Goal: Task Accomplishment & Management: Complete application form

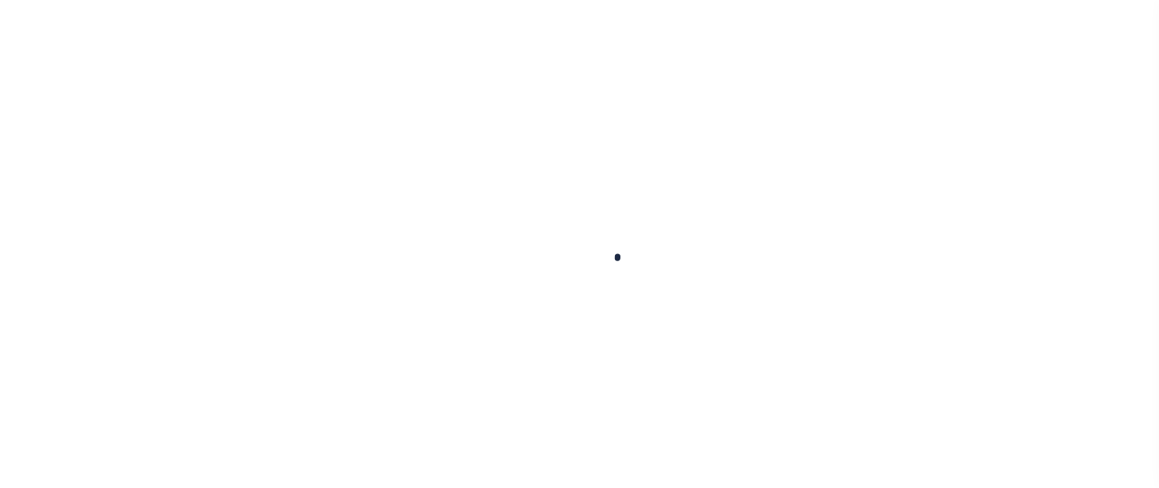
scroll to position [260, 0]
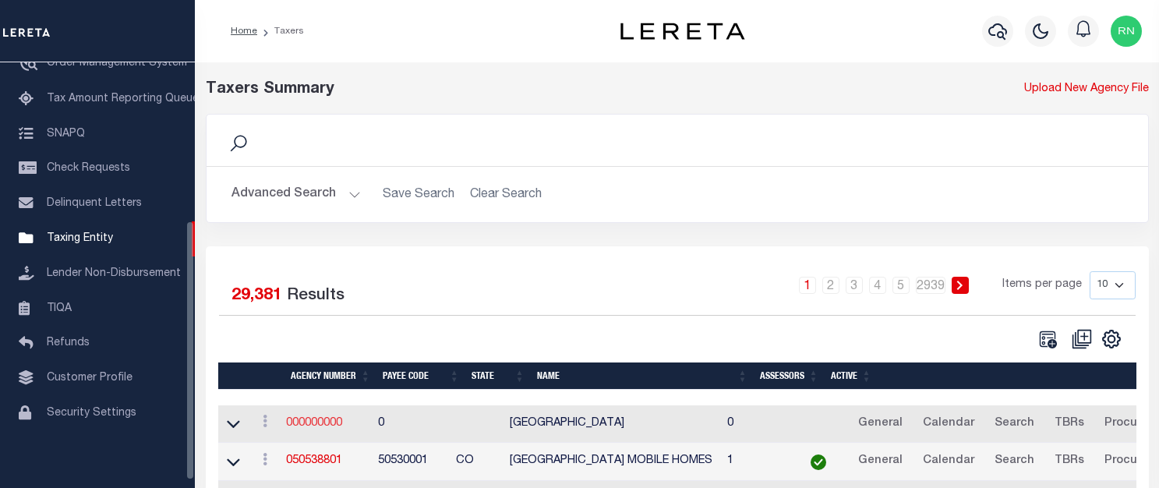
click at [320, 426] on link "000000000" at bounding box center [314, 423] width 56 height 11
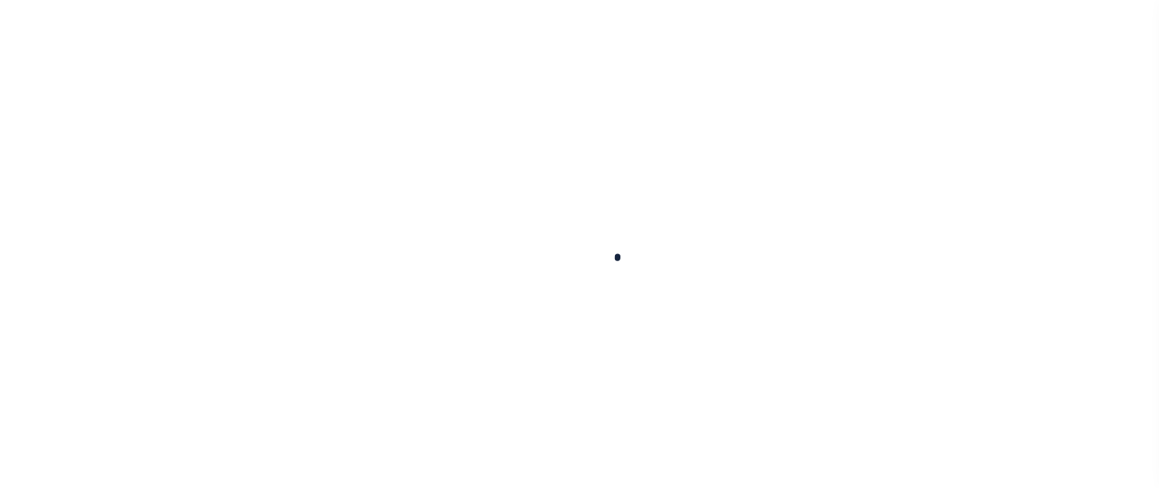
select select
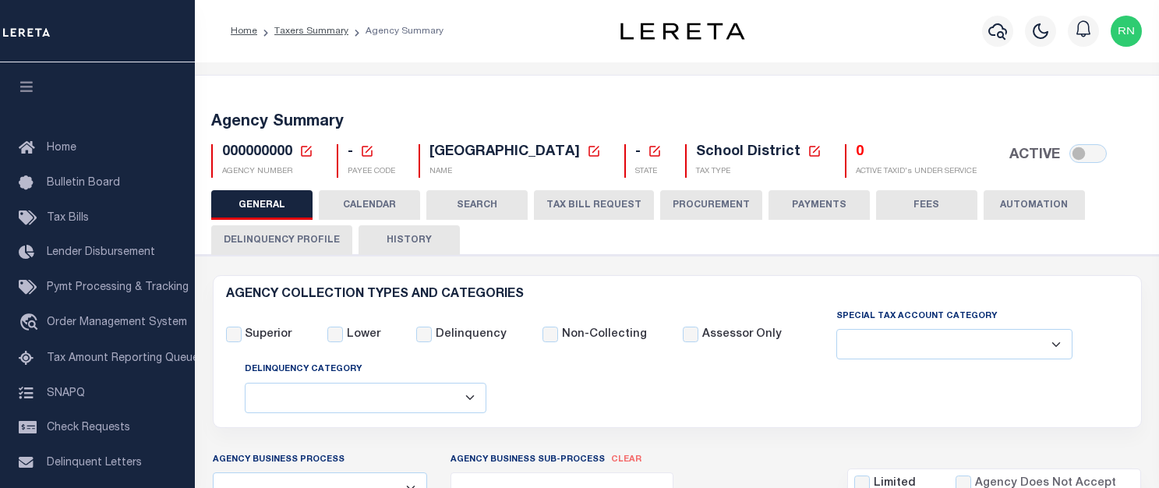
checkbox input "false"
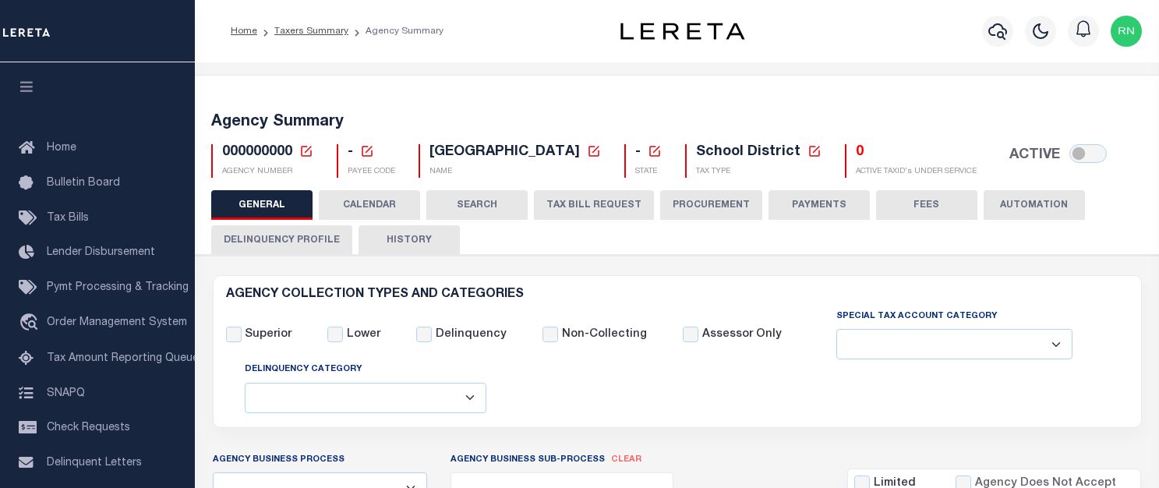
checkbox input "false"
click at [309, 154] on icon at bounding box center [306, 151] width 14 height 14
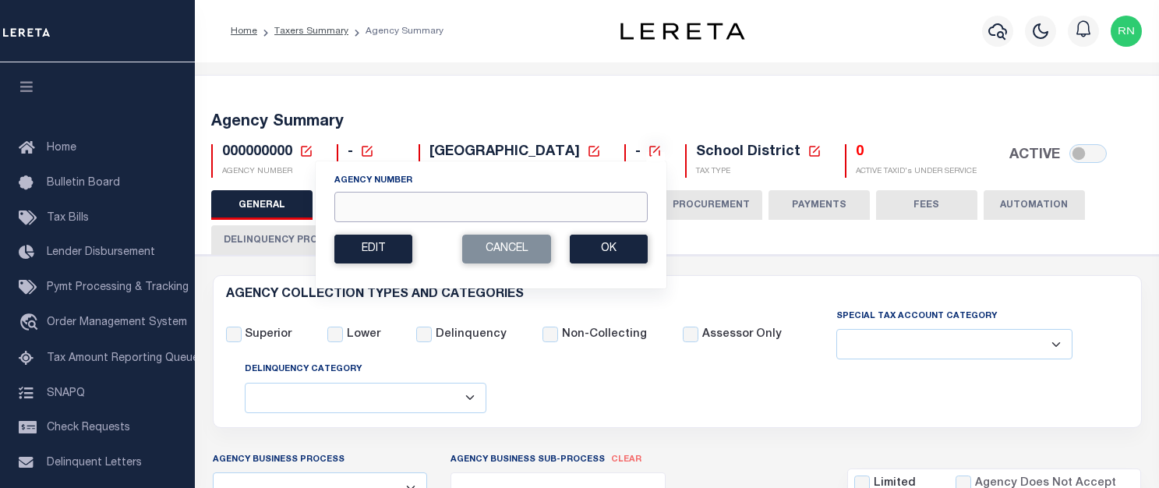
click at [434, 200] on input "Agency Number" at bounding box center [490, 207] width 313 height 30
type input "100600103"
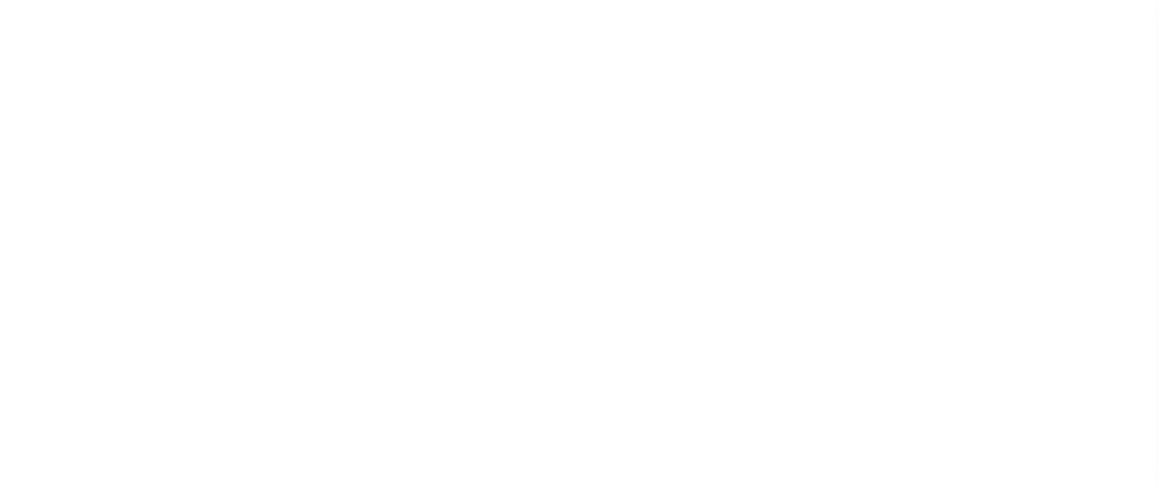
select select
checkbox input "false"
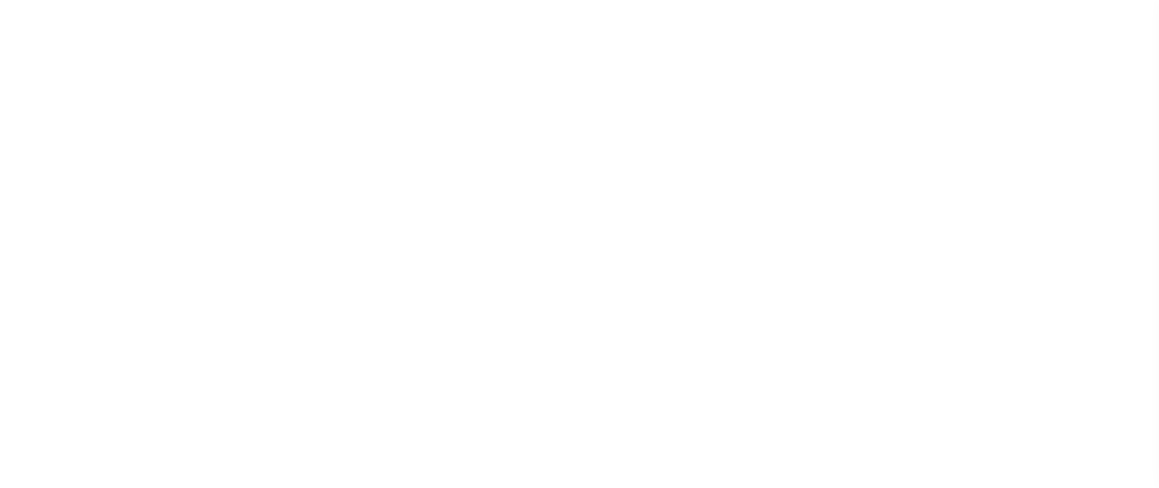
checkbox input "false"
type input "1312101000"
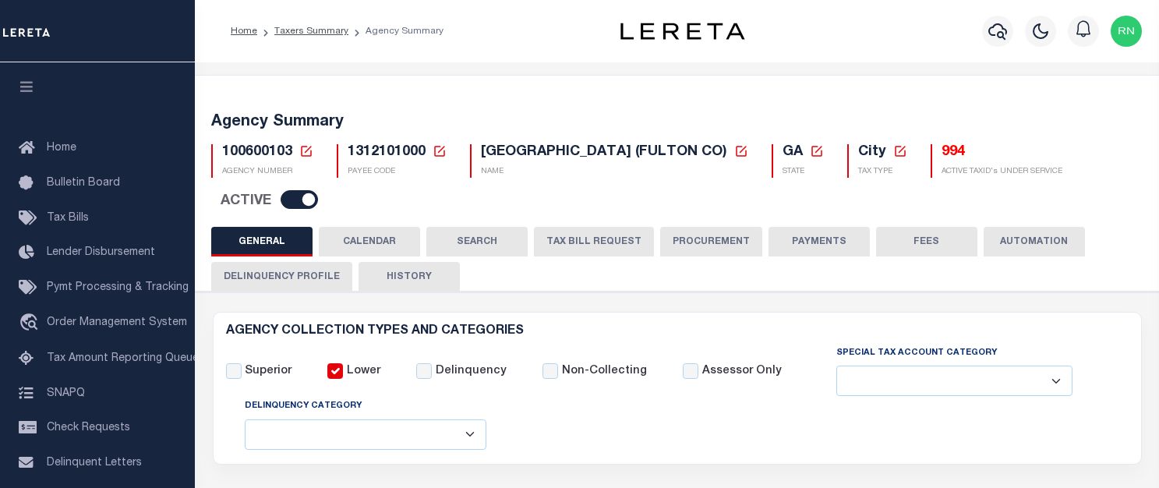
click at [621, 227] on button "TAX BILL REQUEST" at bounding box center [594, 242] width 120 height 30
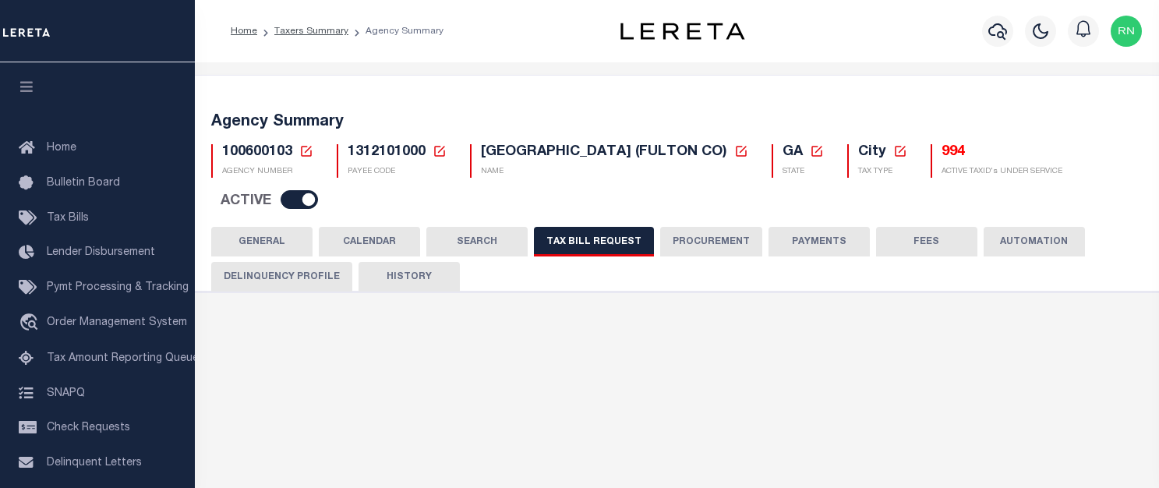
select select "27"
select select "22"
select select "true"
select select "10"
type input "MC0400"
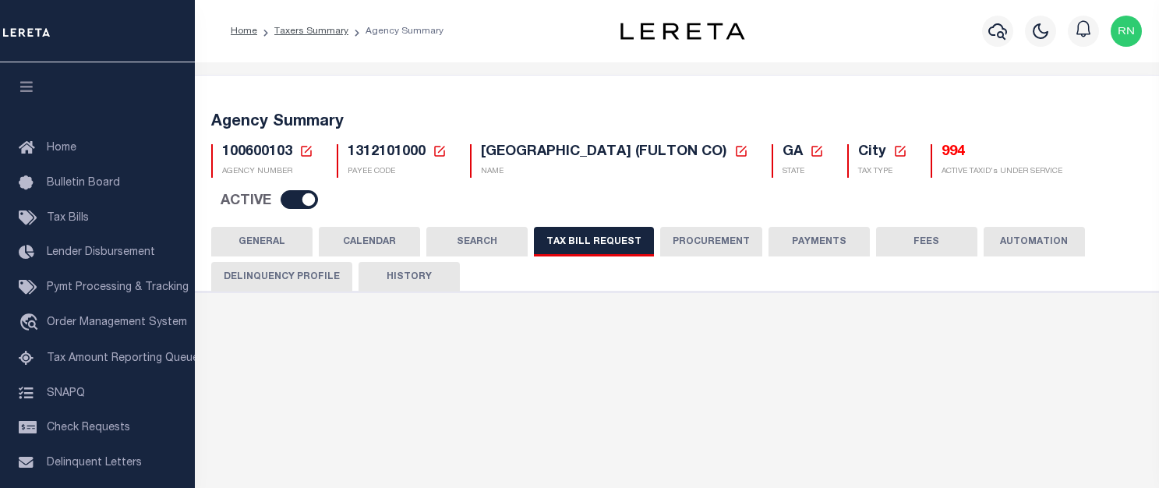
select select
type input "100"
select select "2"
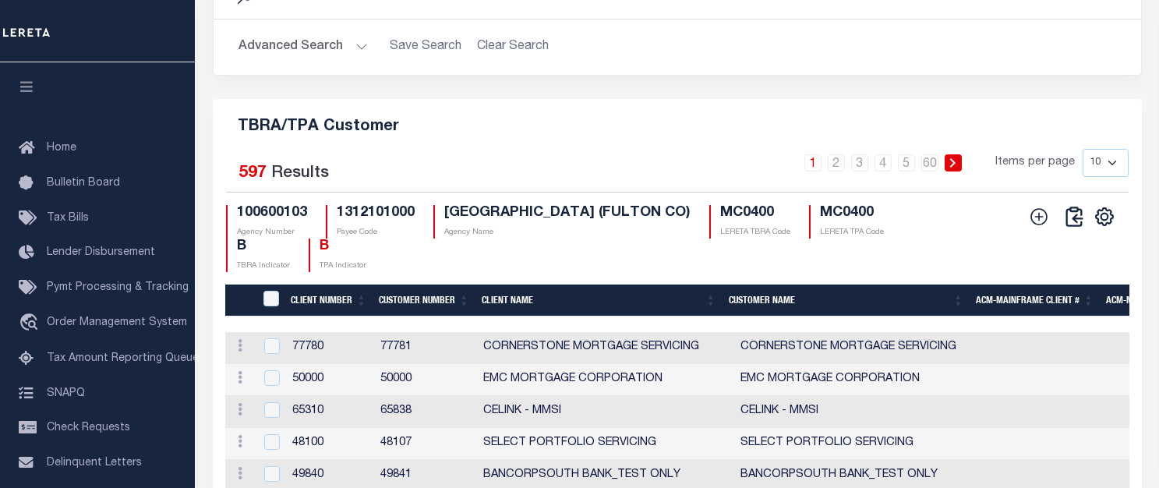
scroll to position [1906, 0]
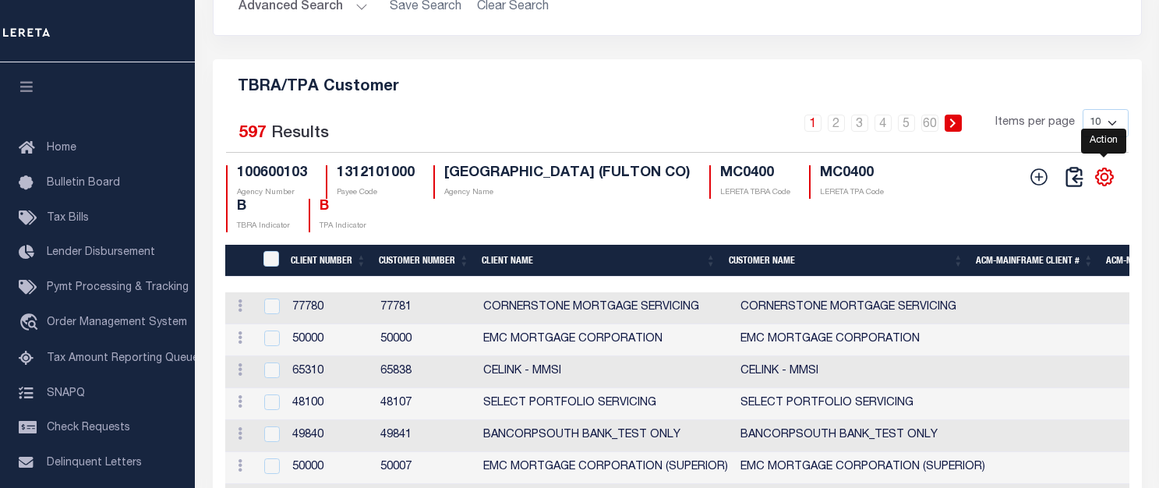
click at [1100, 173] on icon "" at bounding box center [1104, 177] width 20 height 20
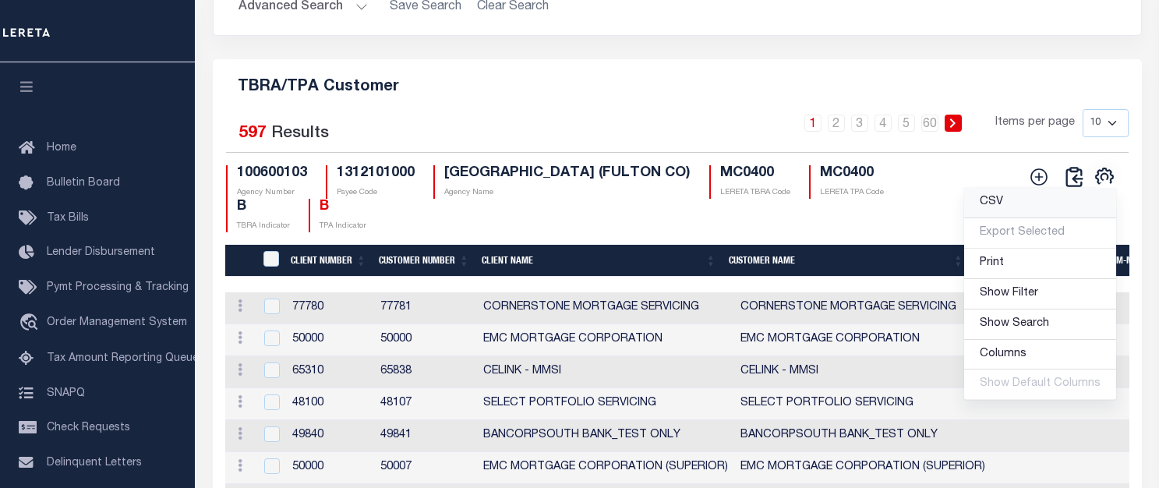
click at [1026, 199] on link "CSV" at bounding box center [1040, 203] width 152 height 30
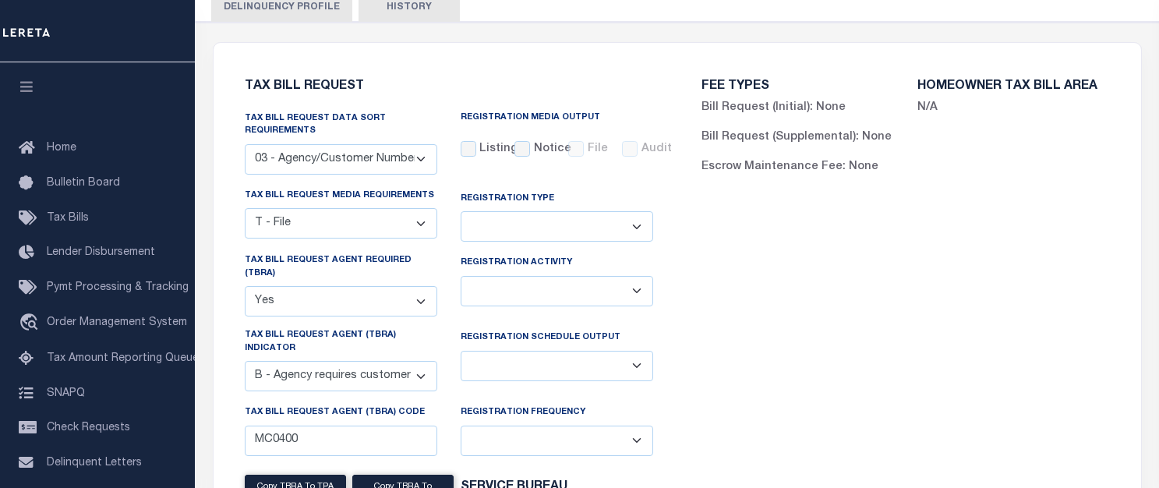
scroll to position [0, 0]
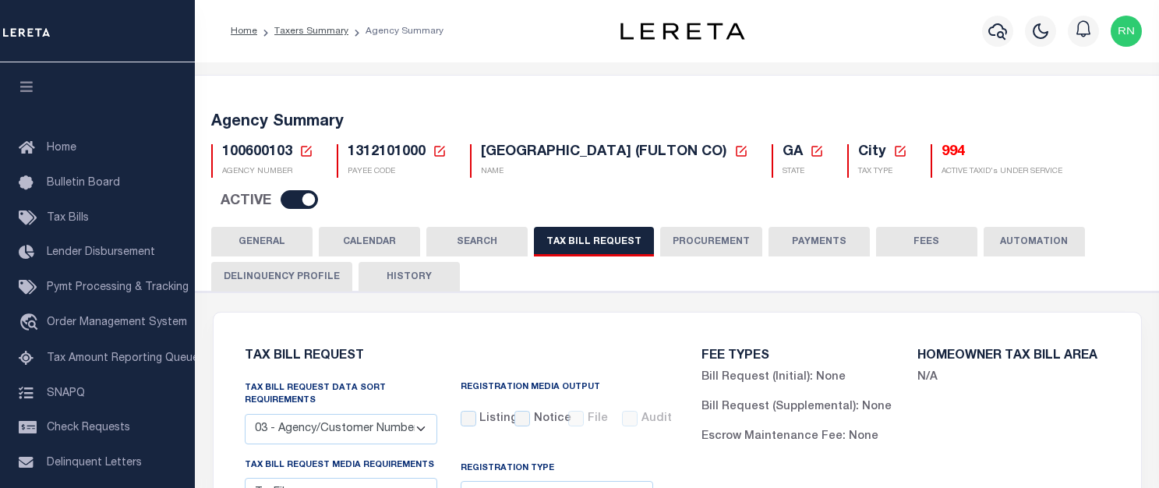
click at [310, 155] on icon at bounding box center [306, 151] width 11 height 11
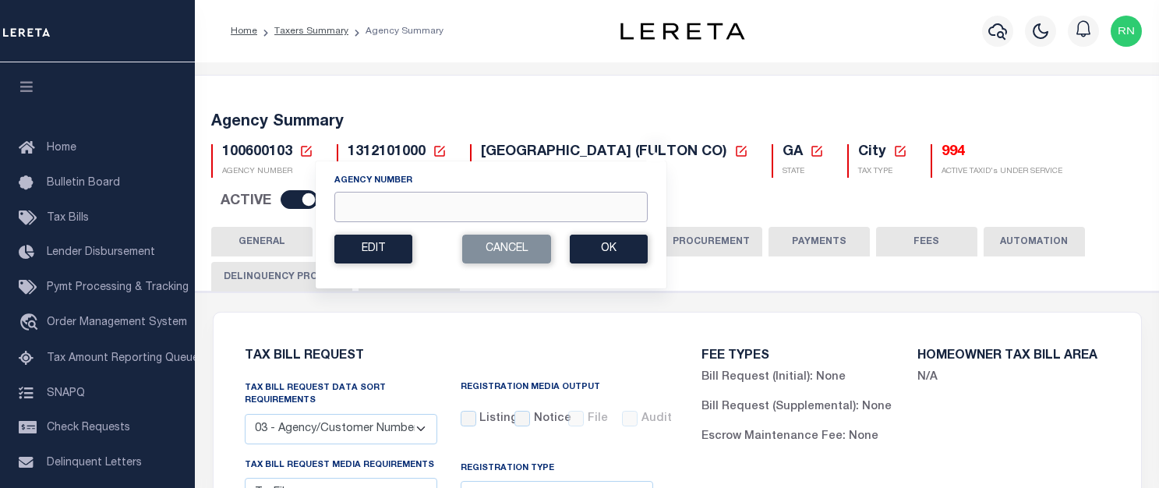
click at [422, 200] on input "Agency Number" at bounding box center [490, 207] width 313 height 30
type input "100750000"
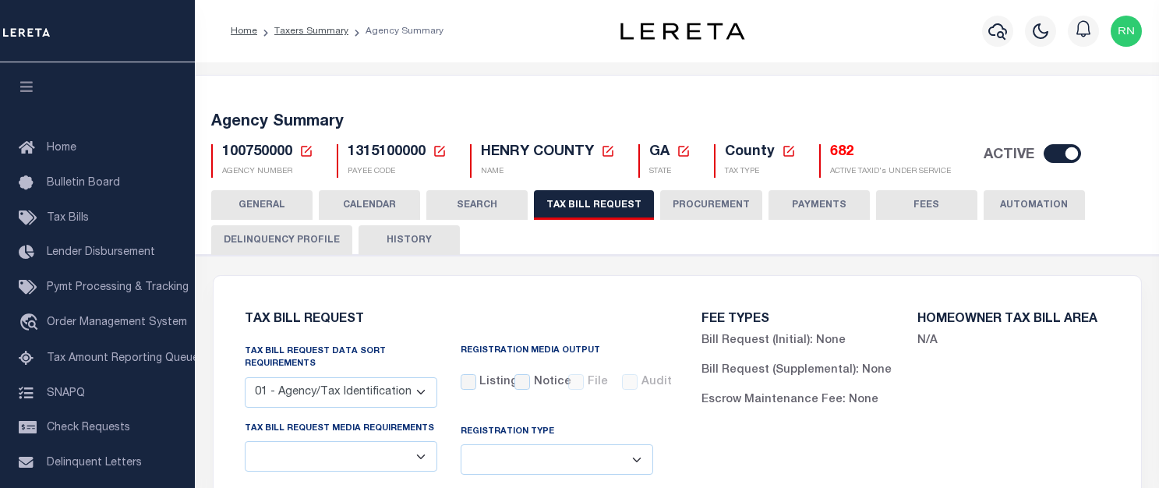
select select "27"
checkbox input "false"
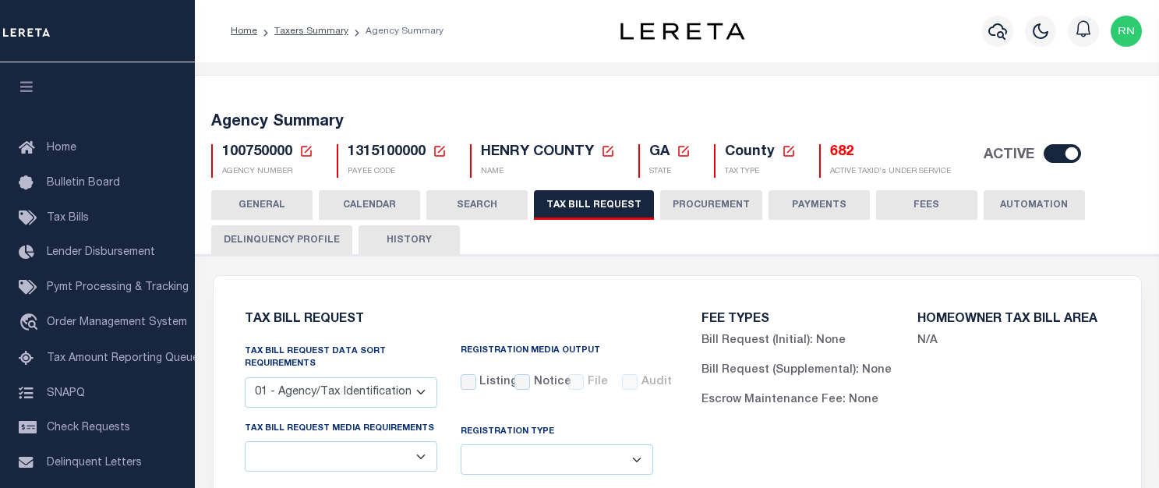
select select "22"
select select "true"
select select "14"
select select
select select "2"
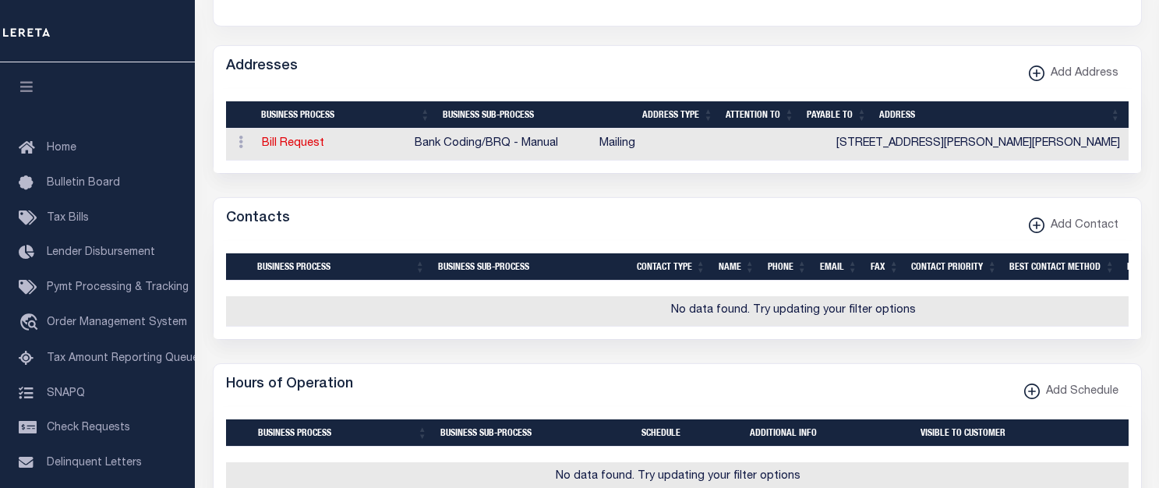
scroll to position [1870, 0]
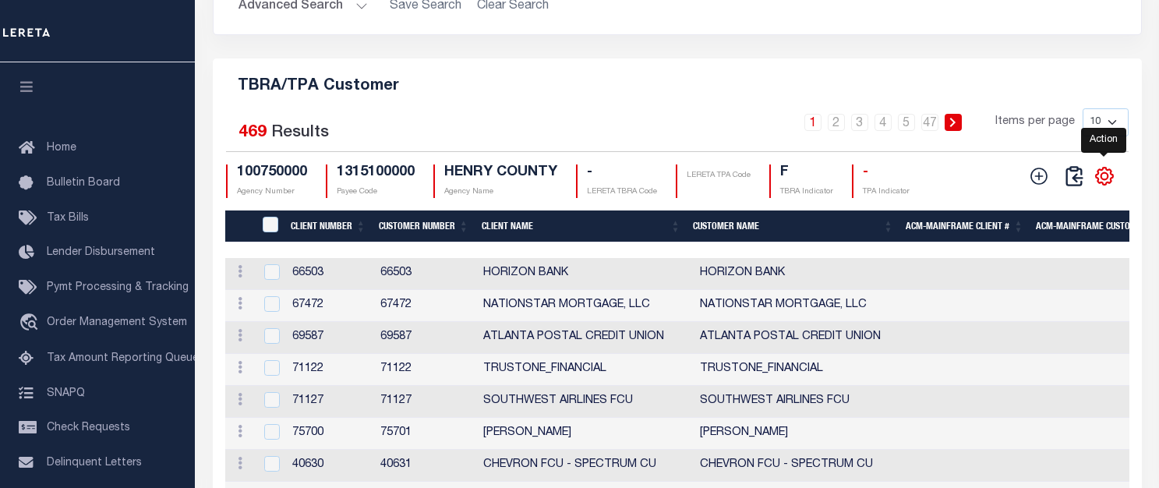
click at [1114, 186] on icon "" at bounding box center [1104, 176] width 20 height 20
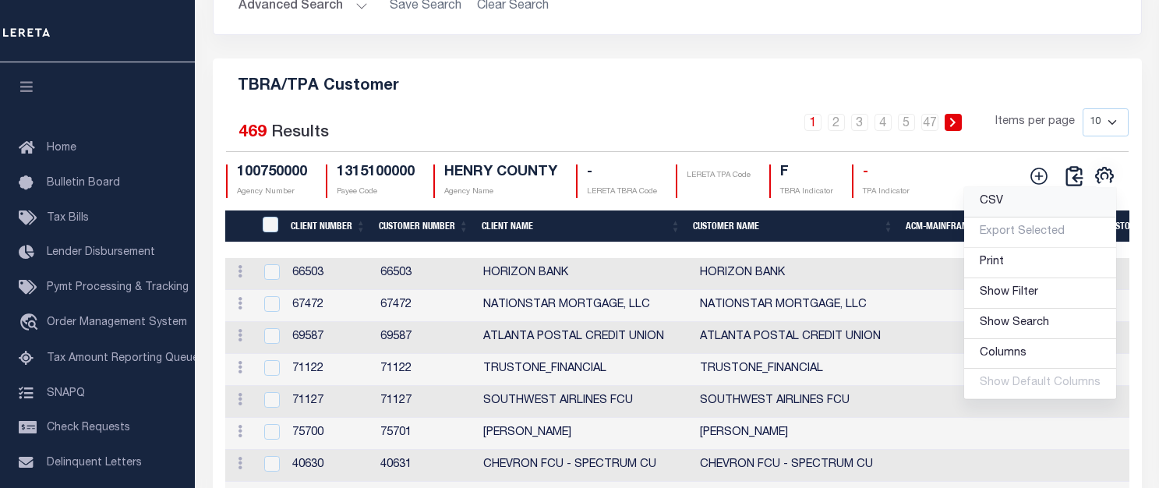
click at [1033, 217] on link "CSV" at bounding box center [1040, 202] width 152 height 30
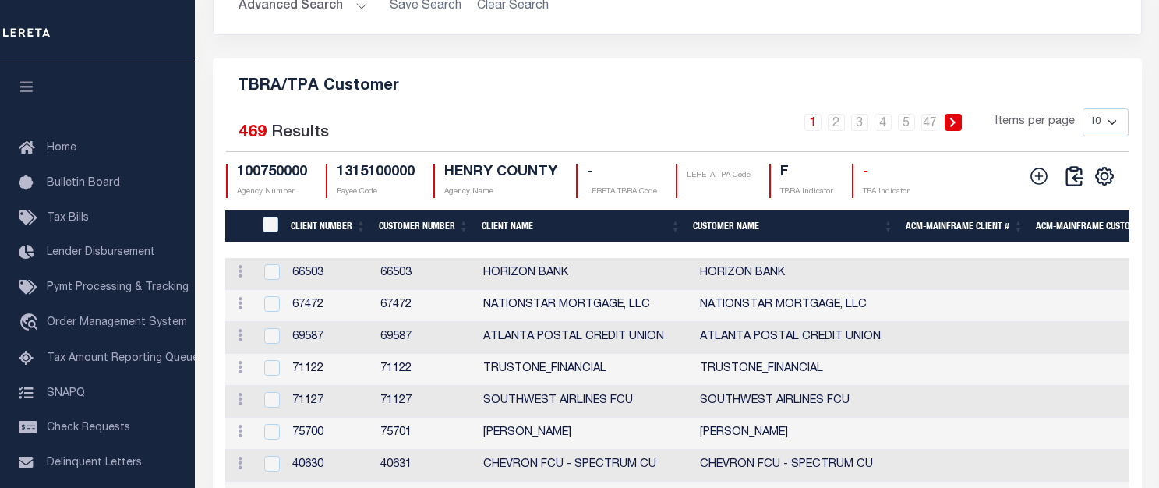
click at [1135, 97] on div "TBRA/TPA Customer Selected 469 Results 1 2 3 4 5 … 47 Items per page 10 25 50 1…" at bounding box center [677, 324] width 929 height 532
click at [1035, 186] on icon at bounding box center [1039, 176] width 20 height 20
checkbox input "true"
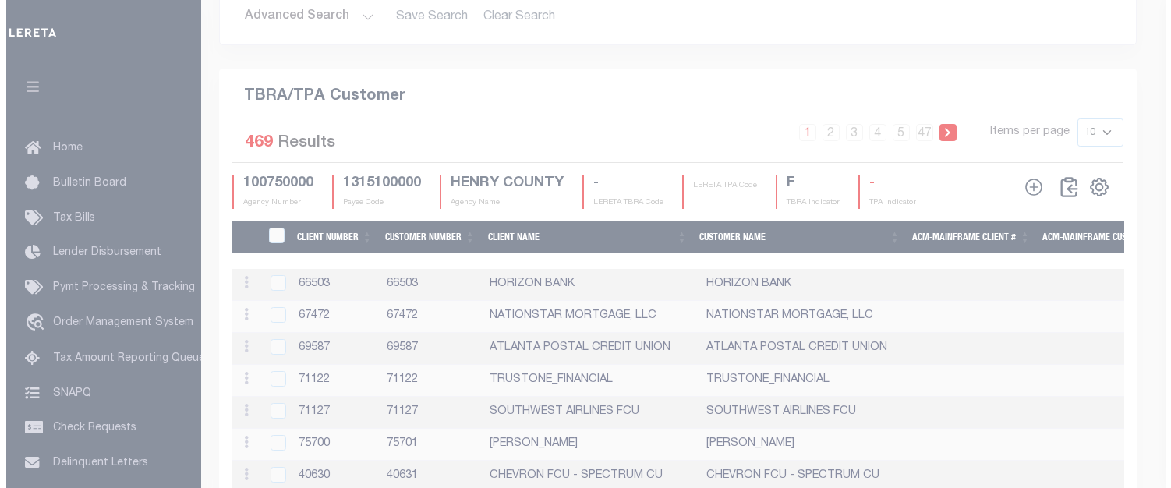
scroll to position [1841, 0]
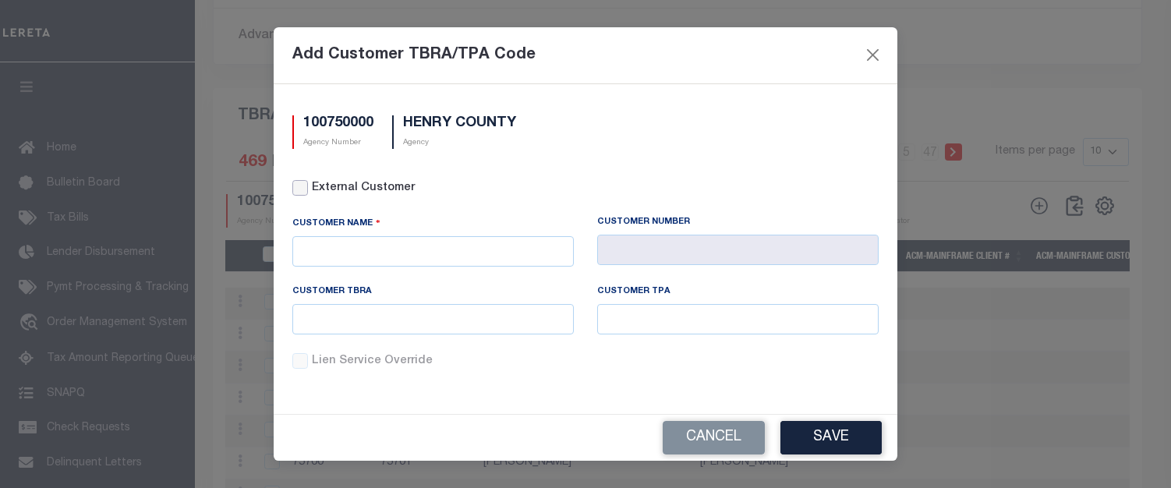
click at [302, 194] on input "External Customer" at bounding box center [300, 188] width 16 height 16
checkbox input "true"
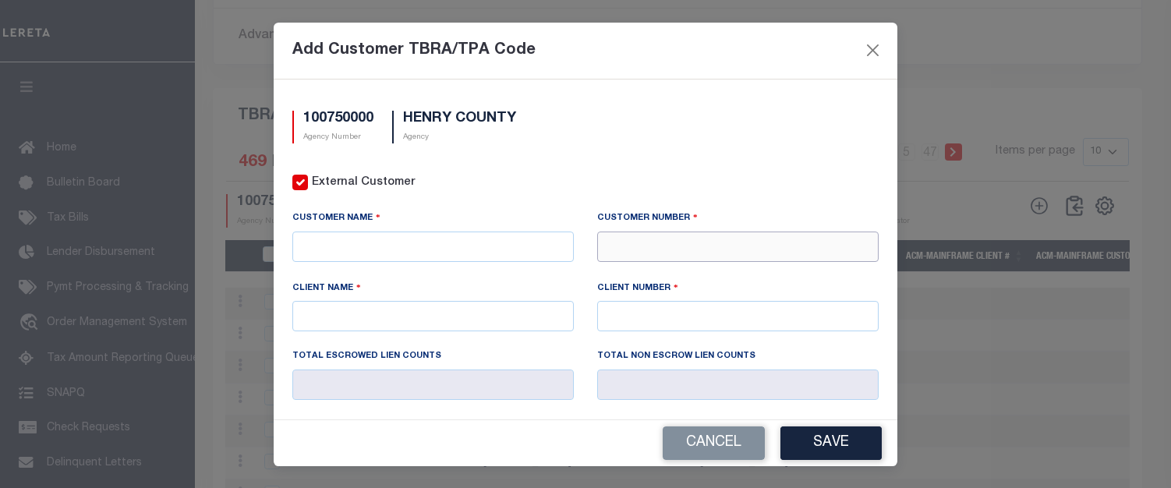
click at [614, 251] on input "text" at bounding box center [737, 246] width 281 height 30
type input "76274"
click at [669, 280] on div "76274 - BANKPLUS" at bounding box center [729, 273] width 274 height 25
type input "BANKPLUS"
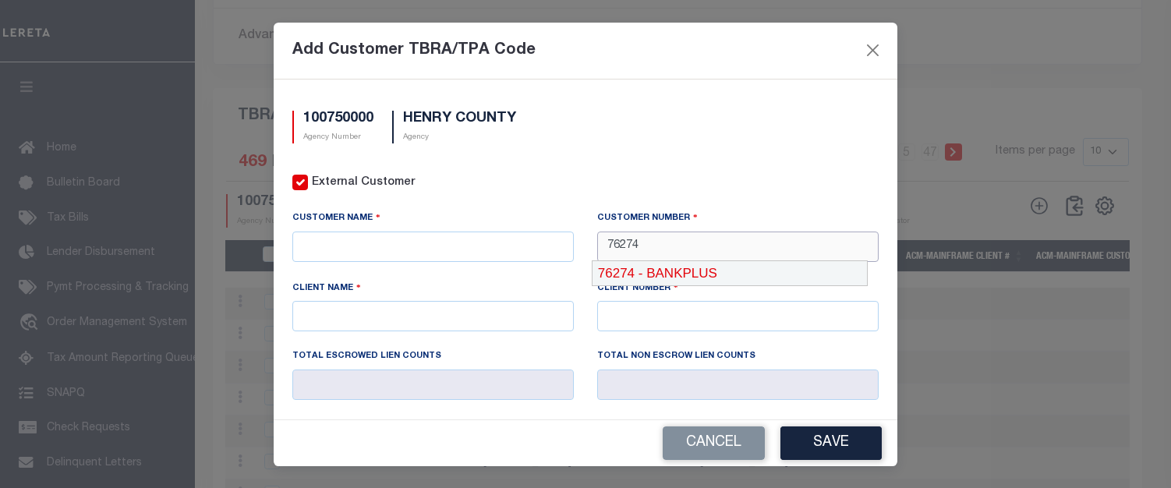
type input "76274"
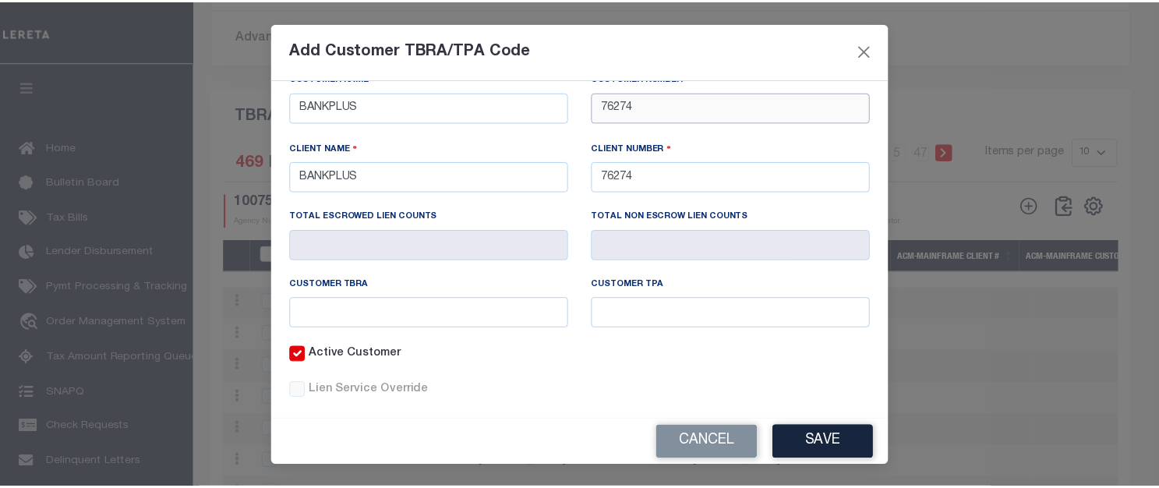
scroll to position [161, 0]
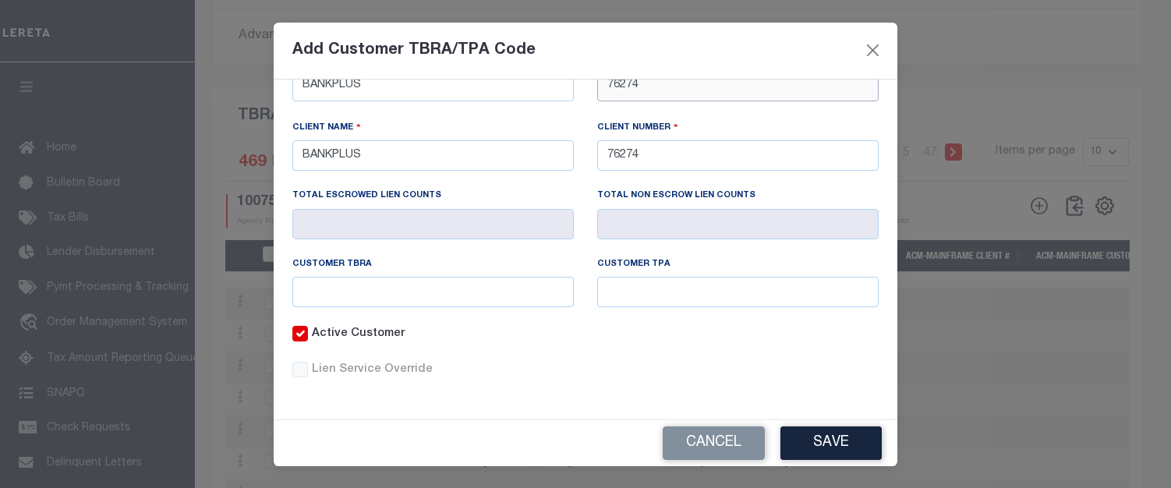
type input "76274"
click at [387, 321] on div "Customer TBRA" at bounding box center [433, 292] width 305 height 68
click at [402, 309] on div "Customer TBRA" at bounding box center [433, 292] width 305 height 68
click at [435, 288] on input "text" at bounding box center [432, 292] width 281 height 30
type input "900999"
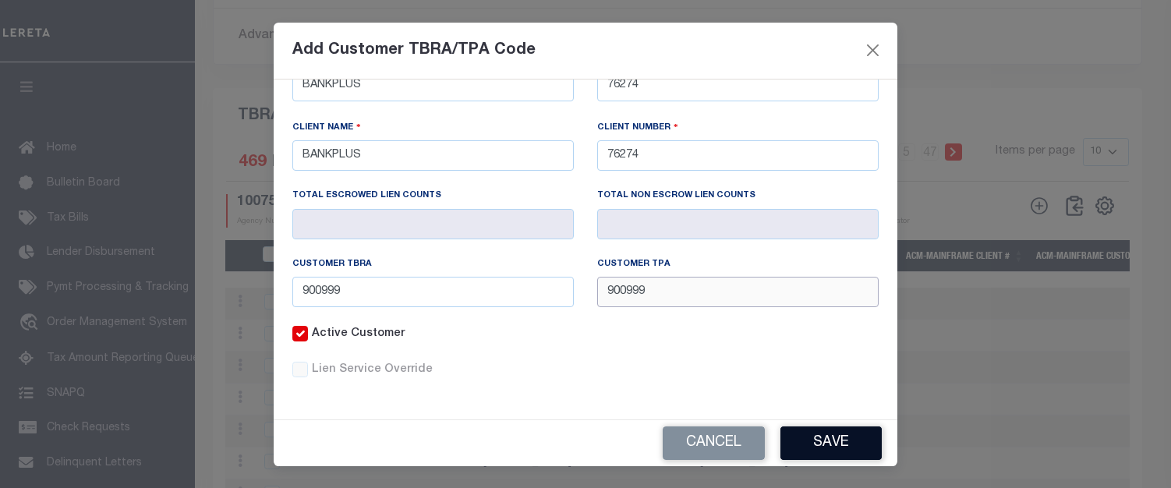
type input "900999"
click at [832, 436] on button "Save" at bounding box center [830, 443] width 101 height 34
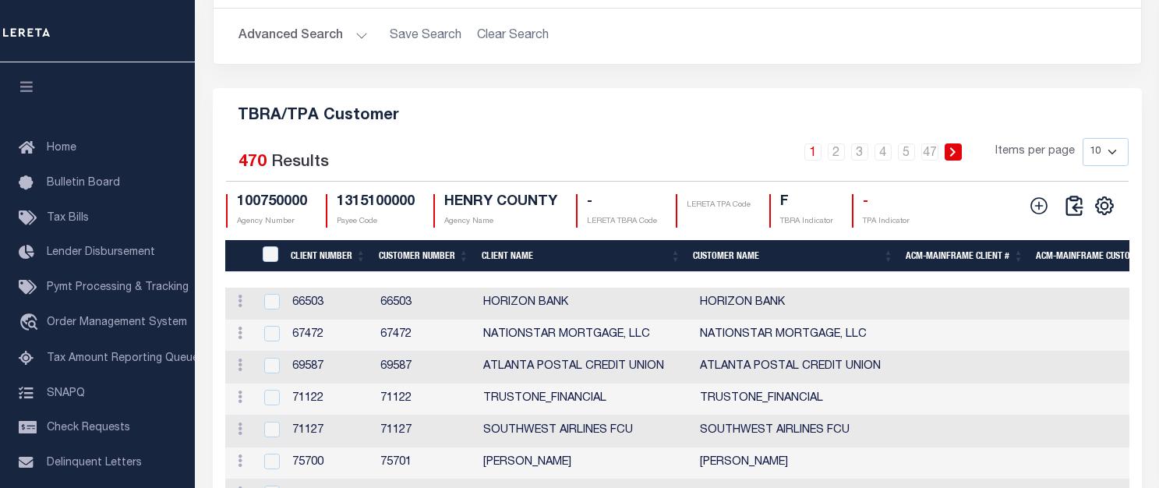
drag, startPoint x: 941, startPoint y: 52, endPoint x: 920, endPoint y: 54, distance: 20.3
click at [941, 51] on h2 "Advanced Search Save Search Clear Search" at bounding box center [677, 36] width 902 height 30
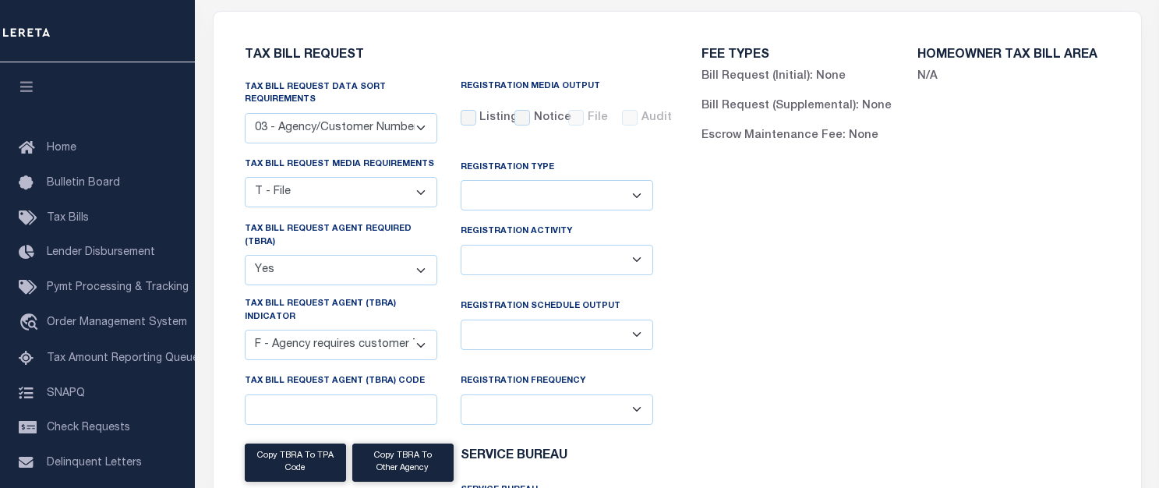
scroll to position [0, 0]
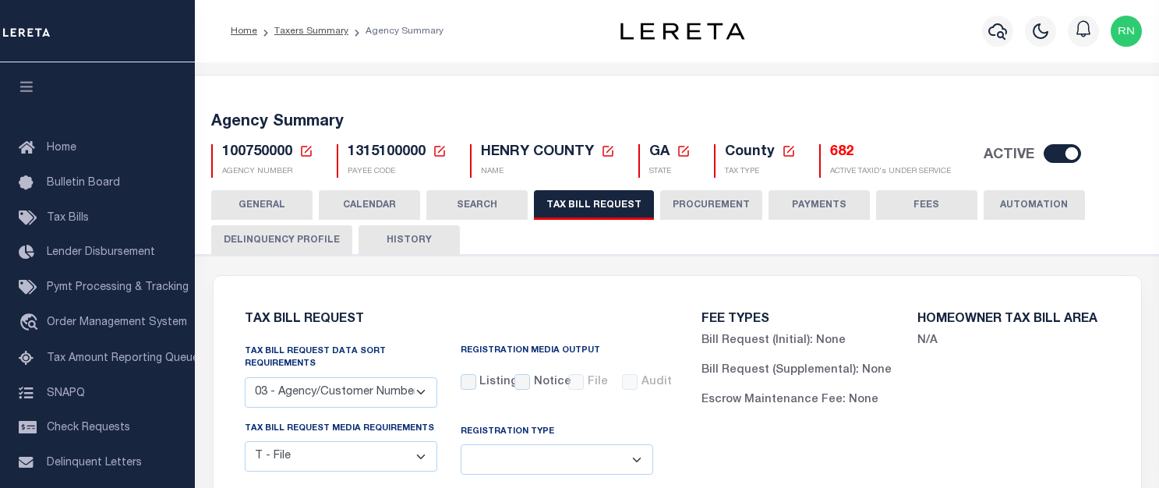
click at [313, 149] on div "100750000 Agency Number Edit Cancel Ok New Agency Number Cancel Ok AGENCY NUMBER" at bounding box center [262, 161] width 125 height 34
click at [306, 154] on icon at bounding box center [306, 151] width 14 height 14
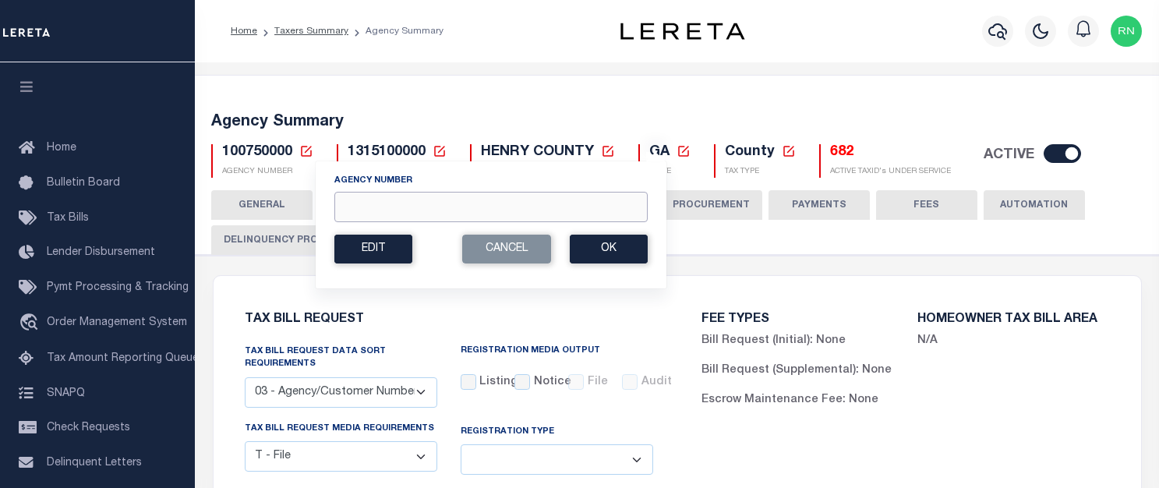
click at [422, 201] on input "Agency Number" at bounding box center [490, 207] width 313 height 30
type input "190160000"
click at [601, 242] on button "Ok" at bounding box center [609, 249] width 78 height 29
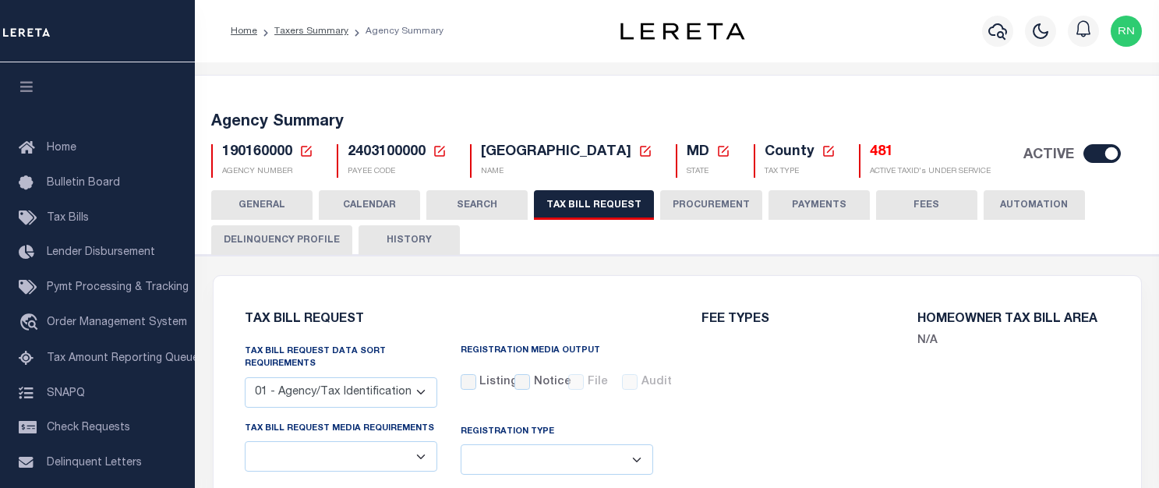
select select "27"
checkbox input "false"
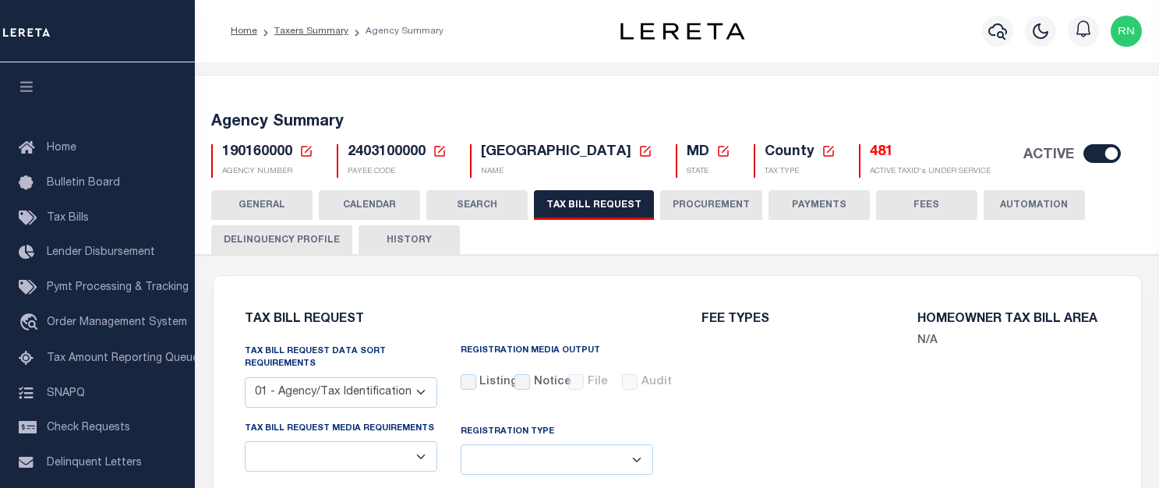
select select "22"
select select "true"
select select "14"
type input "051"
select select
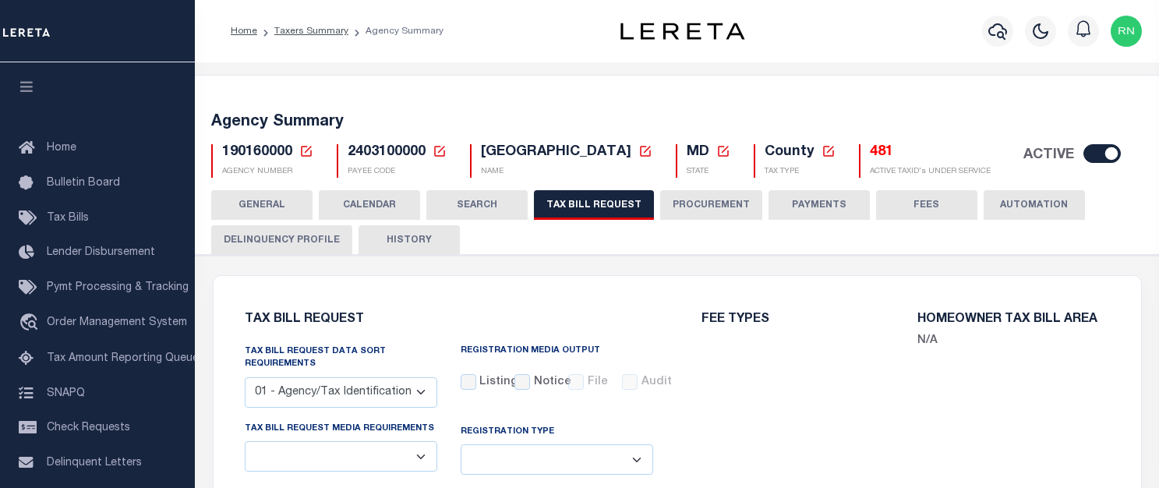
select select "7803021001"
select select "2"
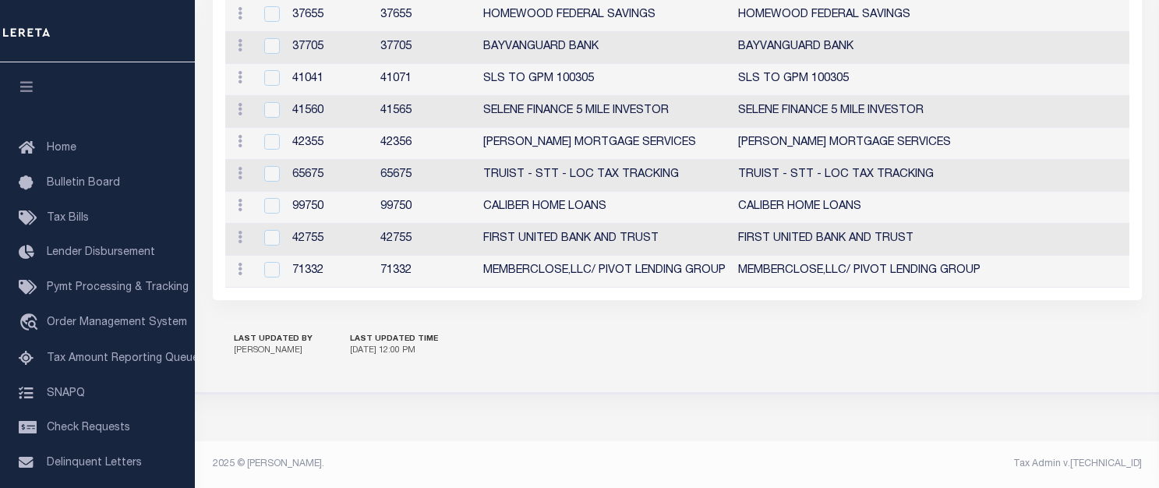
scroll to position [1955, 0]
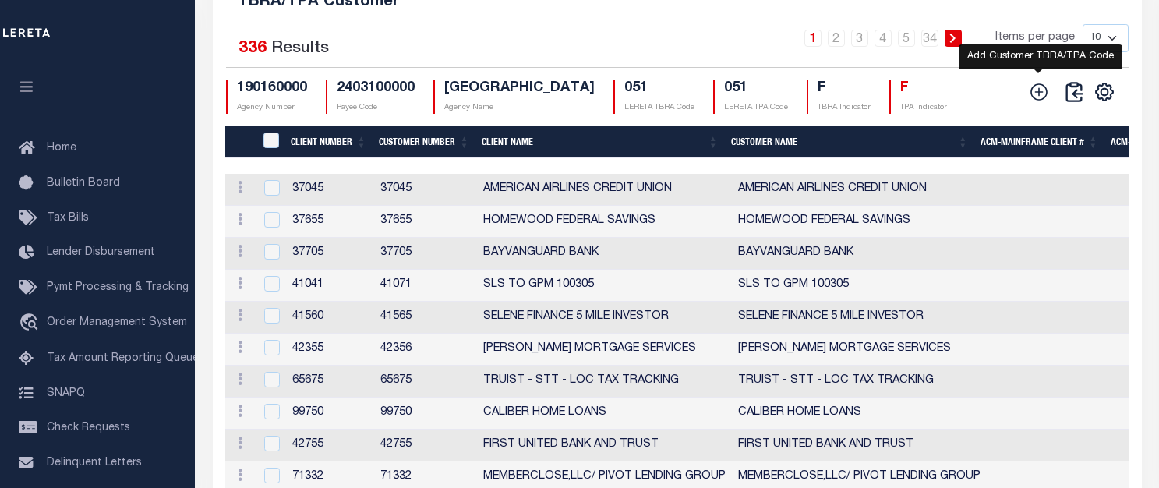
click at [1042, 102] on icon at bounding box center [1039, 92] width 20 height 20
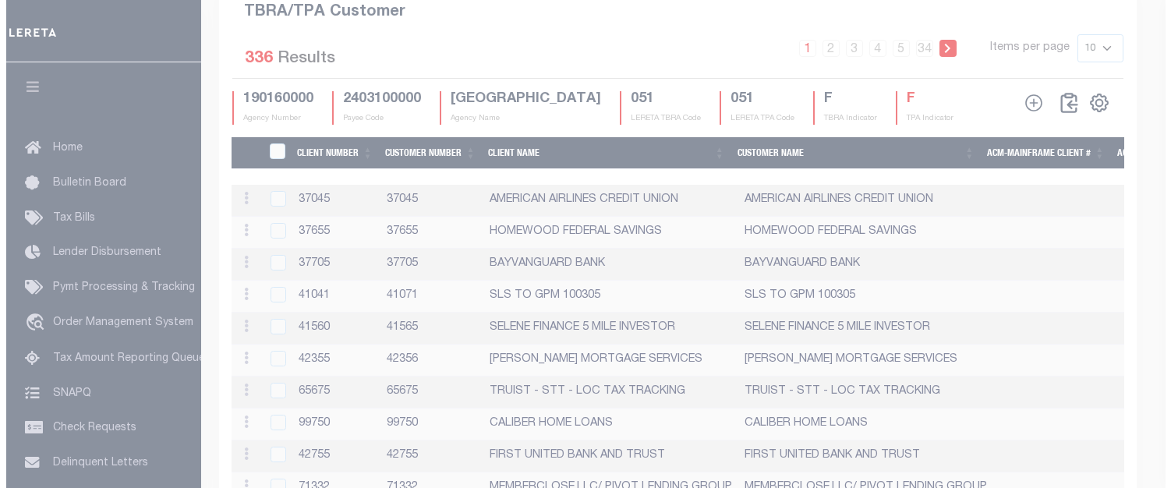
scroll to position [1925, 0]
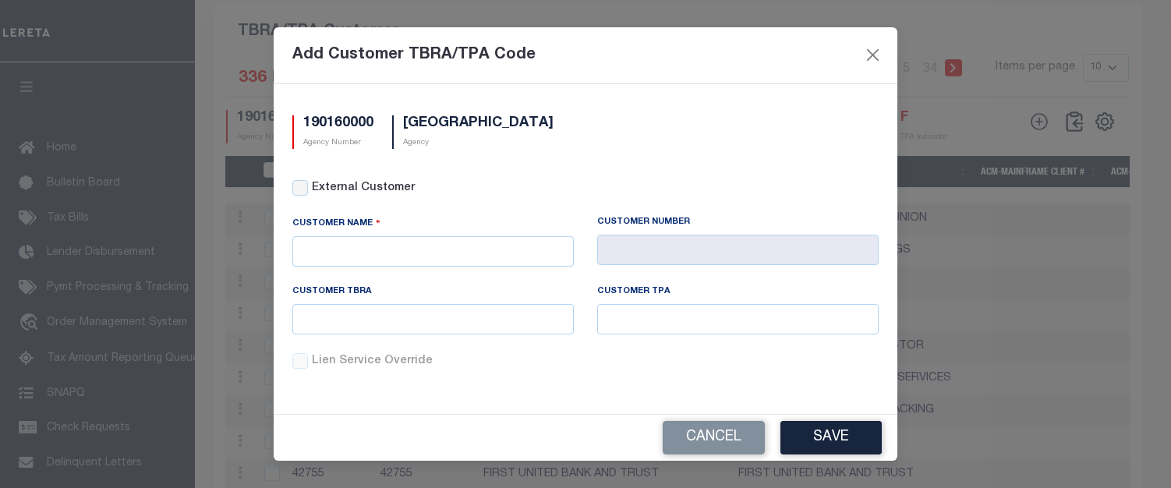
click at [309, 187] on div "External Customer" at bounding box center [585, 188] width 586 height 17
click at [295, 187] on input "External Customer" at bounding box center [300, 188] width 16 height 16
checkbox input "true"
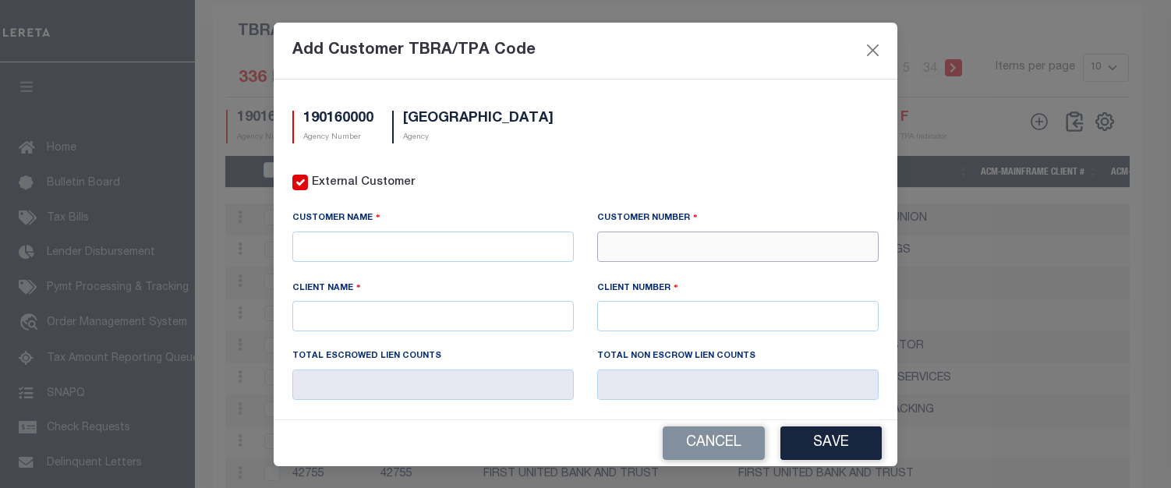
click at [688, 239] on input "text" at bounding box center [737, 246] width 281 height 30
type input "70075"
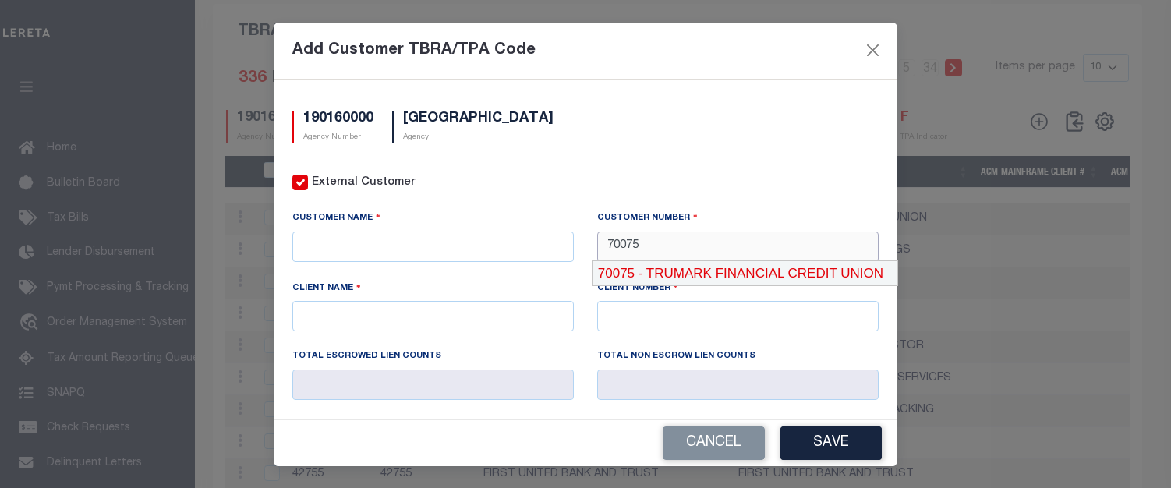
click at [712, 270] on div "70075 - TRUMARK FINANCIAL CREDIT UNION" at bounding box center [744, 273] width 305 height 25
type input "TRUMARK FINANCIAL CREDIT UNION"
type input "70075"
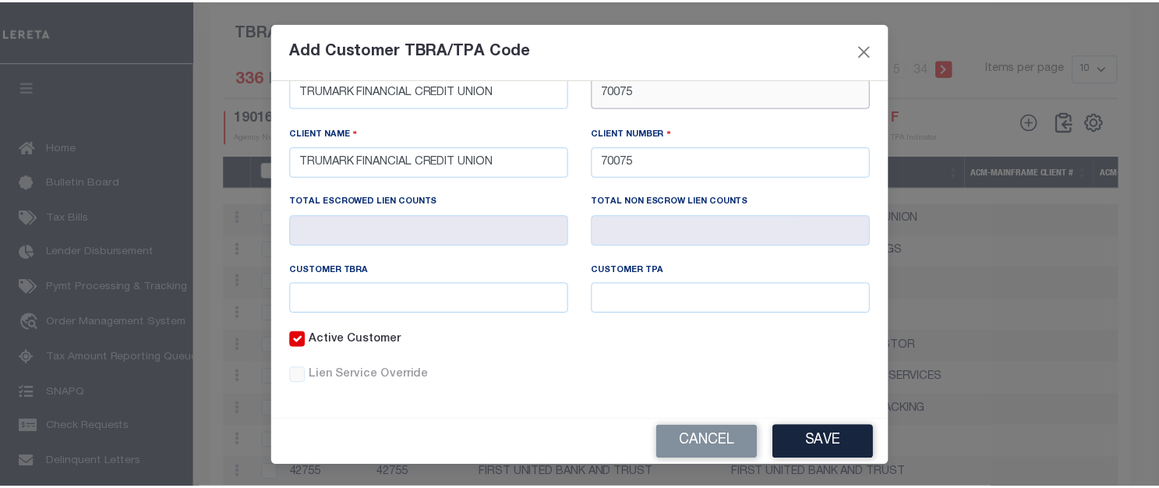
scroll to position [156, 0]
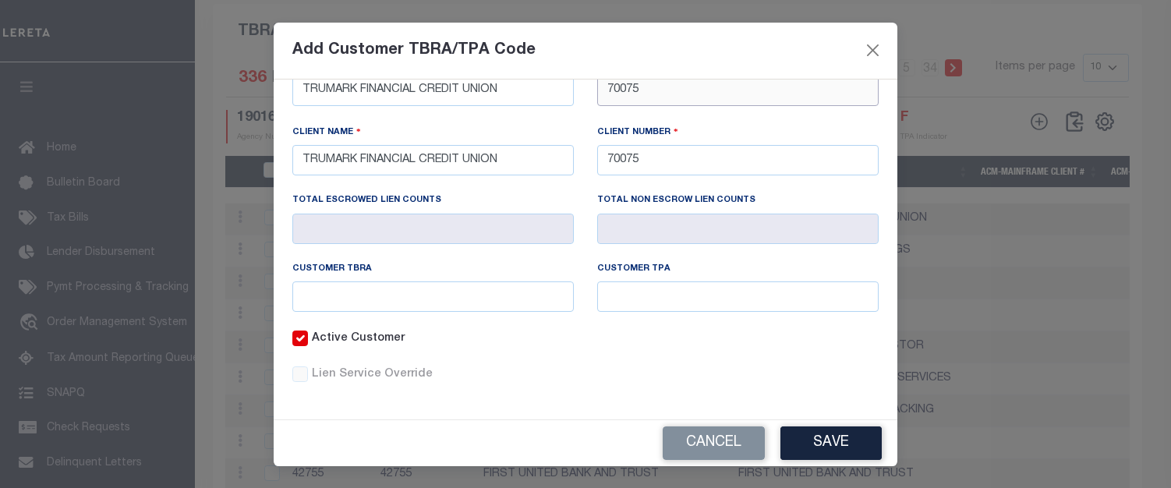
type input "70075"
click at [472, 297] on input "text" at bounding box center [432, 296] width 281 height 30
type input "051"
click at [806, 443] on button "Save" at bounding box center [830, 443] width 101 height 34
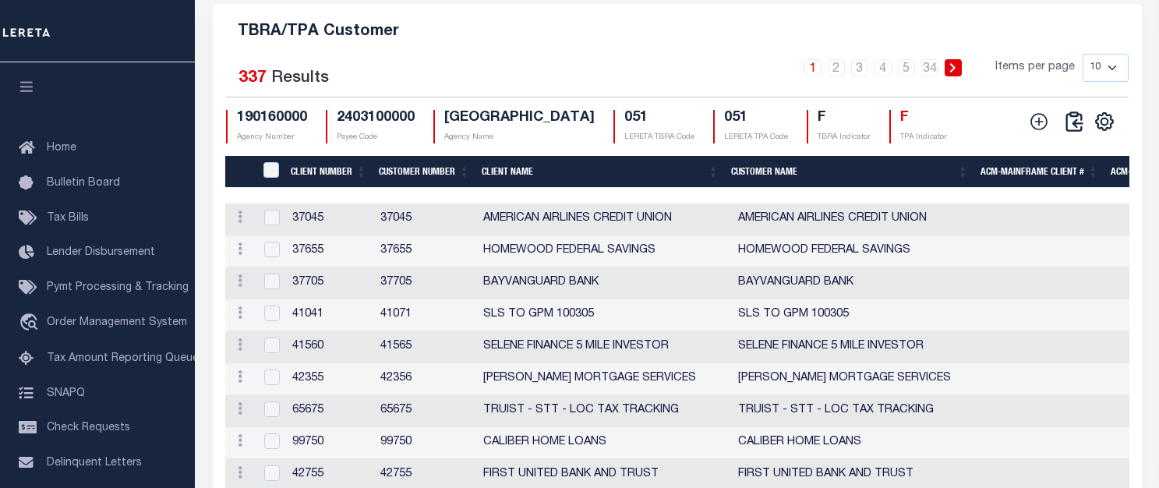
click at [999, 30] on h5 "TBRA/TPA Customer" at bounding box center [677, 28] width 904 height 25
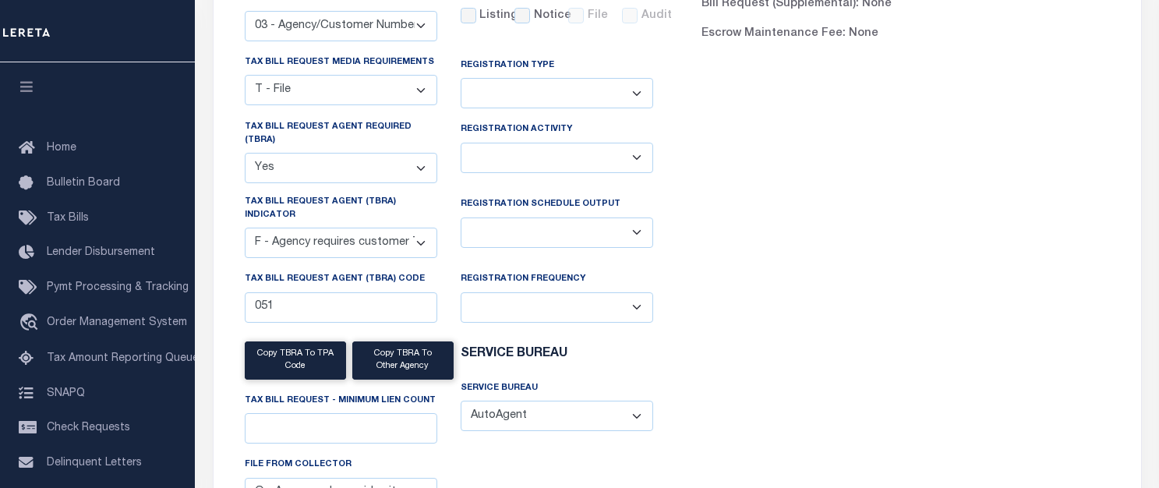
scroll to position [0, 0]
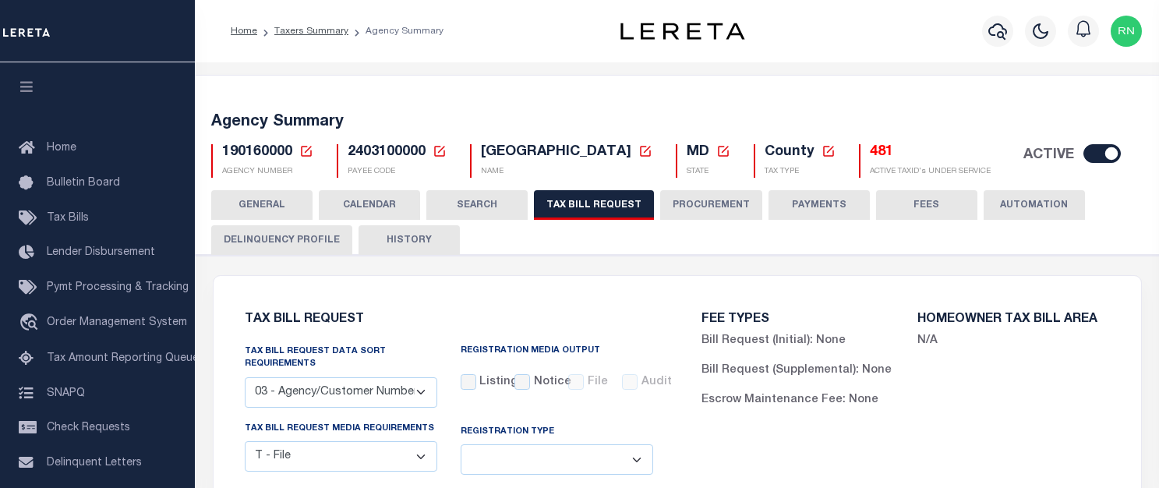
click at [304, 153] on icon at bounding box center [306, 151] width 14 height 14
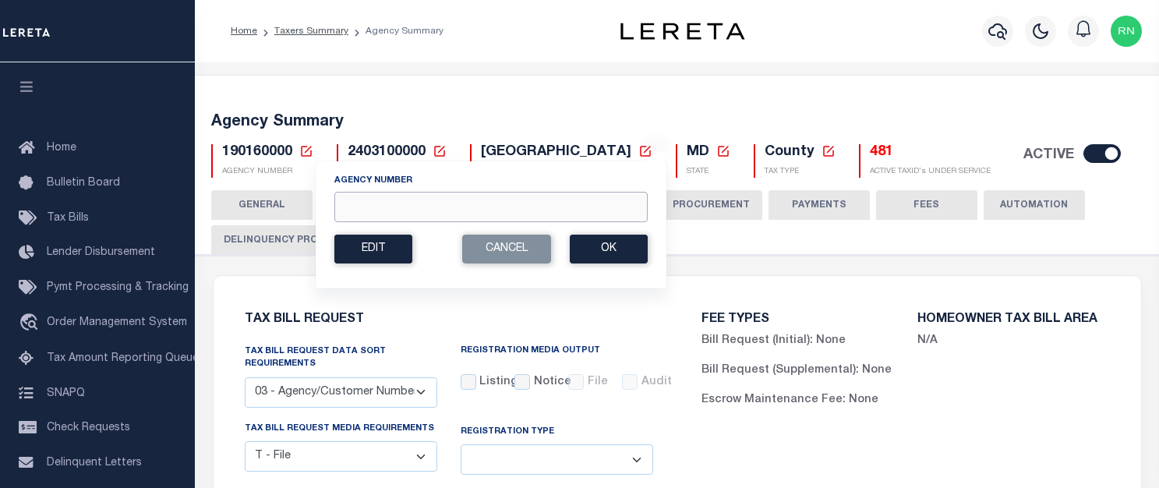
click at [484, 206] on input "Agency Number" at bounding box center [490, 207] width 313 height 30
type input "210820112"
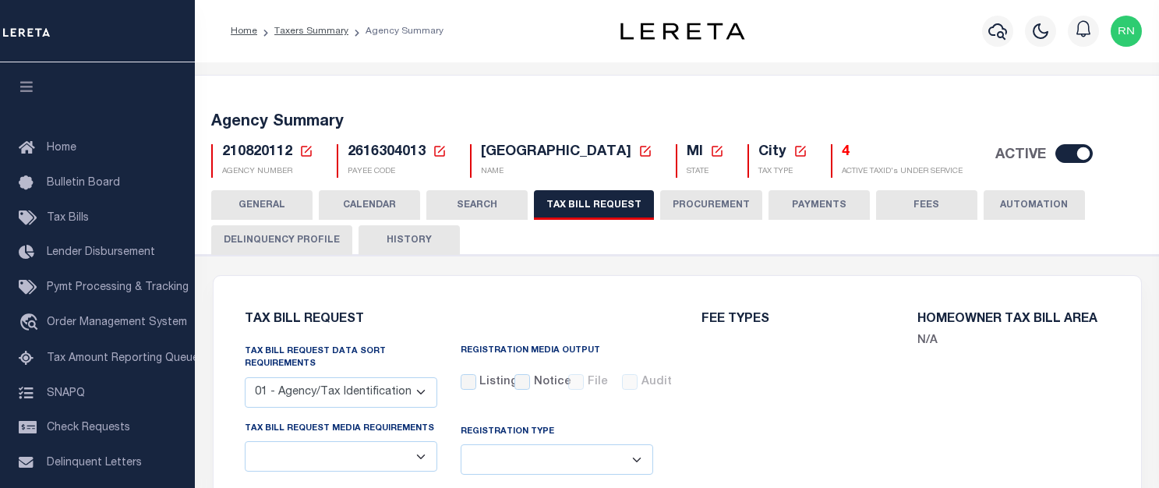
checkbox input "false"
select select "22"
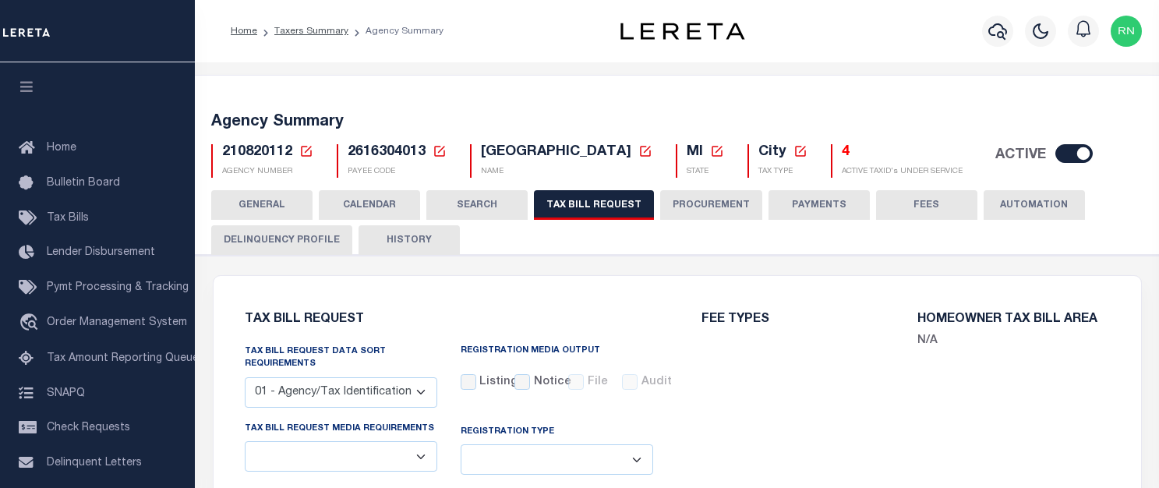
select select "true"
select select "14"
select select
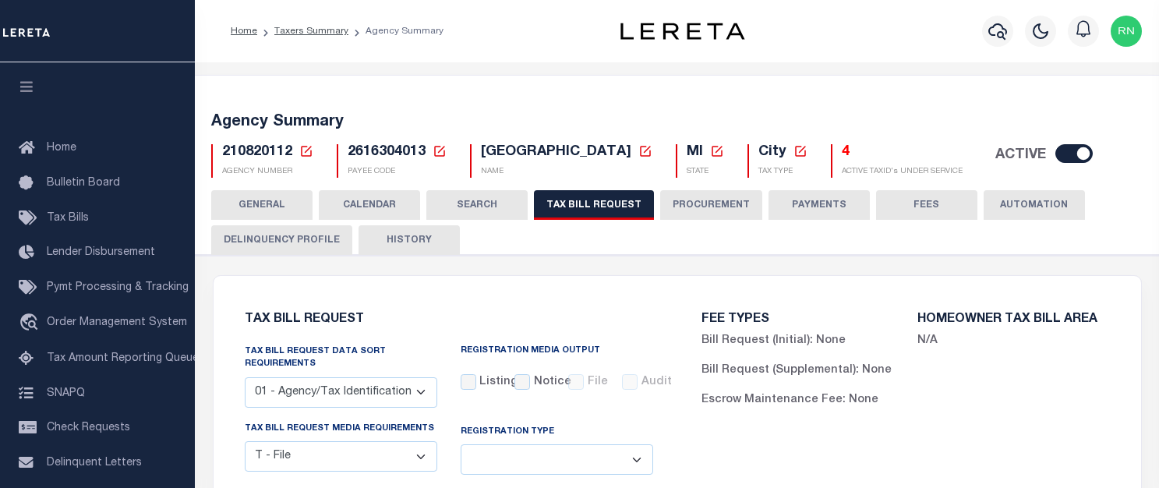
scroll to position [1857, 0]
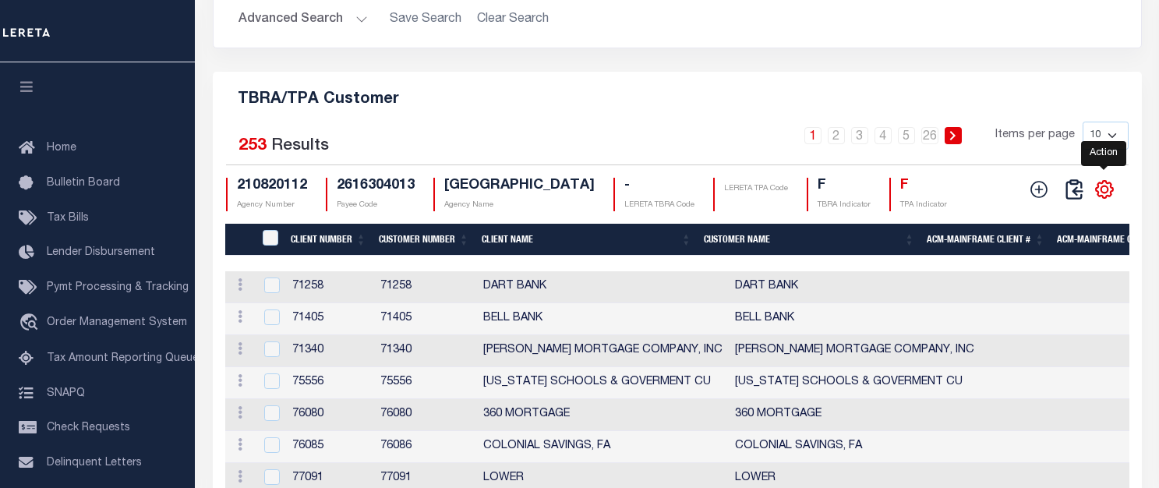
click at [1110, 198] on icon "" at bounding box center [1104, 189] width 17 height 17
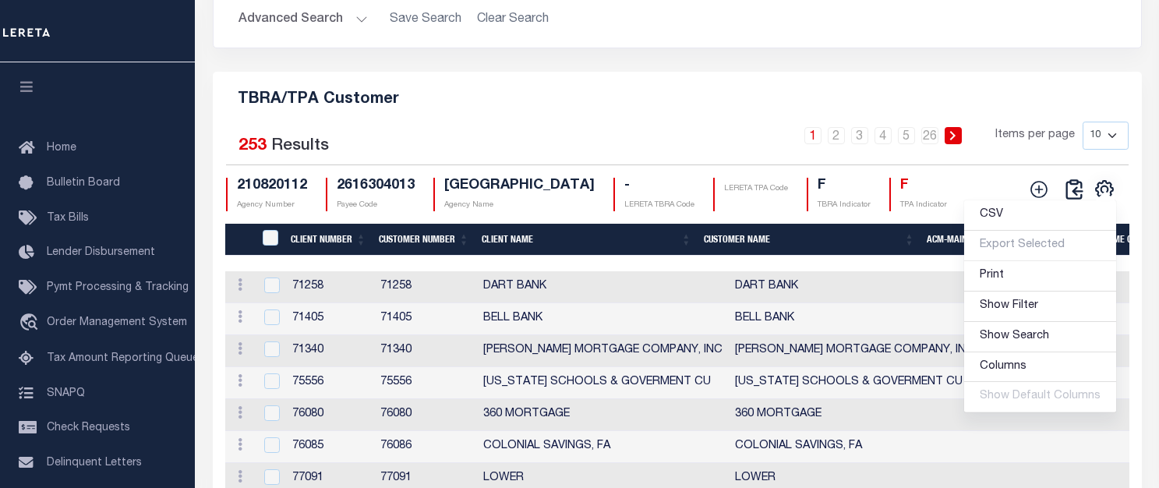
drag, startPoint x: 1073, startPoint y: 104, endPoint x: 1040, endPoint y: 177, distance: 79.9
click at [1073, 72] on div "Search Advanced Search Save Search Clear Search Is Is" at bounding box center [677, 5] width 952 height 132
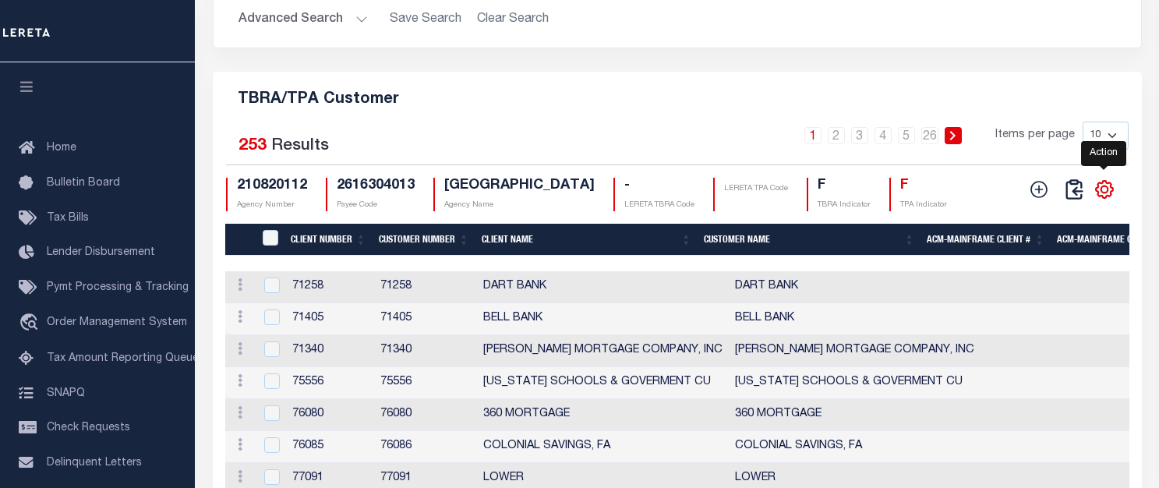
click at [1097, 198] on icon "" at bounding box center [1104, 189] width 17 height 17
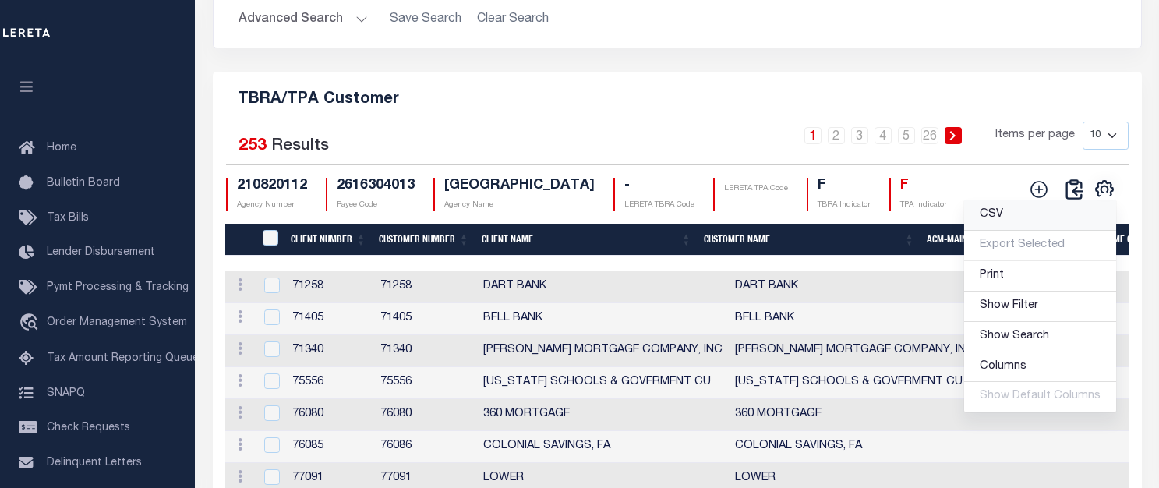
click at [1011, 231] on link "CSV" at bounding box center [1040, 215] width 152 height 30
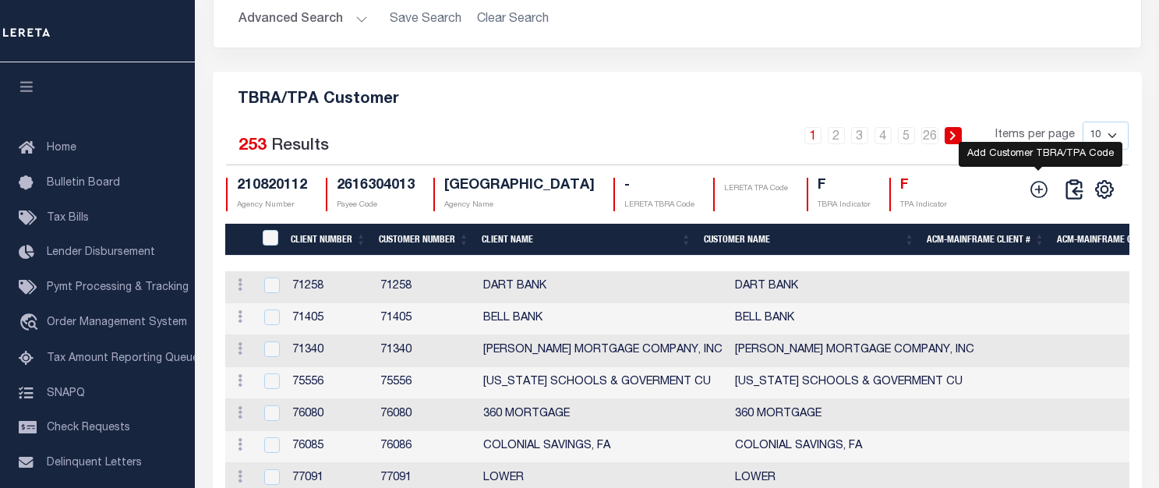
click at [1029, 200] on icon at bounding box center [1039, 189] width 20 height 20
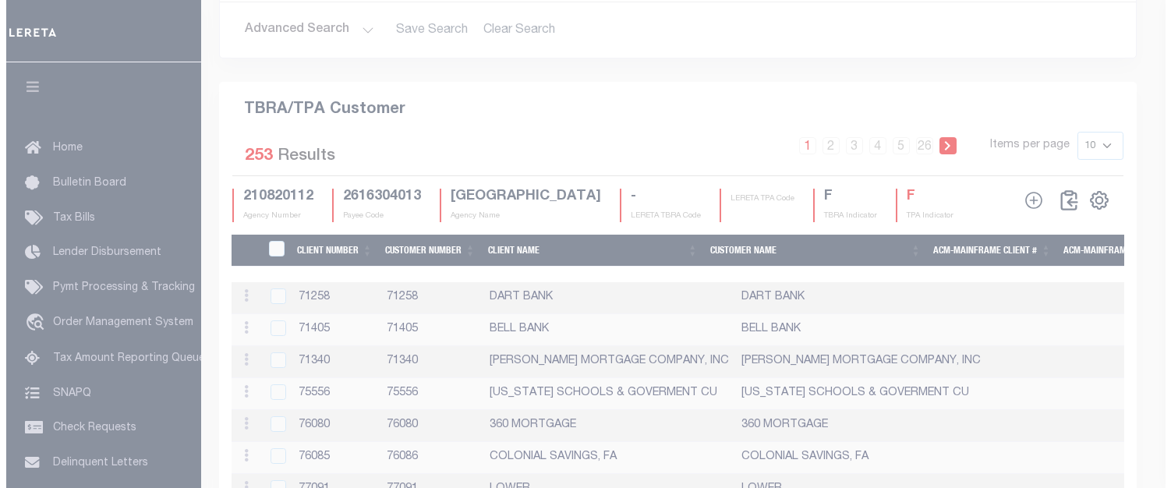
scroll to position [1828, 0]
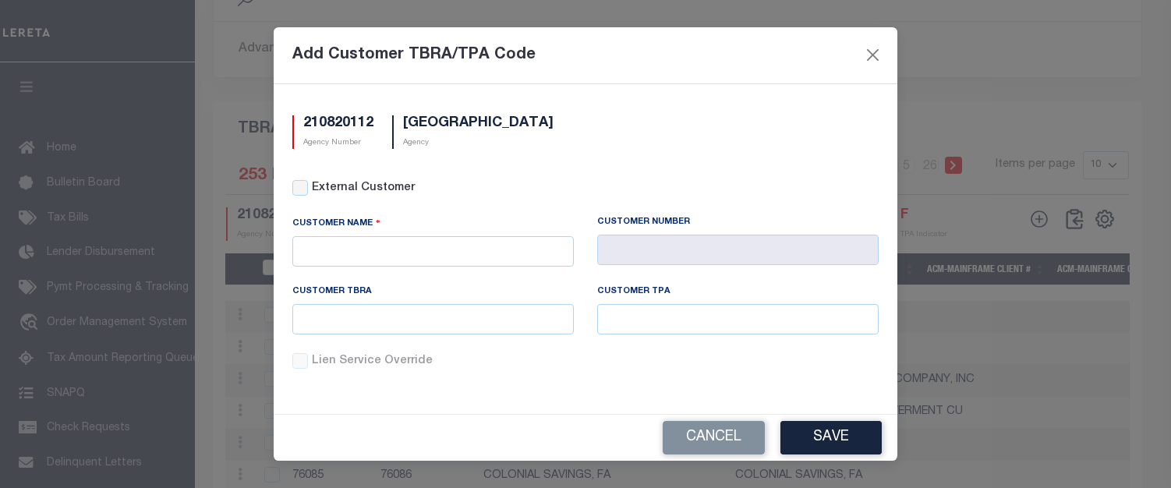
click at [290, 187] on div "External Customer" at bounding box center [585, 198] width 609 height 36
click at [300, 189] on input "External Customer" at bounding box center [300, 188] width 16 height 16
checkbox input "true"
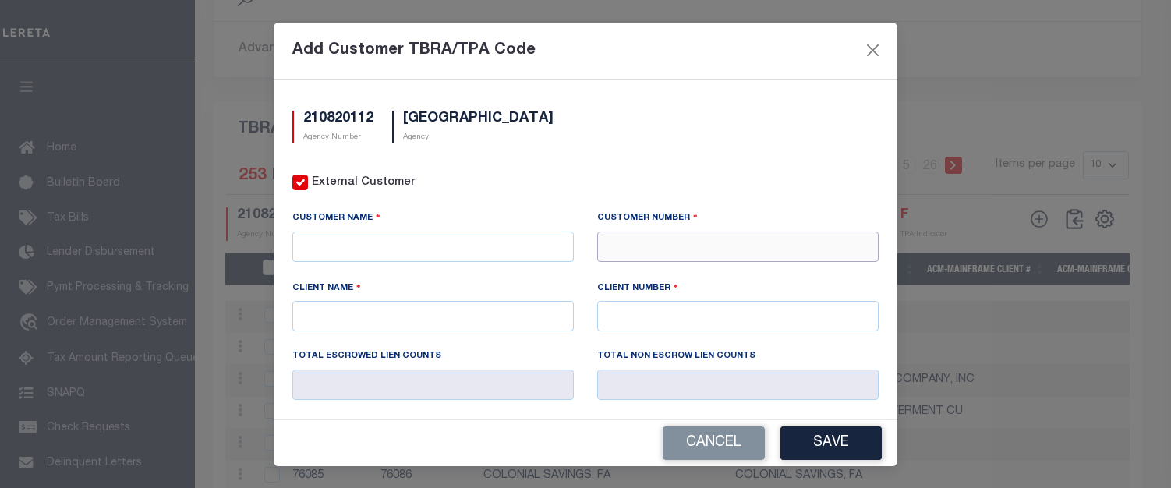
click at [825, 252] on input "text" at bounding box center [737, 246] width 281 height 30
type input "77789"
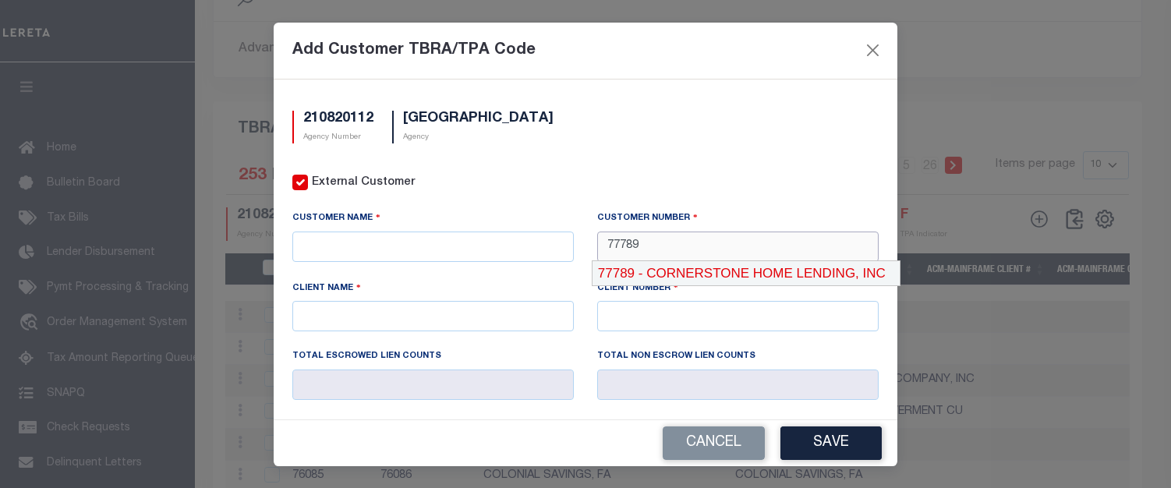
click at [716, 273] on div "77789 - CORNERSTONE HOME LENDING, INC" at bounding box center [745, 273] width 307 height 25
type input "CORNERSTONE HOME LENDING, INC"
type input "77780"
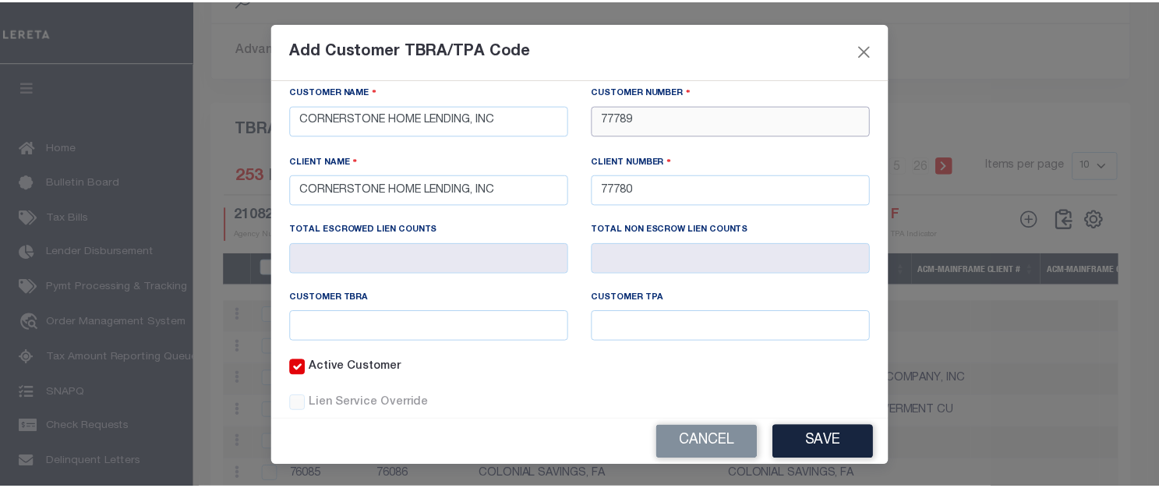
scroll to position [161, 0]
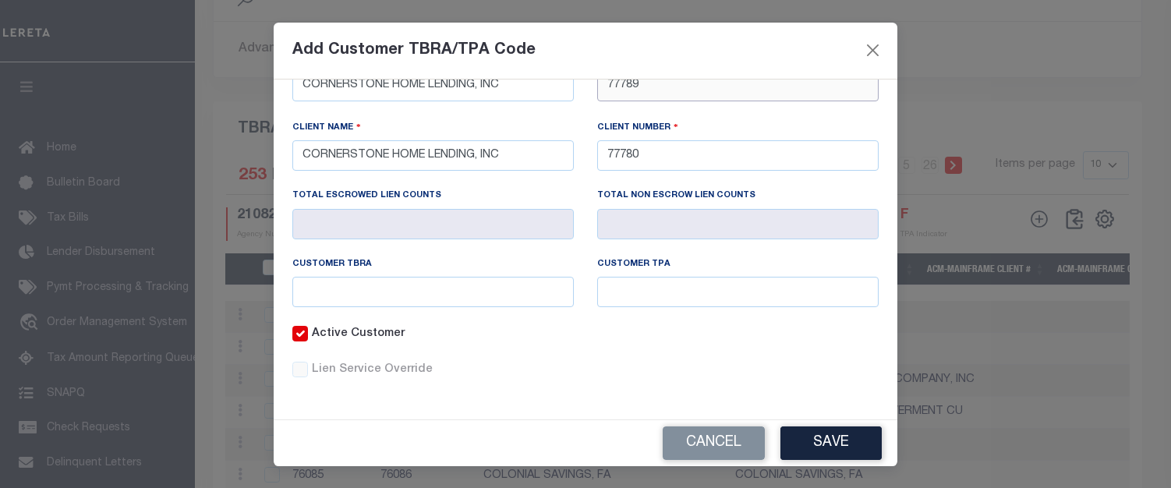
type input "77789"
click at [500, 298] on input "text" at bounding box center [432, 292] width 281 height 30
paste input "L1002"
type input "L1002"
click at [760, 284] on input "text" at bounding box center [737, 292] width 281 height 30
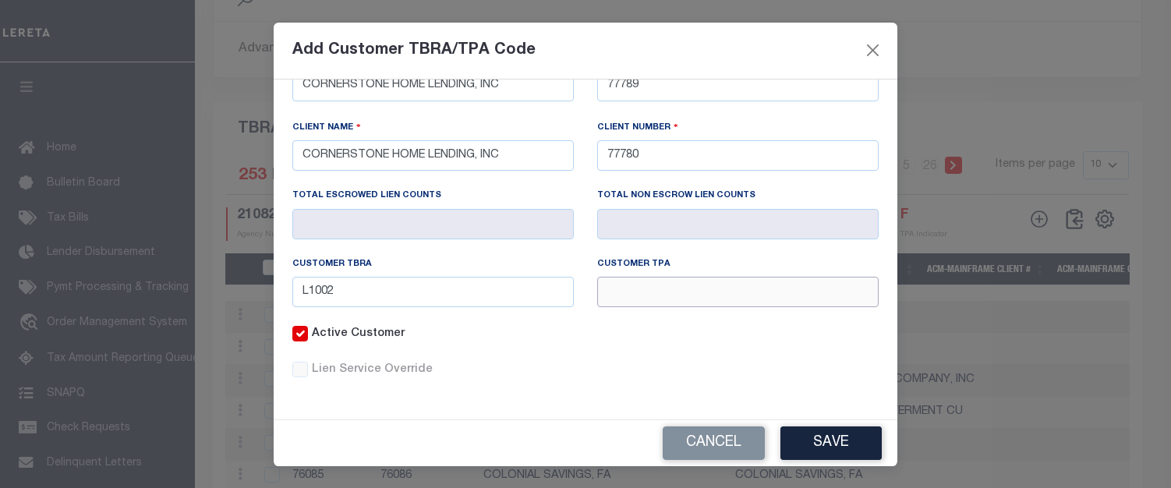
paste input "L1002"
type input "L1002"
click at [827, 443] on button "Save" at bounding box center [830, 443] width 101 height 34
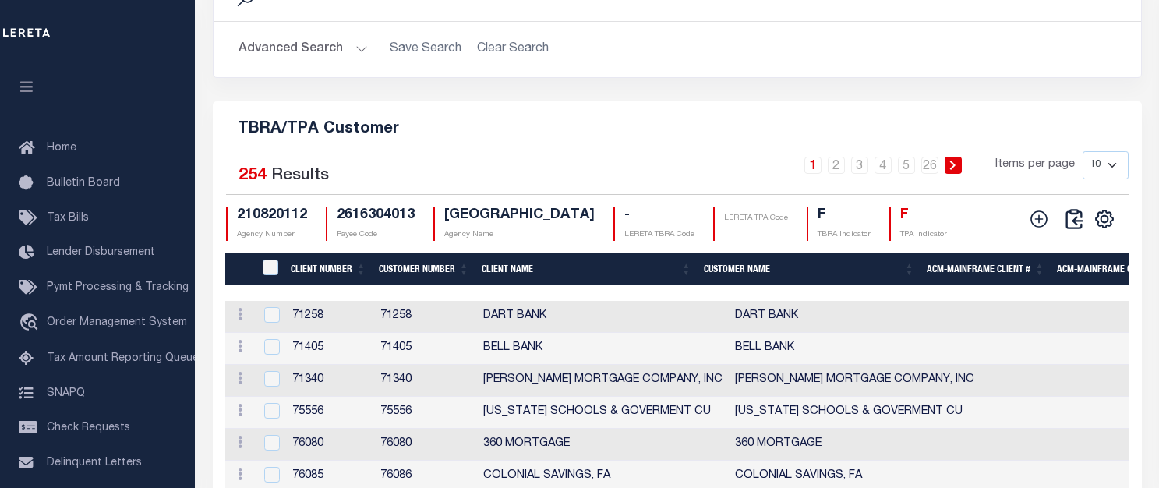
scroll to position [0, 0]
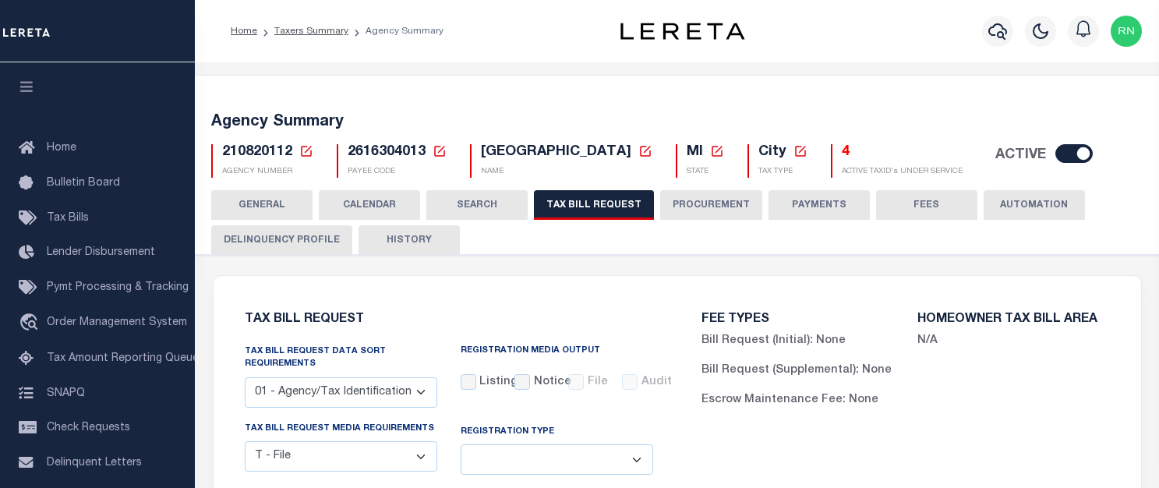
click at [306, 149] on icon at bounding box center [306, 151] width 14 height 14
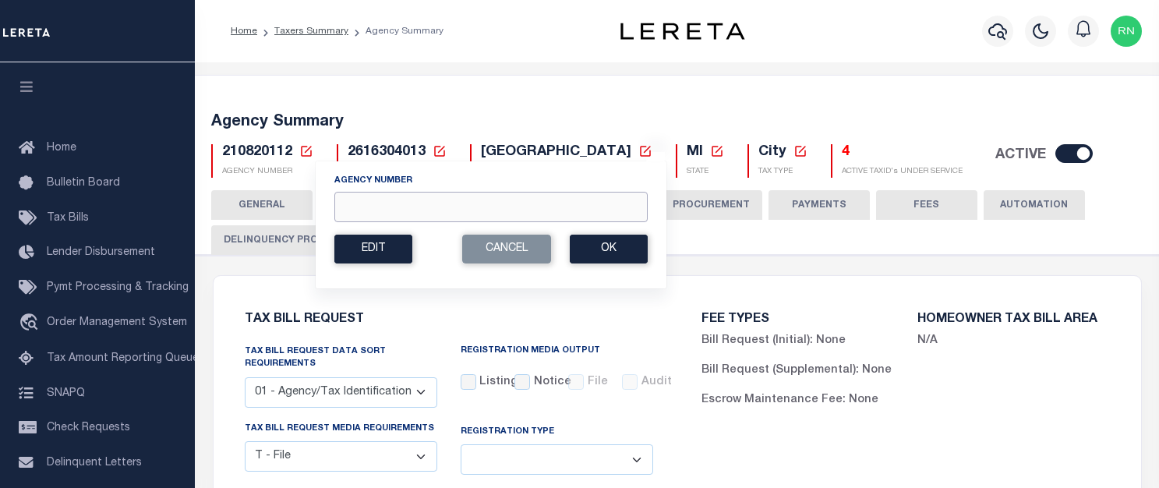
click at [410, 209] on input "Agency Number" at bounding box center [490, 207] width 313 height 30
type input "220180000"
click at [645, 244] on button "Ok" at bounding box center [609, 249] width 78 height 29
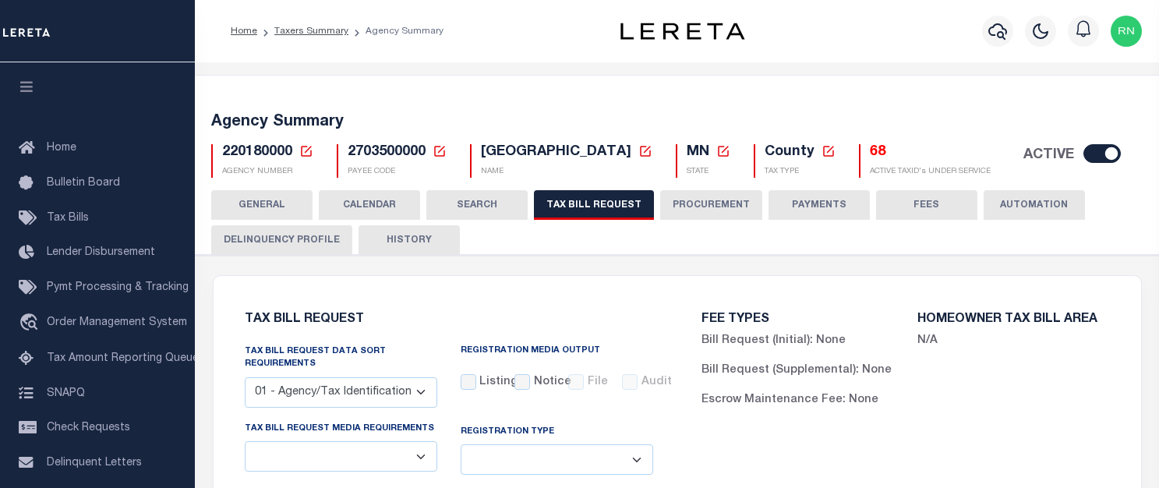
select select "27"
checkbox input "false"
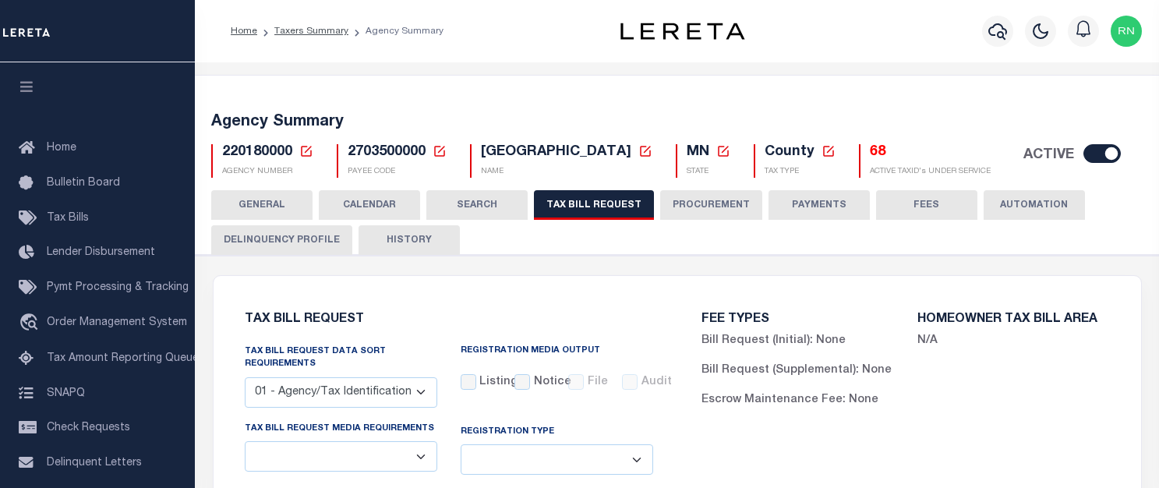
select select "22"
select select "true"
select select "14"
select select
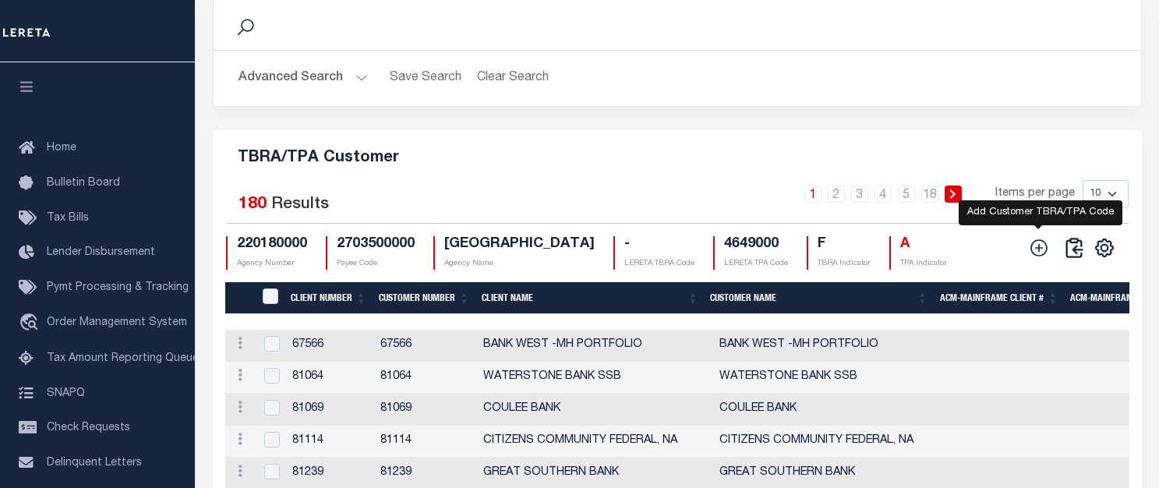
click at [1044, 258] on icon at bounding box center [1039, 248] width 20 height 20
checkbox input "true"
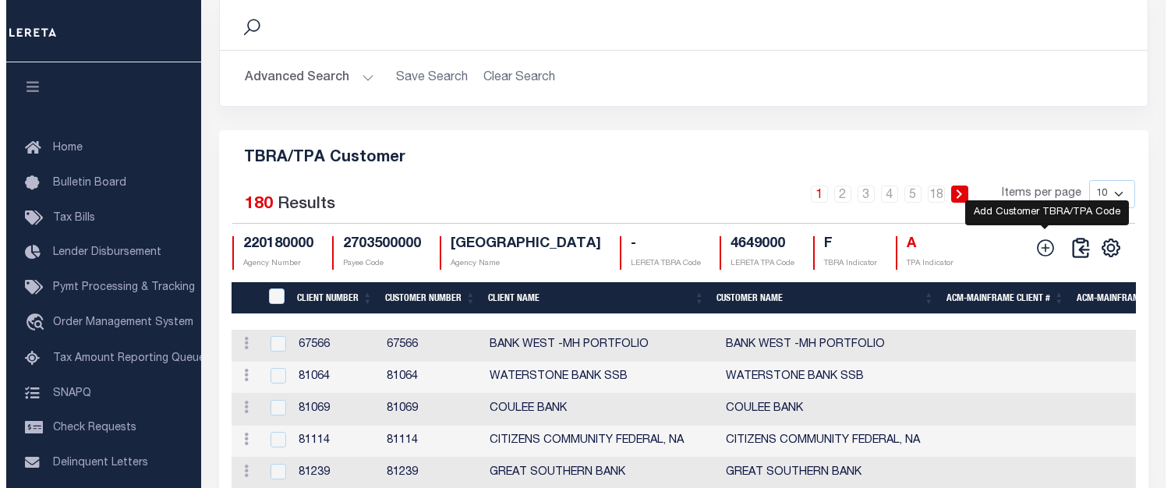
scroll to position [1769, 0]
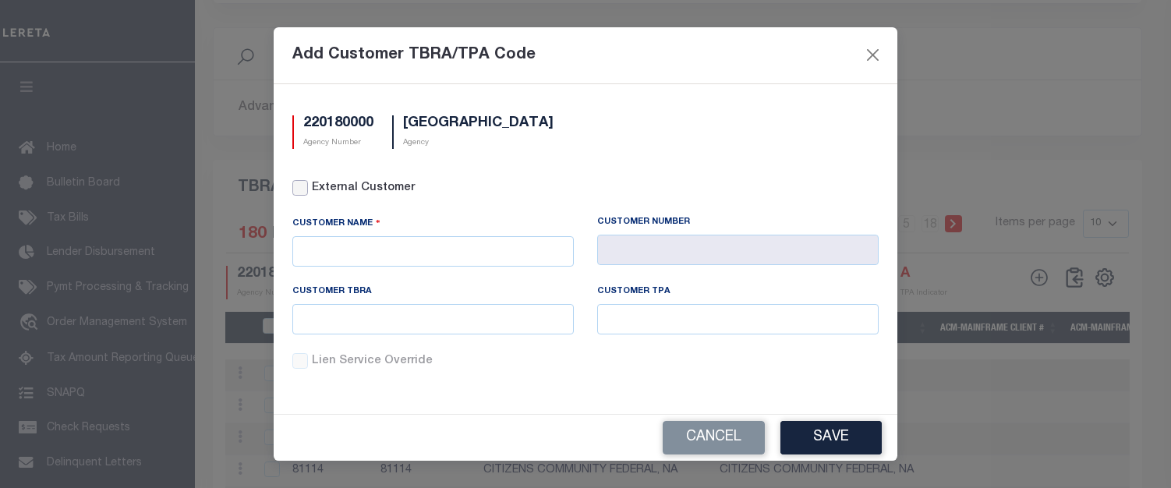
click at [305, 188] on input "External Customer" at bounding box center [300, 188] width 16 height 16
checkbox input "true"
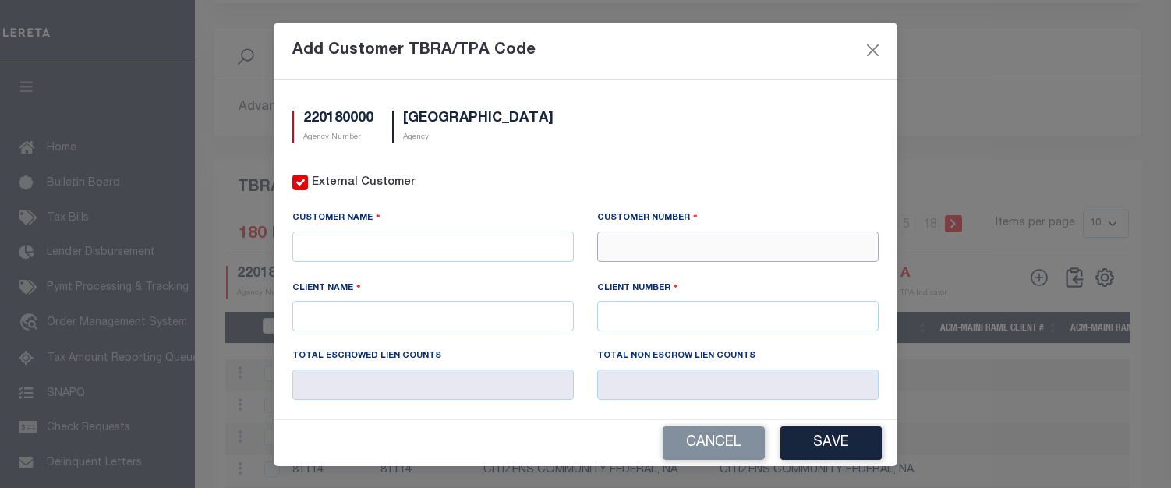
click at [617, 240] on input "text" at bounding box center [737, 246] width 281 height 30
type input "81786"
click at [645, 270] on div "81786 - FRONTIER BANK" at bounding box center [729, 273] width 274 height 25
type input "FRONTIER BANK"
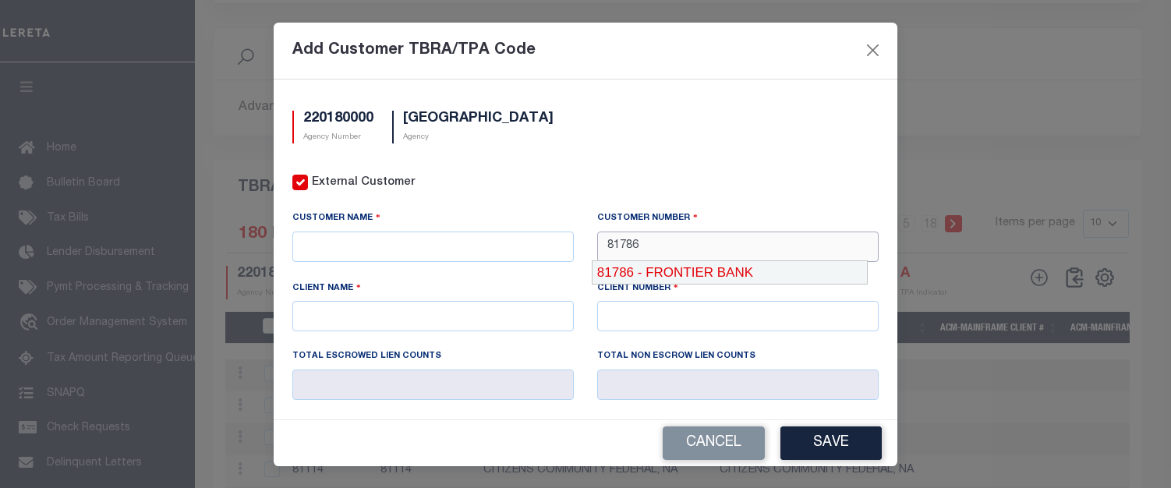
type input "81786"
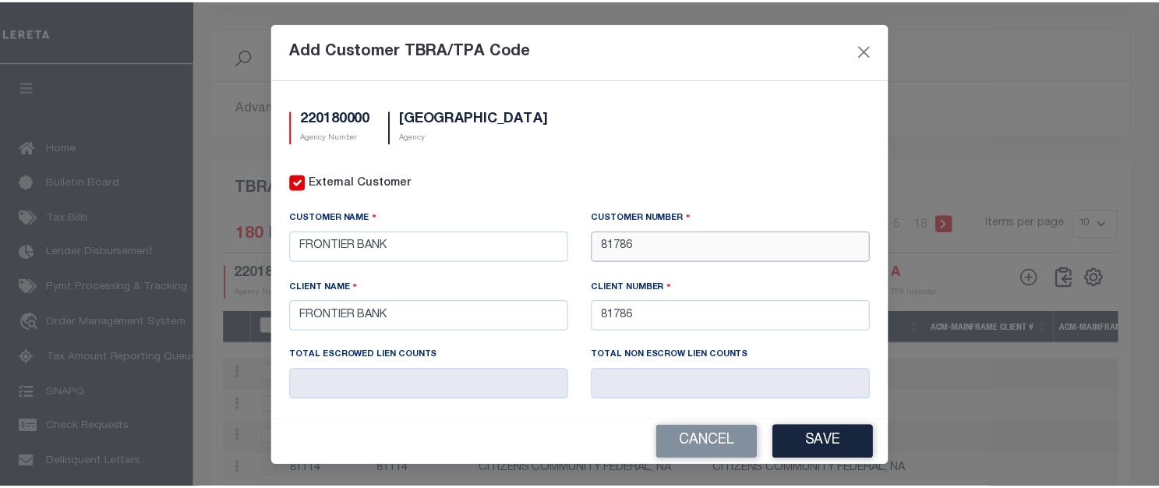
scroll to position [156, 0]
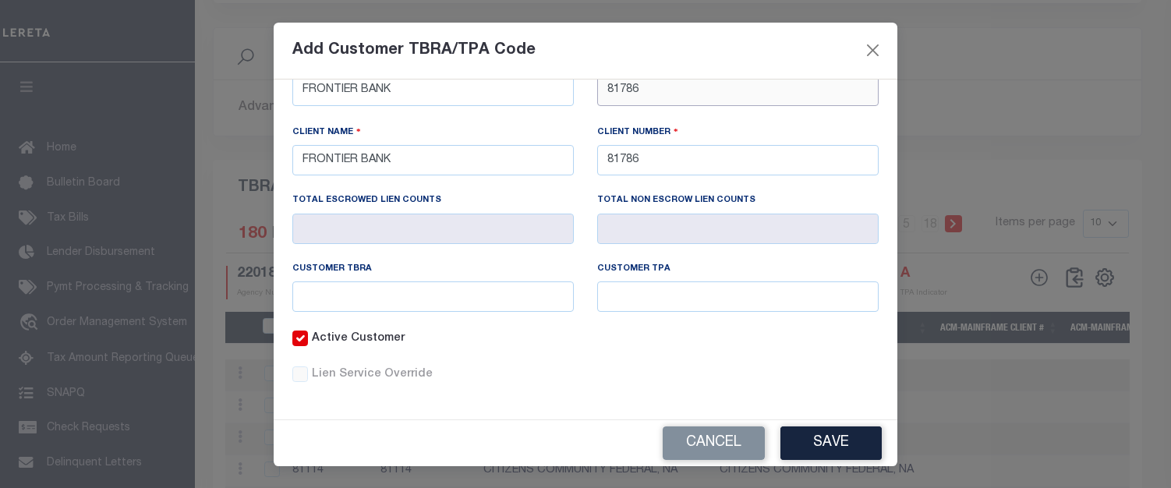
type input "81786"
drag, startPoint x: 430, startPoint y: 298, endPoint x: 447, endPoint y: 298, distance: 16.4
click at [430, 298] on input "text" at bounding box center [432, 296] width 281 height 30
paste input "4649000"
type input "4649000"
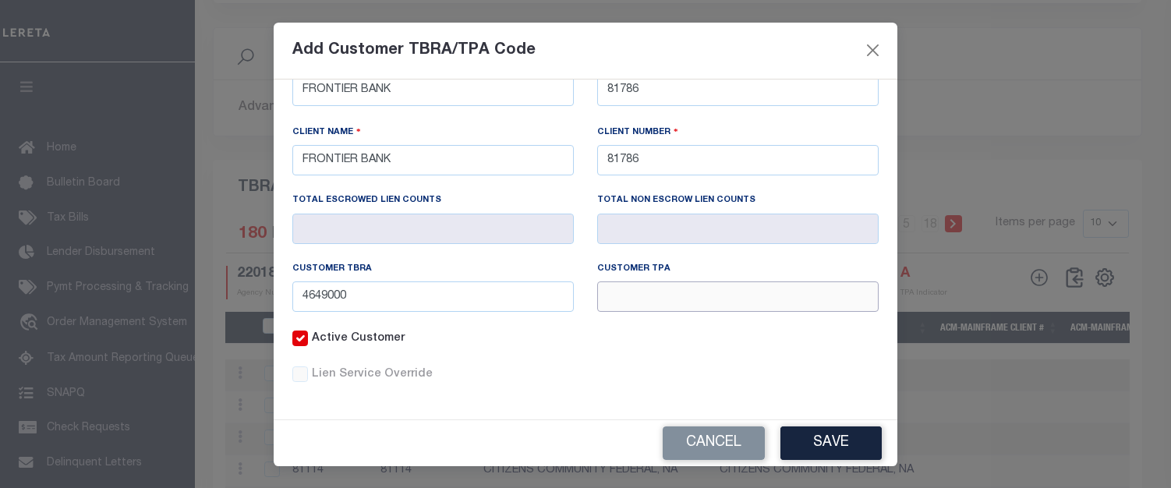
click at [642, 292] on input "text" at bounding box center [737, 296] width 281 height 30
paste input "4649000"
type input "4649000"
click at [838, 446] on button "Save" at bounding box center [830, 443] width 101 height 34
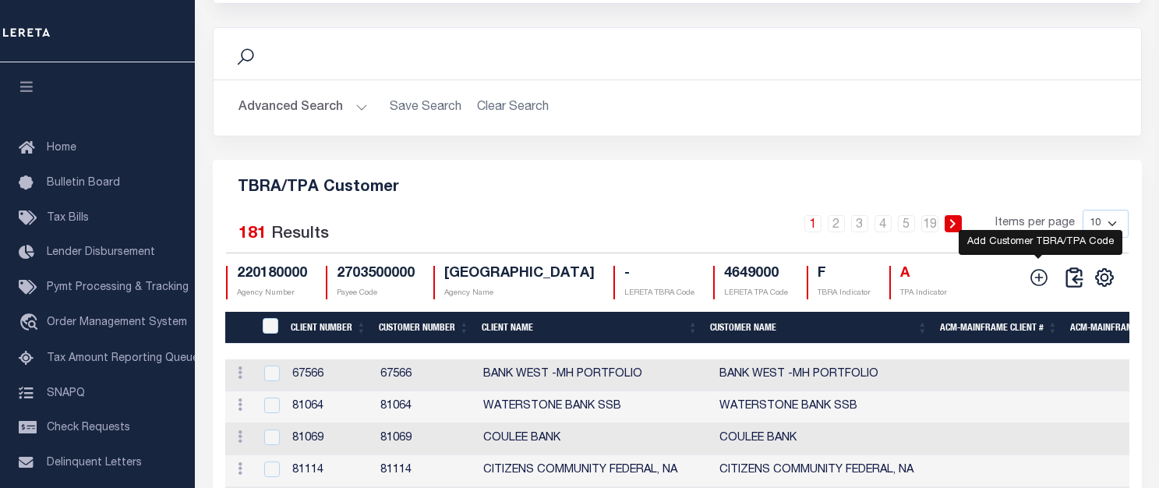
click at [1044, 286] on icon at bounding box center [1038, 277] width 17 height 17
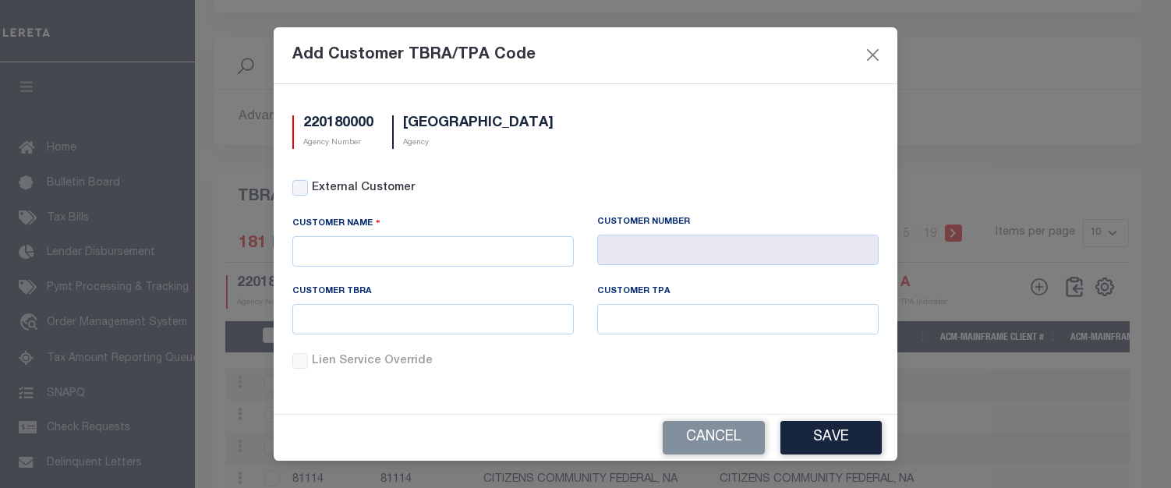
scroll to position [0, 0]
click at [308, 187] on div "External Customer" at bounding box center [585, 188] width 586 height 17
click at [299, 190] on input "External Customer" at bounding box center [300, 188] width 16 height 16
checkbox input "true"
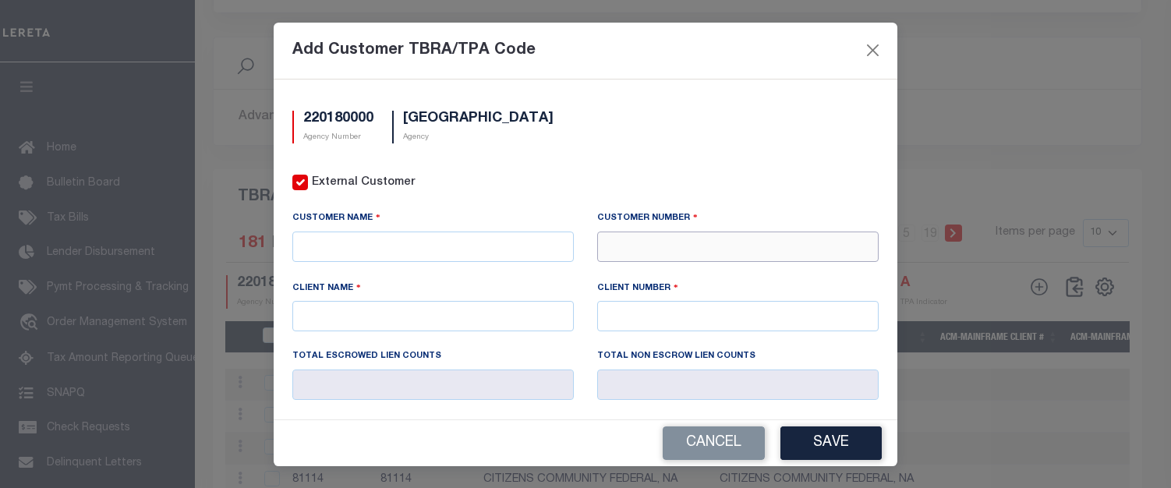
click at [665, 245] on input "text" at bounding box center [737, 246] width 281 height 30
click at [665, 268] on div "No result found" at bounding box center [729, 273] width 274 height 25
type input "99025"
click at [659, 303] on input "text" at bounding box center [737, 316] width 281 height 30
type input "99025"
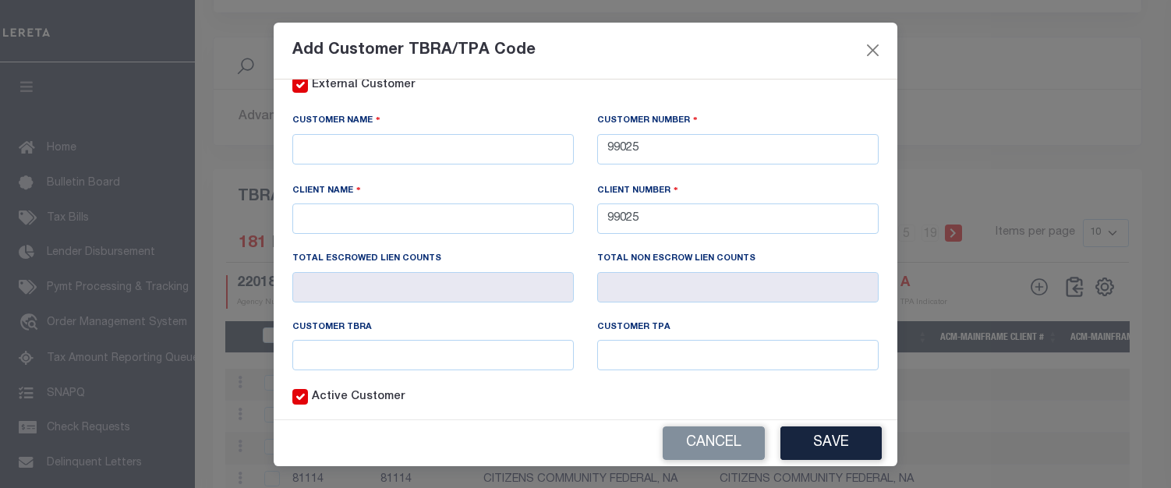
scroll to position [156, 0]
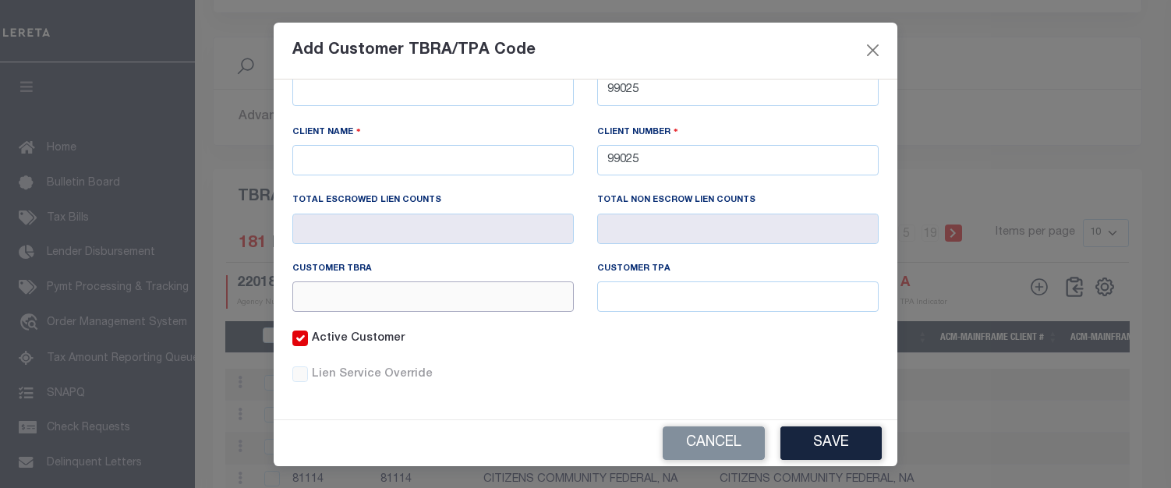
click at [459, 298] on input "text" at bounding box center [432, 296] width 281 height 30
paste input "4649000"
type input "4649000"
click at [616, 291] on input "text" at bounding box center [737, 296] width 281 height 30
paste input "4649000"
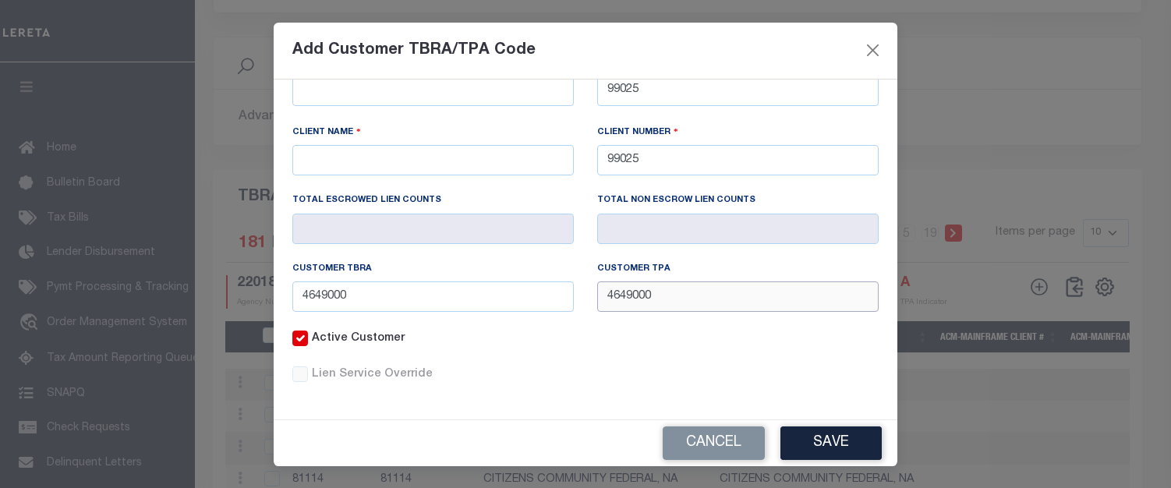
type input "4649000"
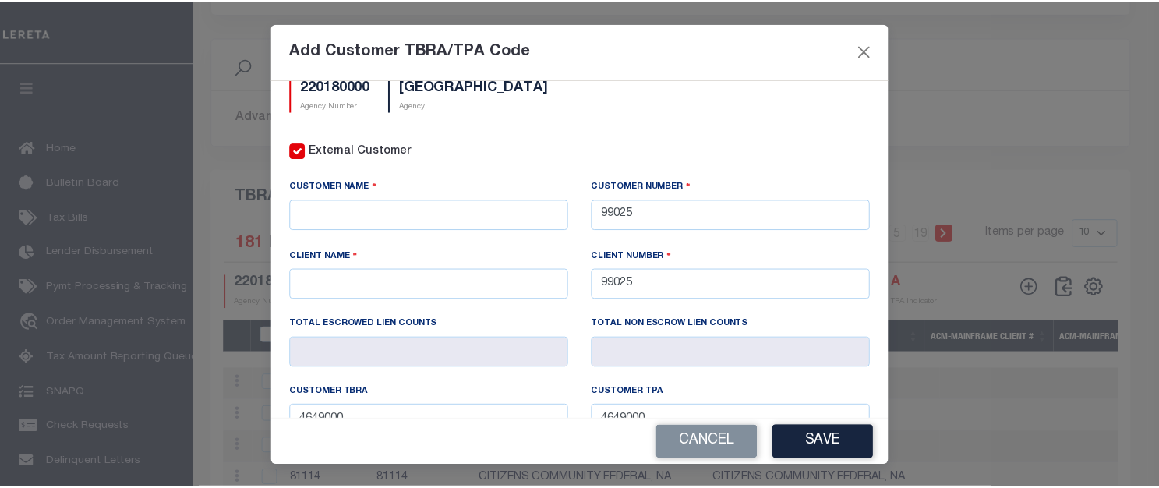
scroll to position [0, 0]
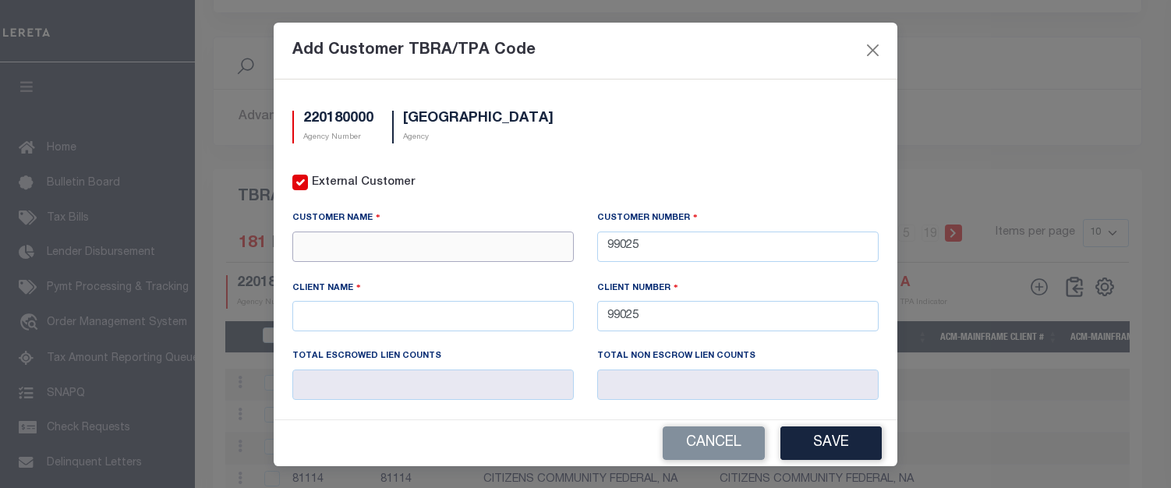
click at [391, 249] on input "text" at bounding box center [432, 246] width 281 height 30
paste input "MIDWEST BUSINESS FINCANCE CORP"
type input "MIDWEST BUSINESS FINCANCE CORP"
click at [351, 303] on input "text" at bounding box center [432, 316] width 281 height 30
paste input "MIDWEST BUSINESS FINCANCE CORP"
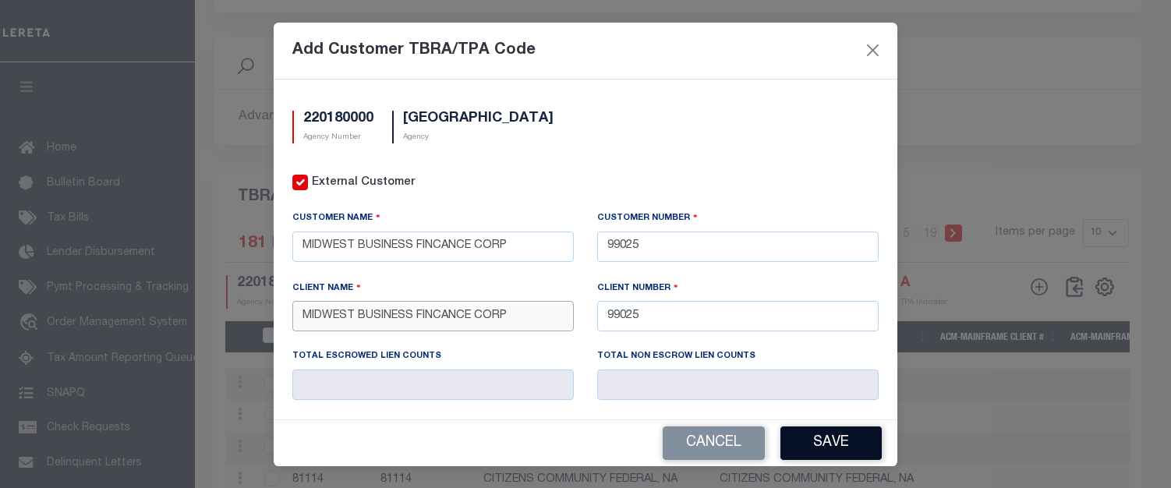
type input "MIDWEST BUSINESS FINCANCE CORP"
click at [850, 442] on button "Save" at bounding box center [830, 443] width 101 height 34
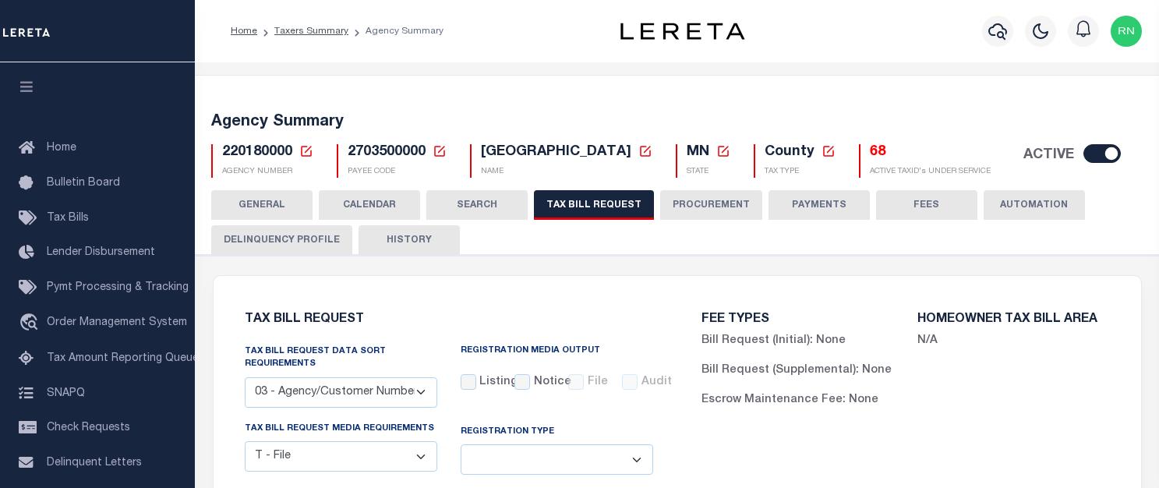
click at [309, 155] on icon at bounding box center [306, 151] width 14 height 14
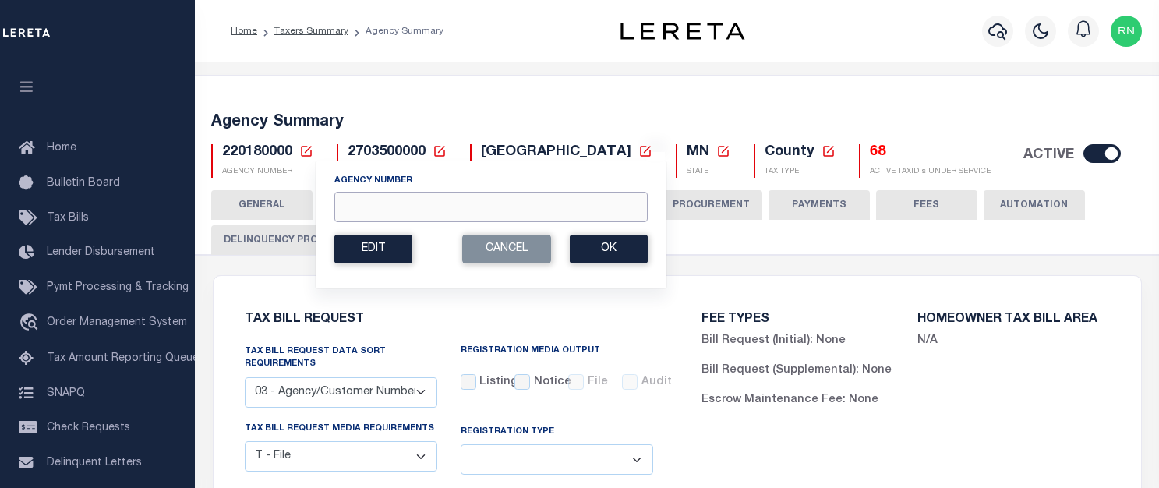
click at [379, 214] on input "Agency Number" at bounding box center [490, 207] width 313 height 30
type input "230110000"
click at [630, 242] on button "Ok" at bounding box center [609, 249] width 78 height 29
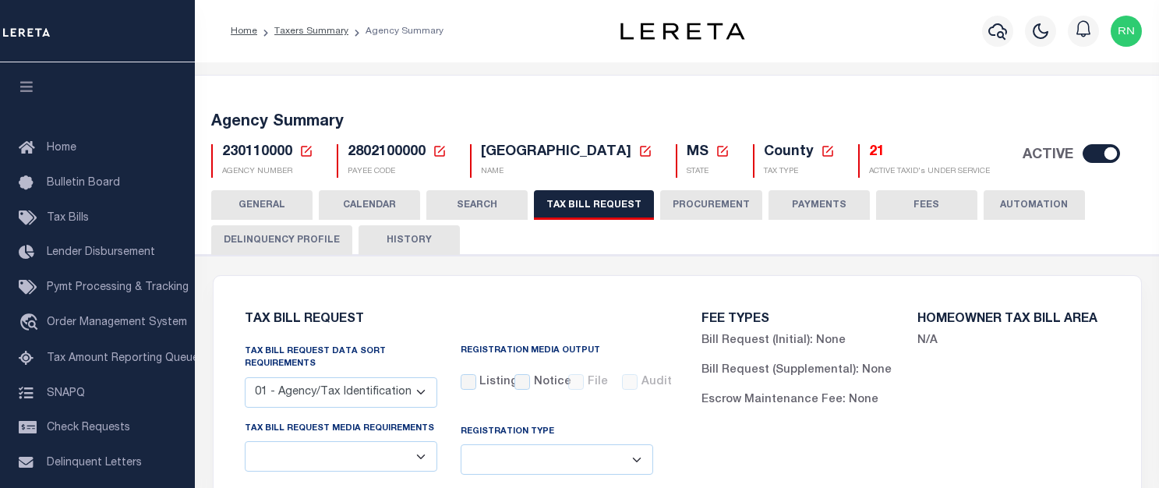
select select "30"
checkbox input "false"
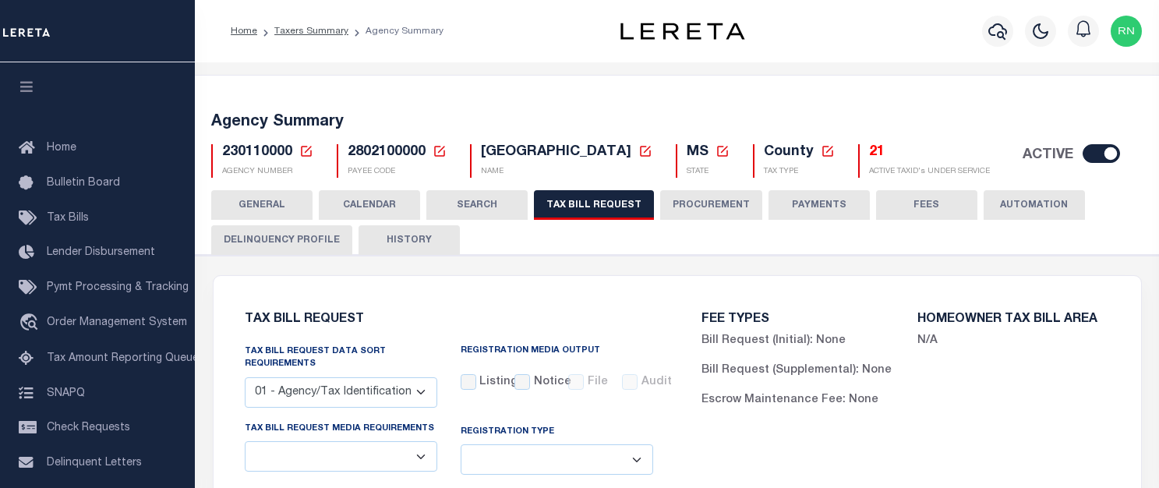
select select "16"
select select "true"
select select "14"
type input "6000-6100"
select select
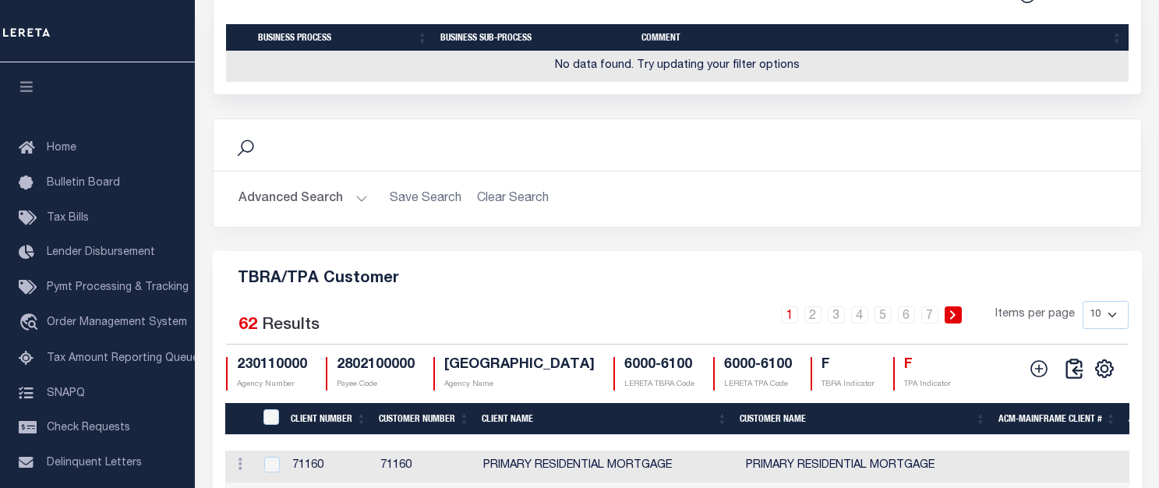
scroll to position [1730, 0]
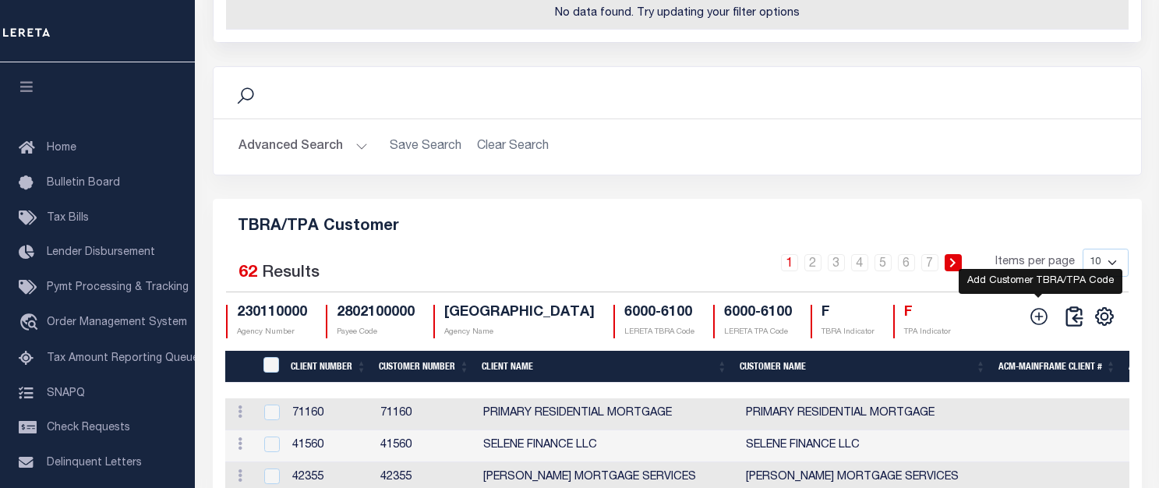
click at [1036, 327] on icon at bounding box center [1039, 316] width 20 height 20
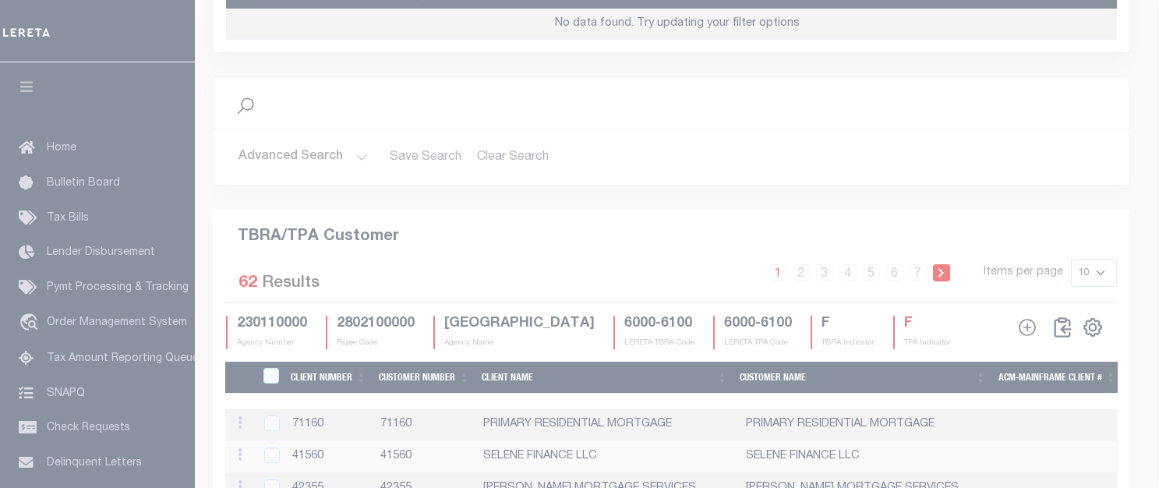
scroll to position [1701, 0]
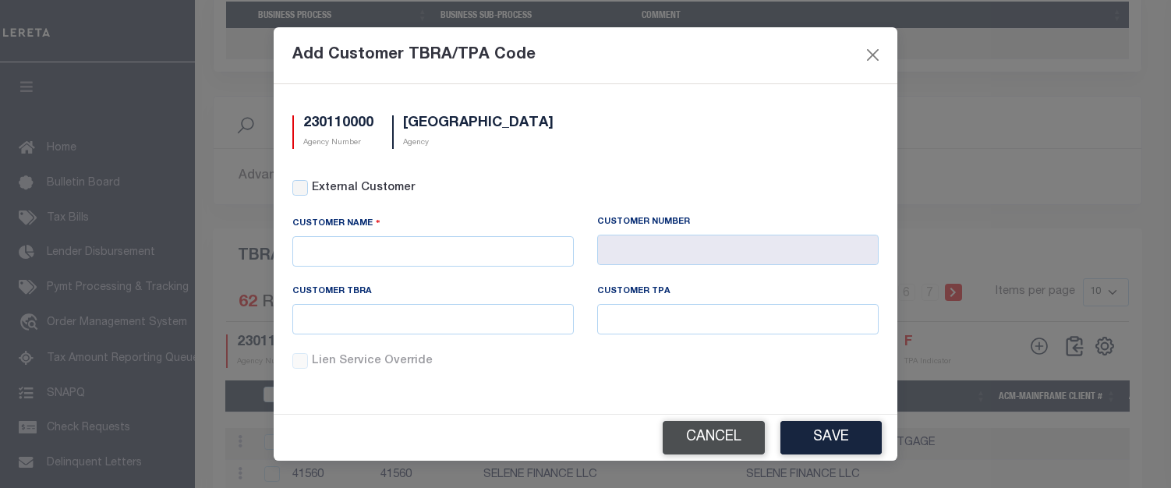
click at [707, 443] on button "Cancel" at bounding box center [713, 438] width 102 height 34
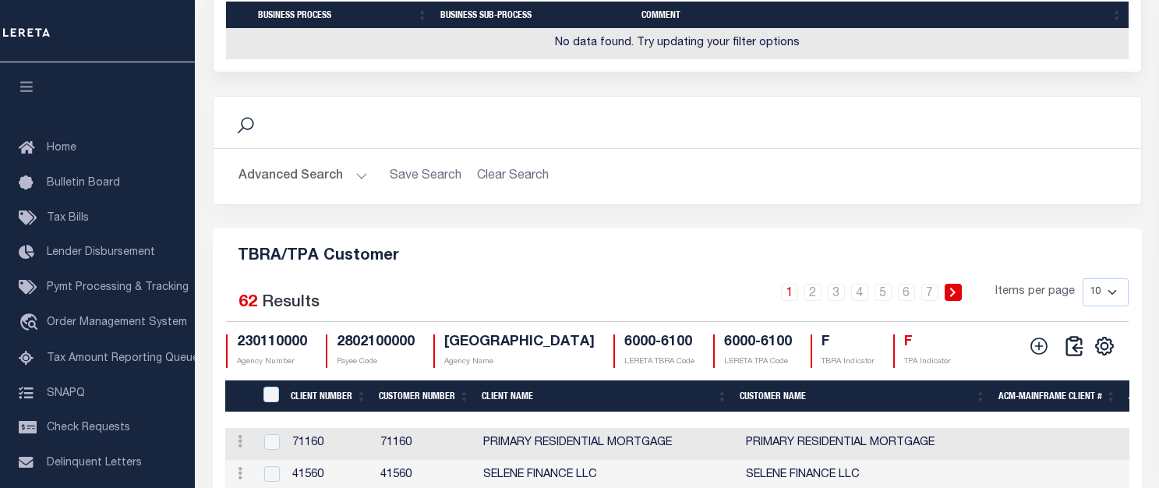
click at [1114, 356] on div "CSV Export Selected Print Show Filter Show Search Columns 0: 1: CustomerPayeeID…" at bounding box center [1104, 346] width 25 height 20
click at [1102, 350] on icon "" at bounding box center [1103, 346] width 7 height 7
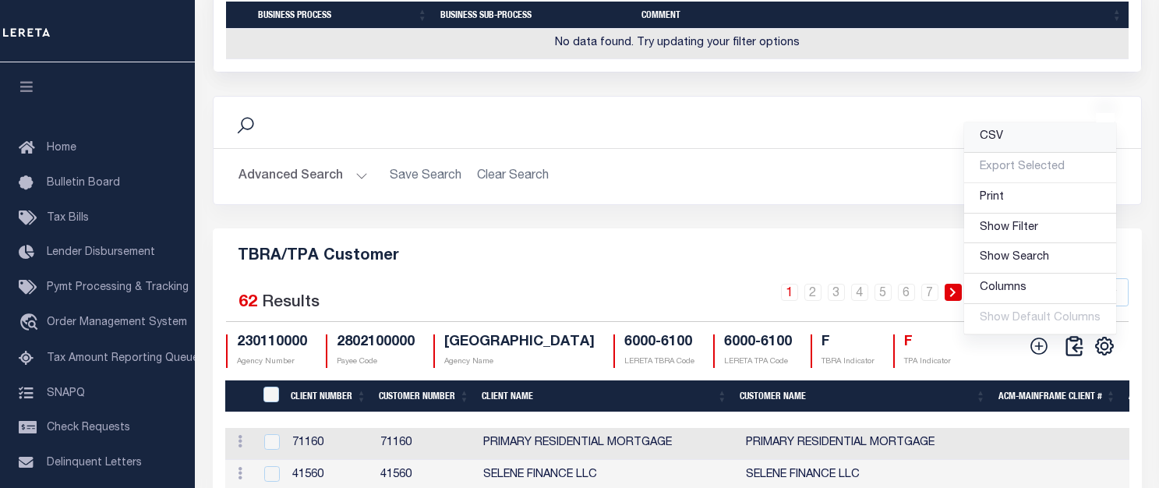
click at [1001, 142] on span "CSV" at bounding box center [991, 136] width 23 height 11
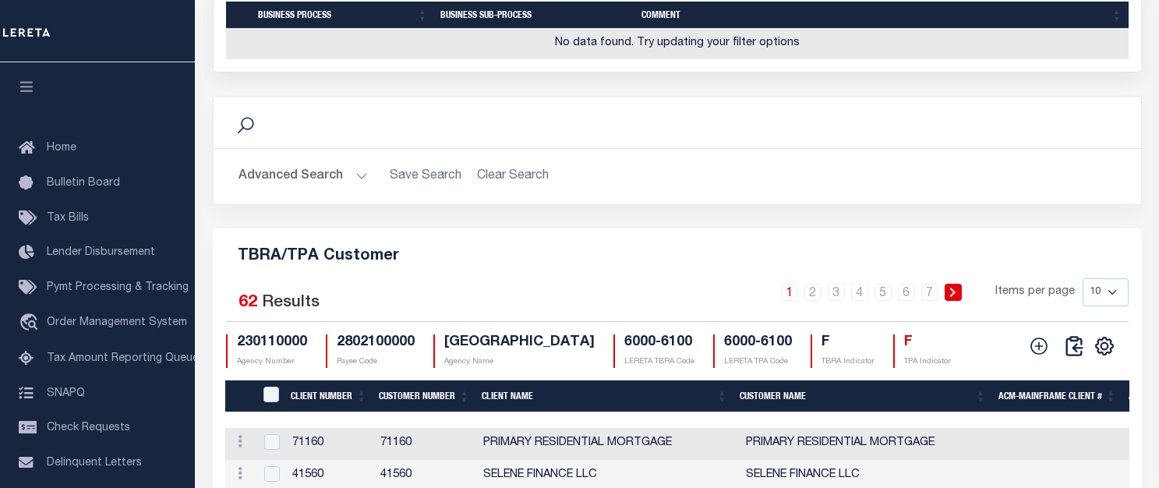
click at [540, 256] on h5 "TBRA/TPA Customer" at bounding box center [677, 253] width 904 height 25
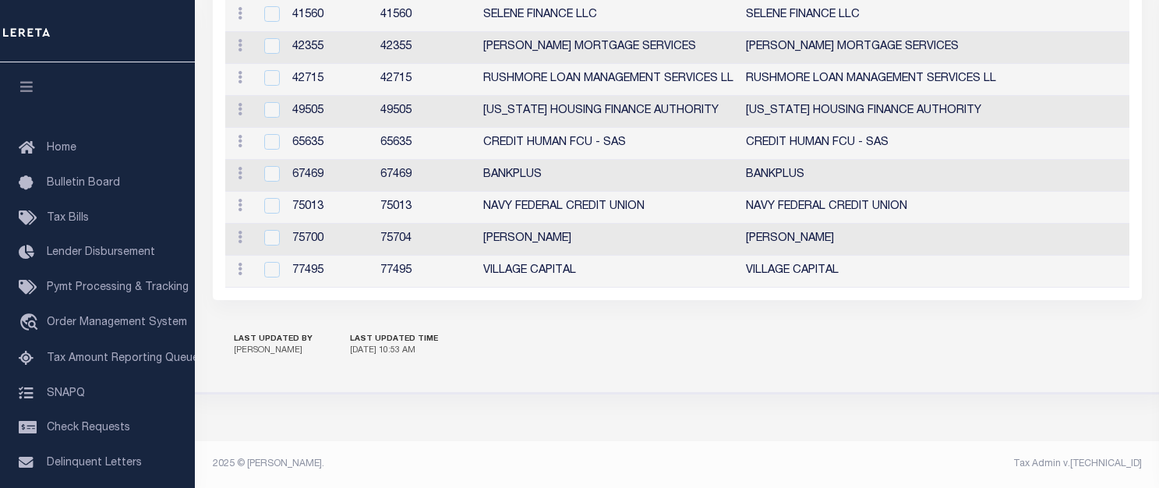
scroll to position [2012, 0]
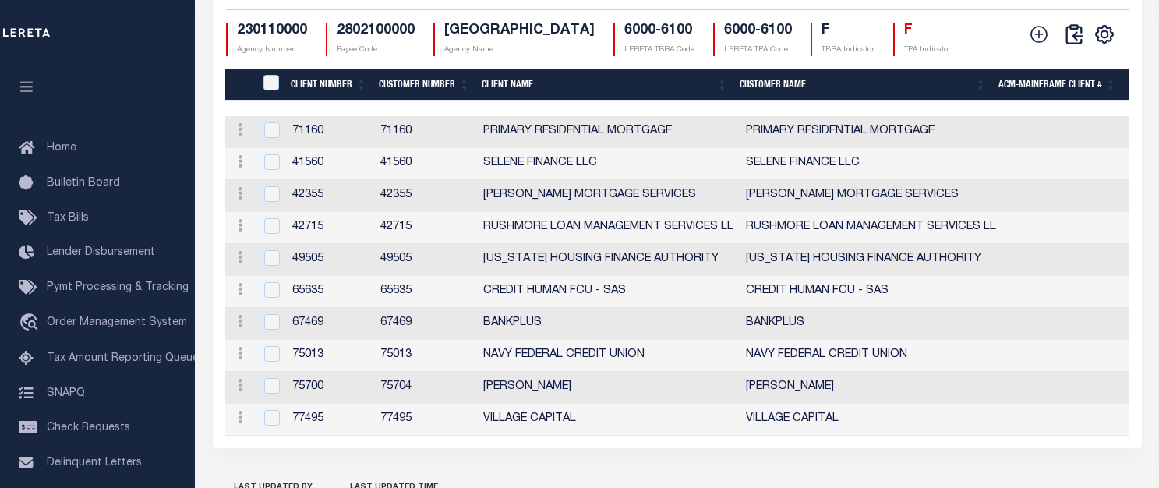
click at [1047, 42] on icon at bounding box center [1039, 34] width 20 height 20
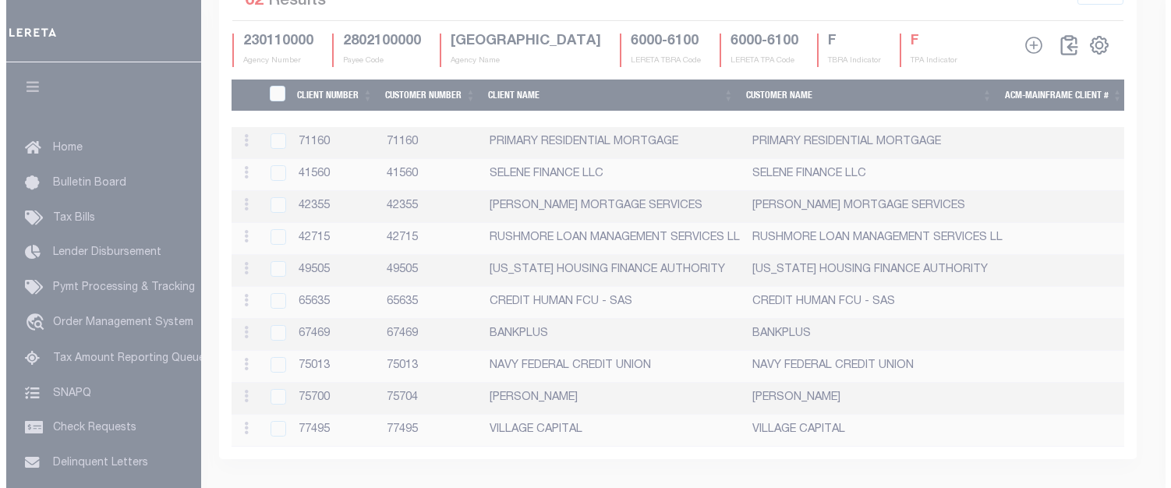
scroll to position [2003, 0]
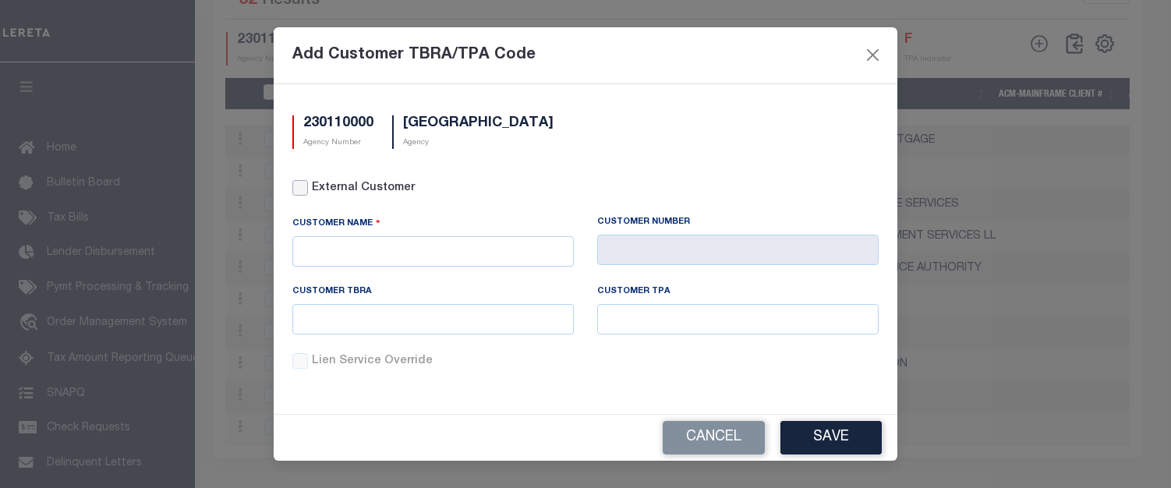
click at [300, 181] on input "External Customer" at bounding box center [300, 188] width 16 height 16
checkbox input "true"
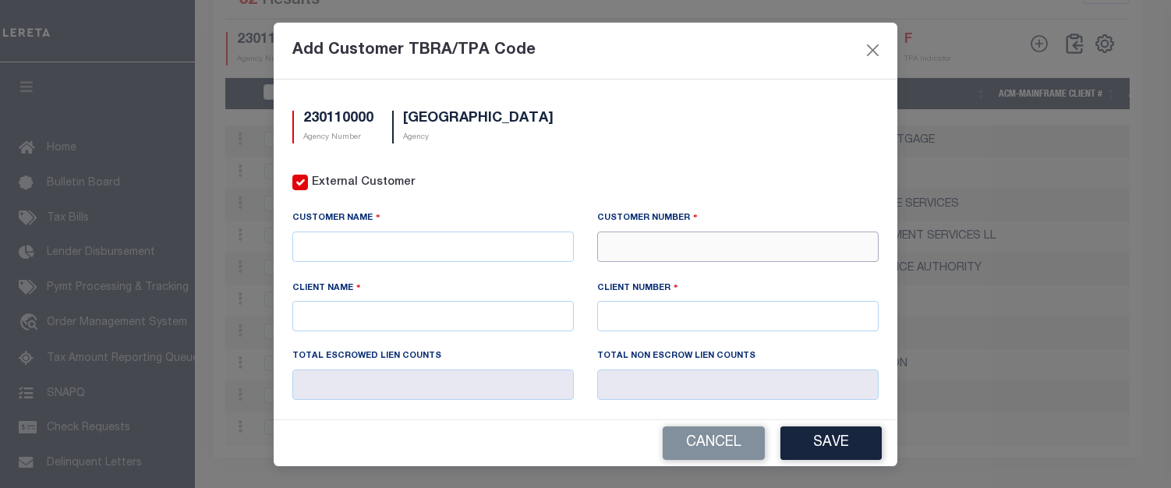
click at [719, 249] on input "text" at bounding box center [737, 246] width 281 height 30
type input "76274"
click at [736, 270] on div "76274 - BANKPLUS" at bounding box center [729, 273] width 274 height 25
type input "BANKPLUS"
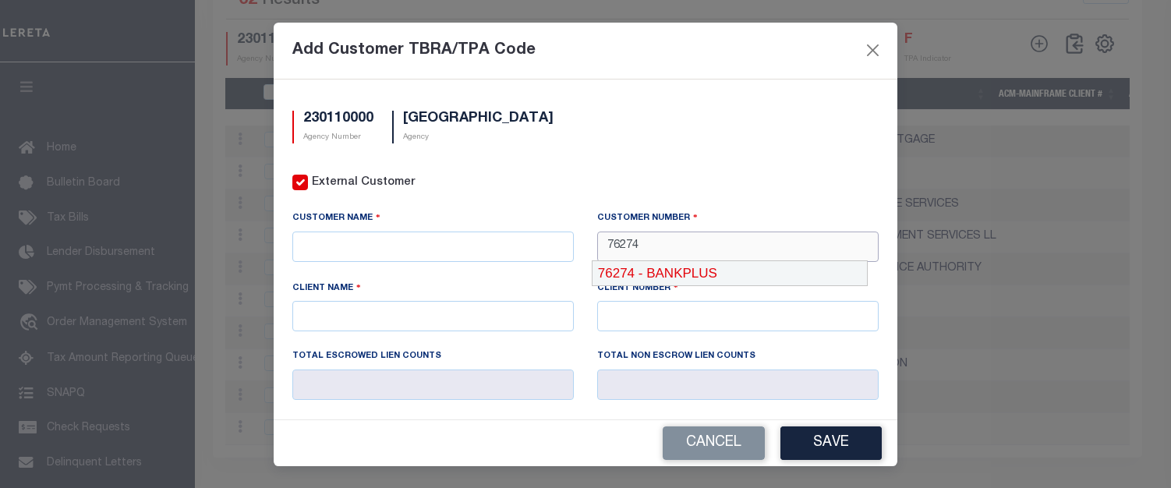
type input "76274"
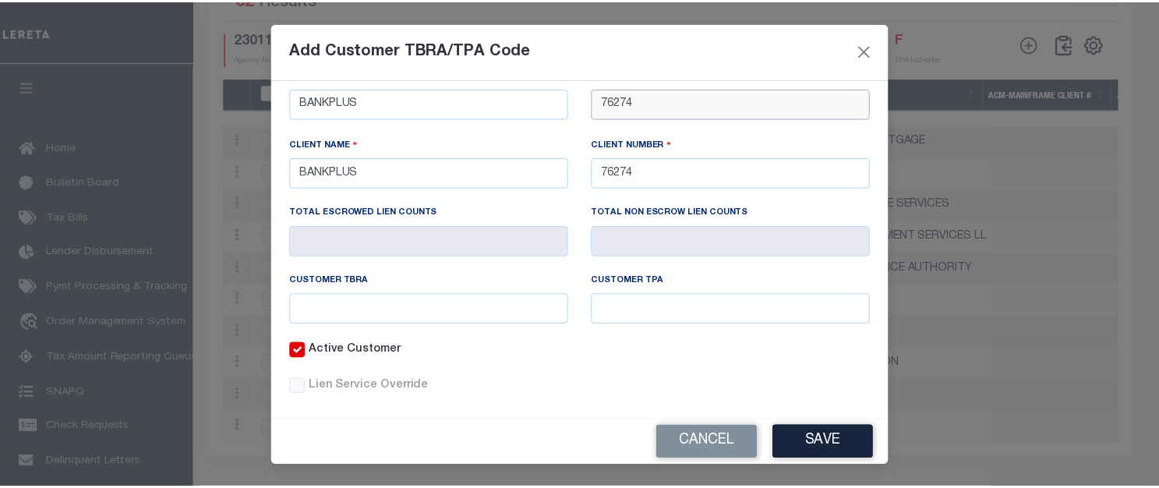
scroll to position [156, 0]
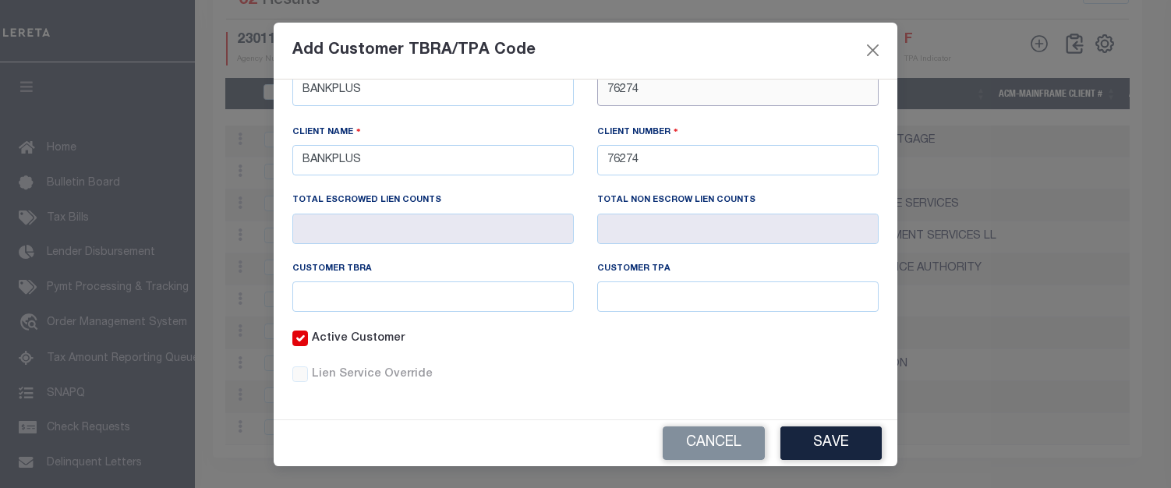
type input "76274"
drag, startPoint x: 380, startPoint y: 302, endPoint x: 401, endPoint y: 302, distance: 21.0
click at [380, 302] on input "text" at bounding box center [432, 296] width 281 height 30
type input "6000"
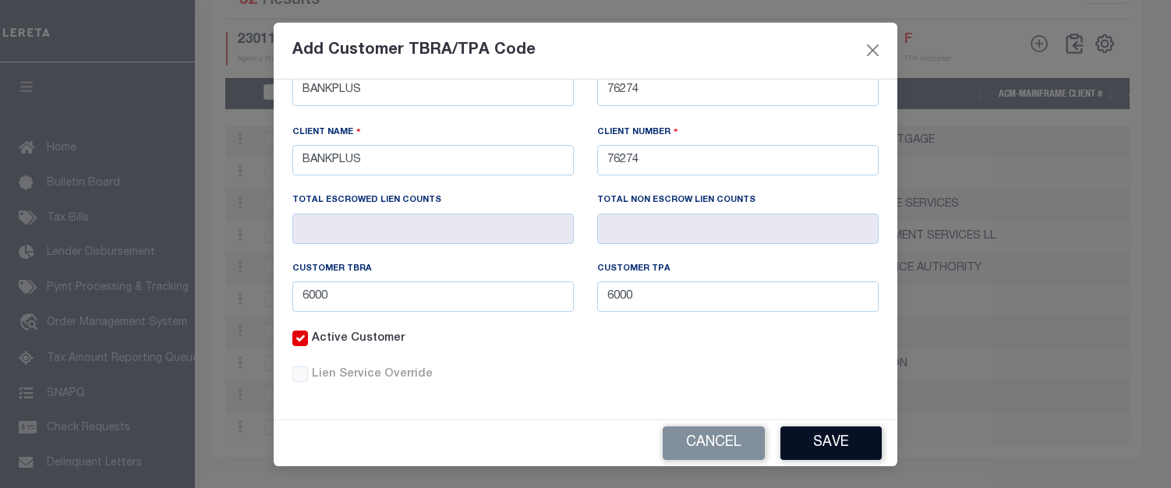
click at [793, 444] on button "Save" at bounding box center [830, 443] width 101 height 34
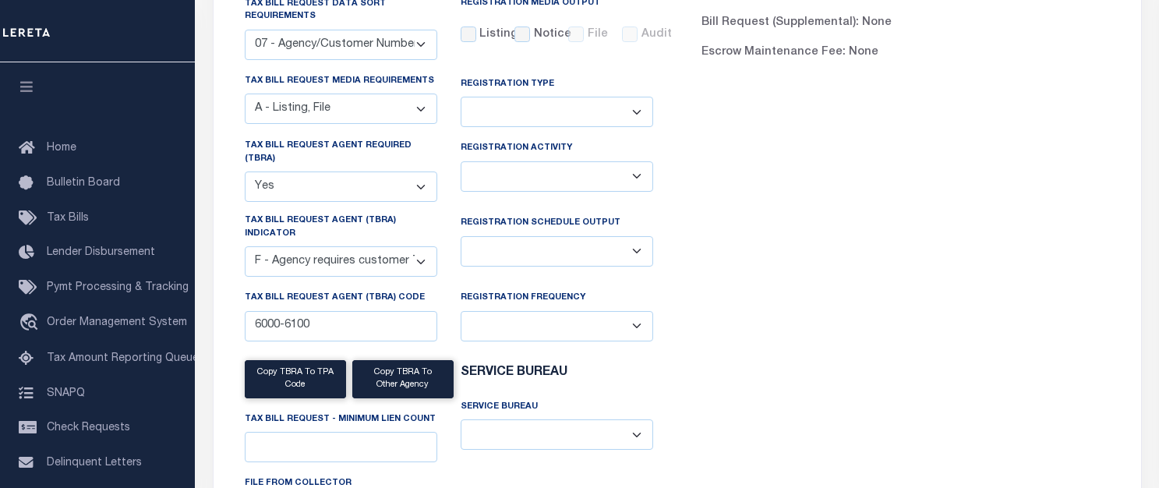
scroll to position [0, 0]
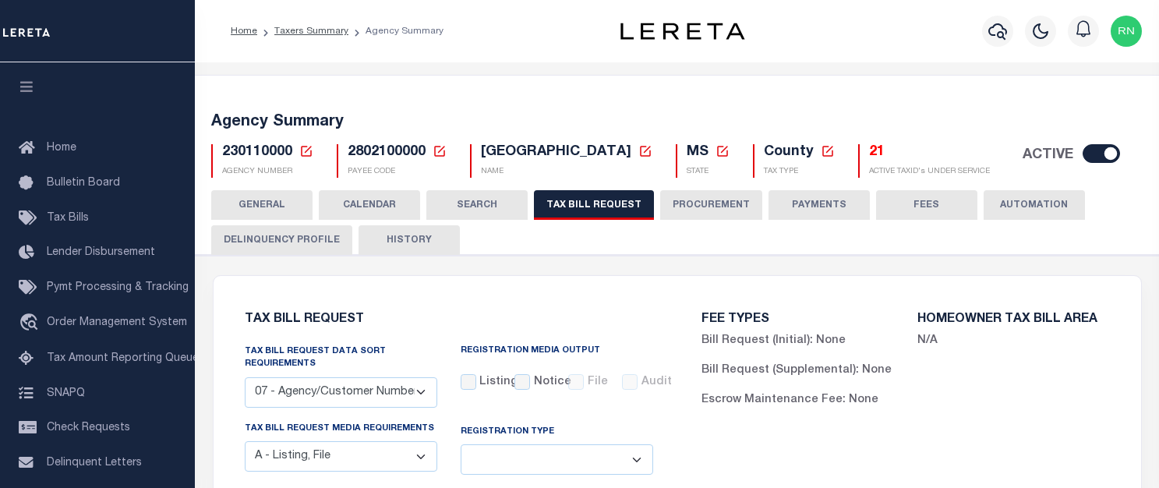
click at [306, 151] on icon at bounding box center [306, 151] width 11 height 11
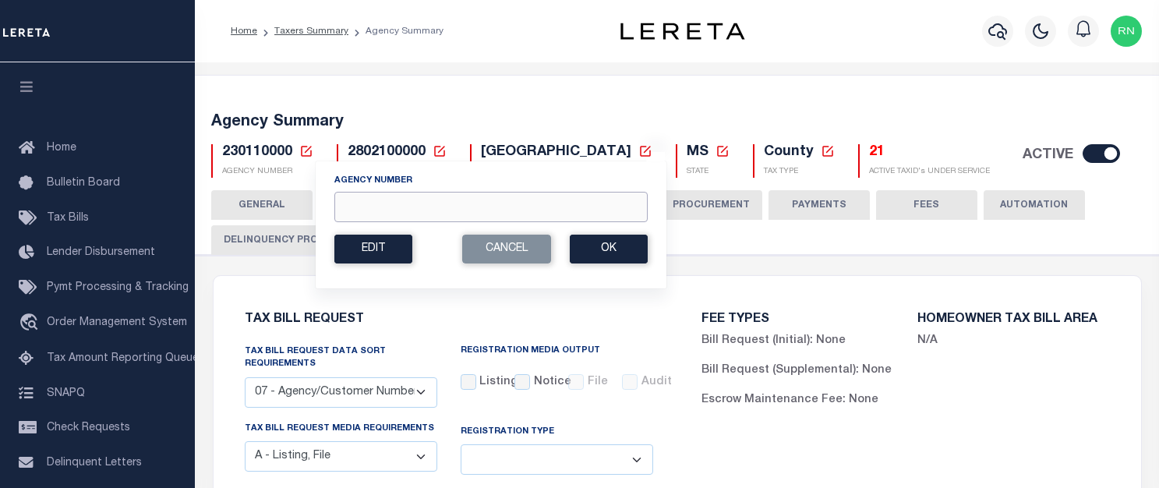
click at [371, 212] on input "Agency Number" at bounding box center [490, 207] width 313 height 30
type input "230170000"
click at [581, 241] on button "Ok" at bounding box center [609, 249] width 78 height 29
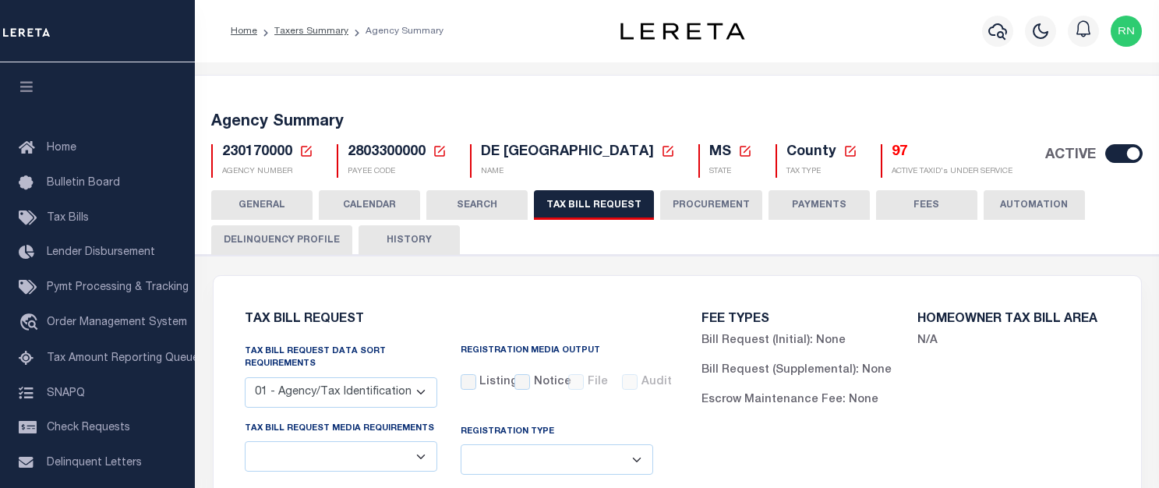
select select "27"
checkbox input "false"
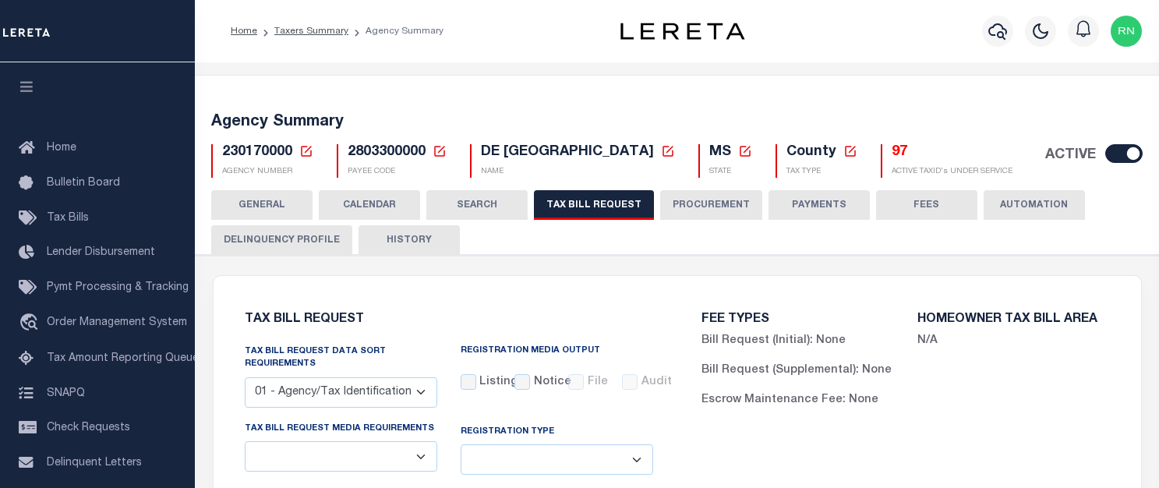
select select "22"
select select "true"
select select "14"
type input "700"
select select
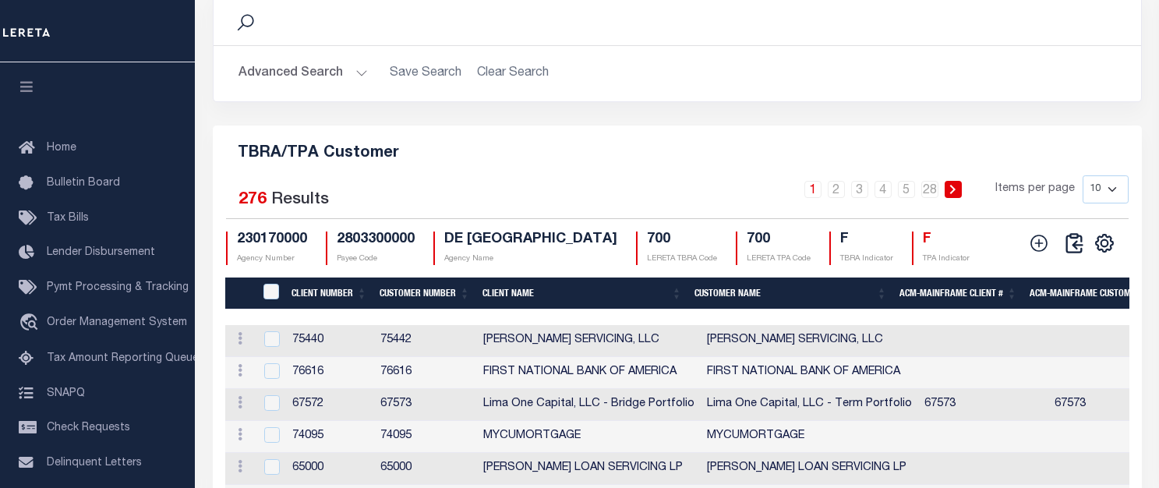
scroll to position [1881, 0]
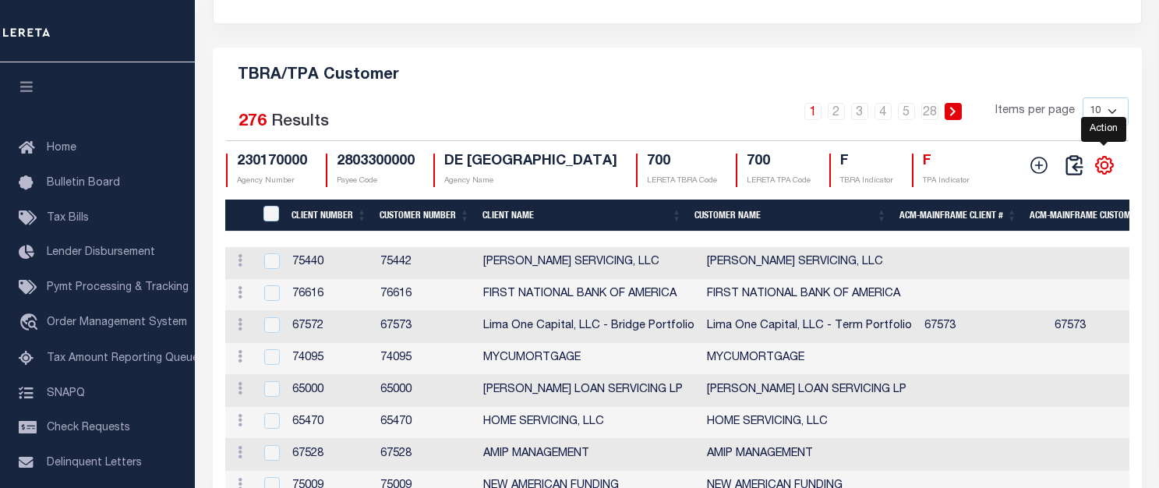
click at [1108, 174] on icon "" at bounding box center [1104, 165] width 17 height 17
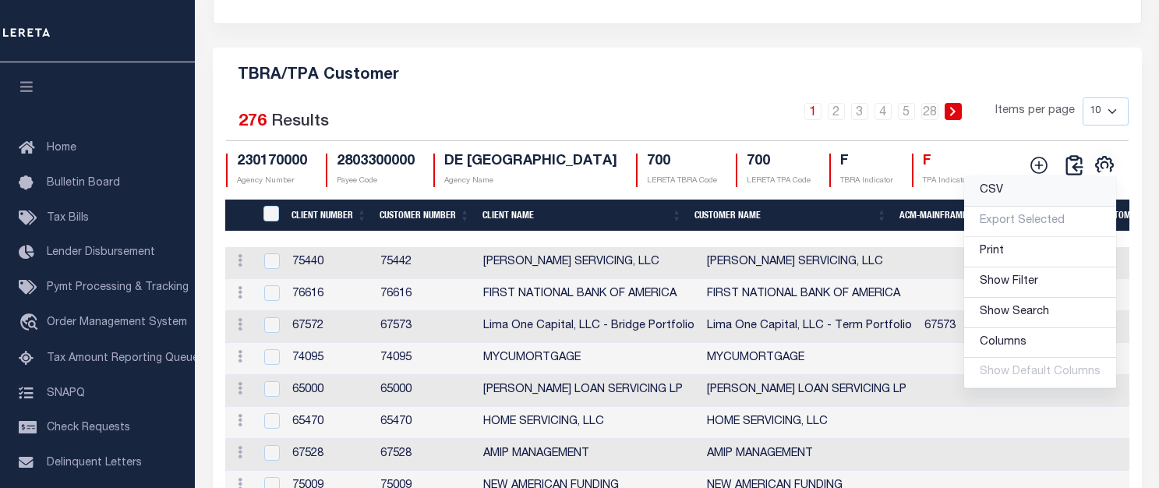
click at [1003, 196] on span "CSV" at bounding box center [991, 190] width 23 height 11
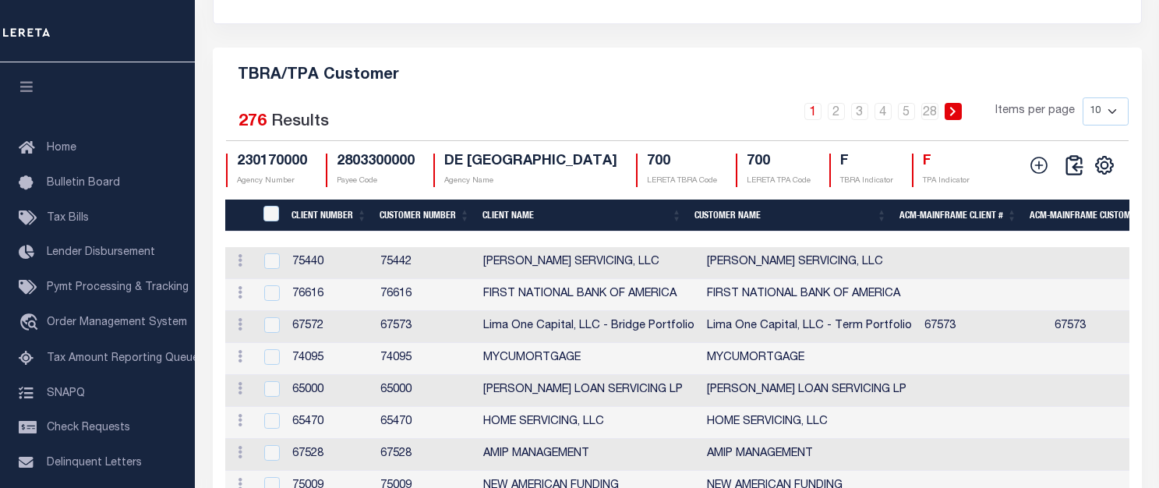
click at [606, 122] on div "TBRA/TPA Customer Selected 276 Results 1 2 3 4 5 … 28 Items per page 10 25 50 1…" at bounding box center [677, 314] width 929 height 532
click at [1030, 175] on icon at bounding box center [1039, 165] width 20 height 20
checkbox input "true"
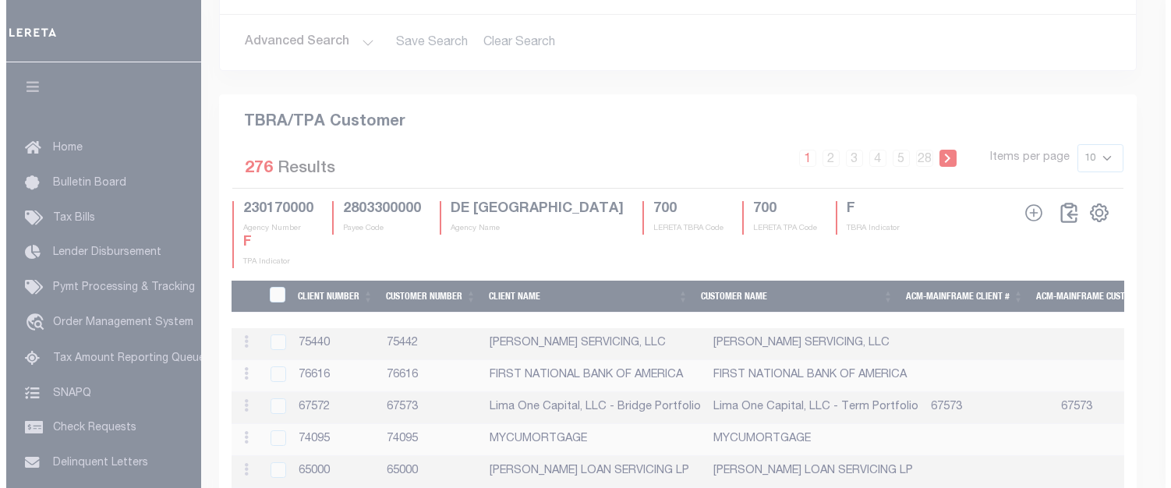
scroll to position [1852, 0]
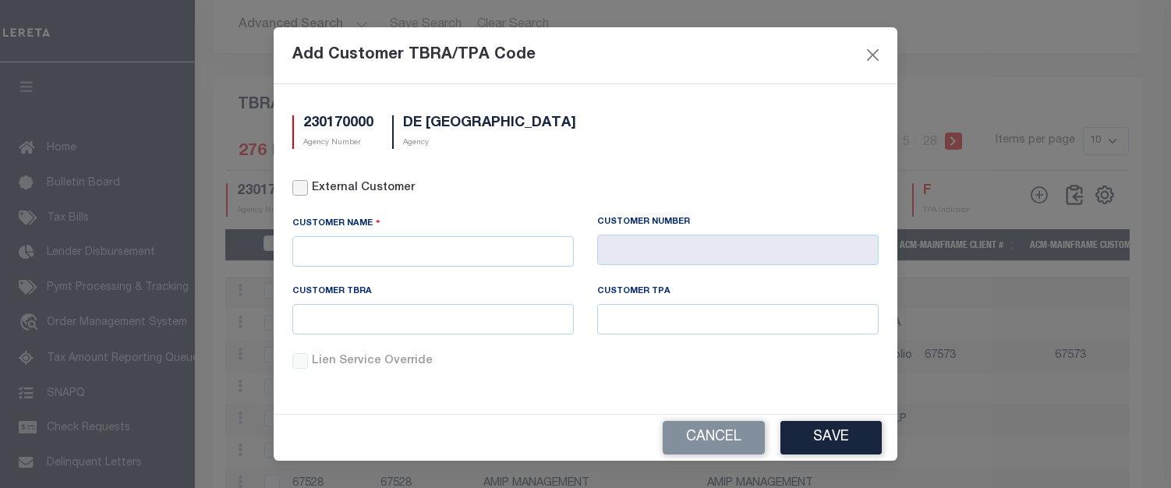
click at [298, 191] on input "External Customer" at bounding box center [300, 188] width 16 height 16
checkbox input "true"
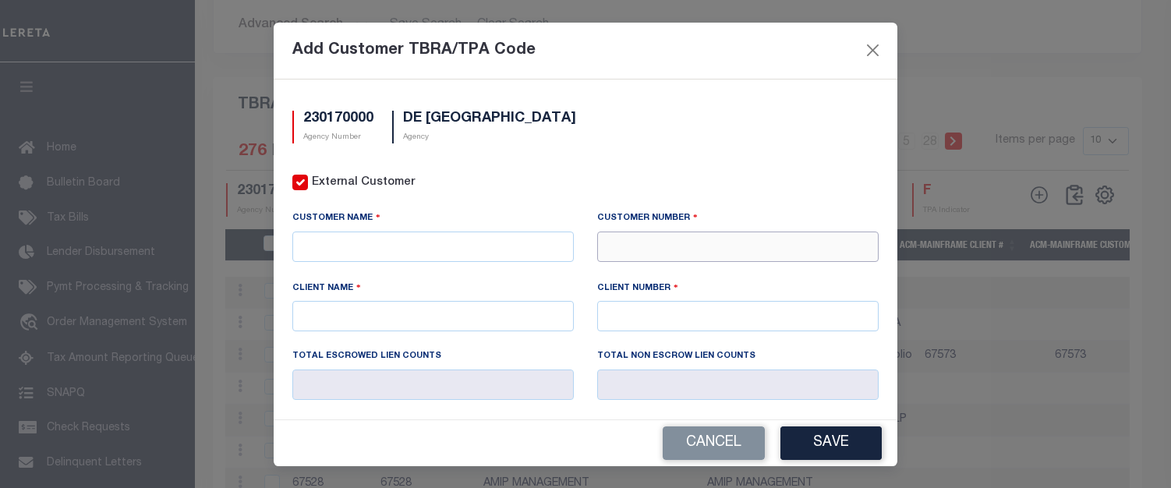
click at [754, 245] on input "text" at bounding box center [737, 246] width 281 height 30
type input "67543"
click at [659, 275] on div "67543 - ROC CAPITAL" at bounding box center [729, 273] width 274 height 25
type input "ROC CAPITAL"
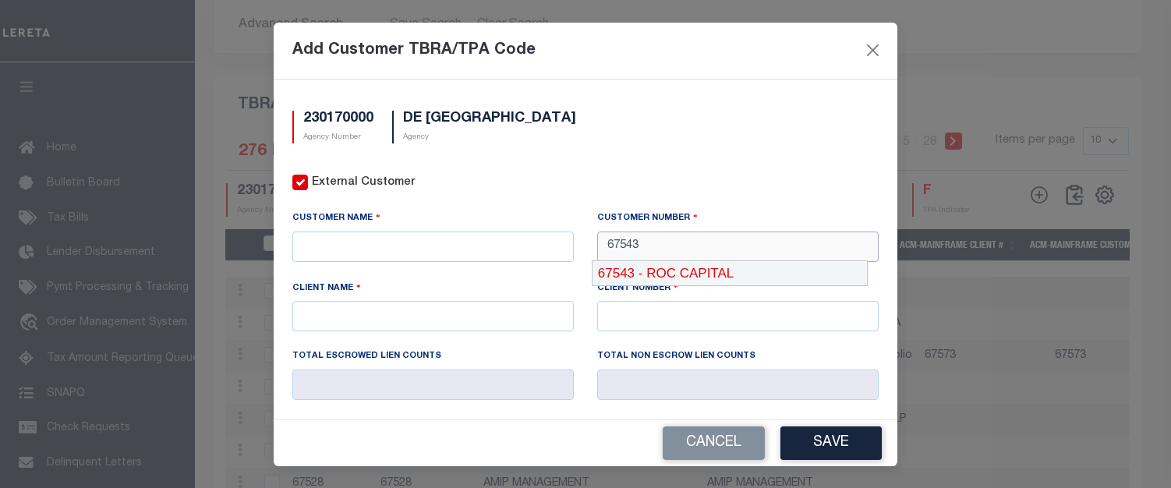
type input "67543"
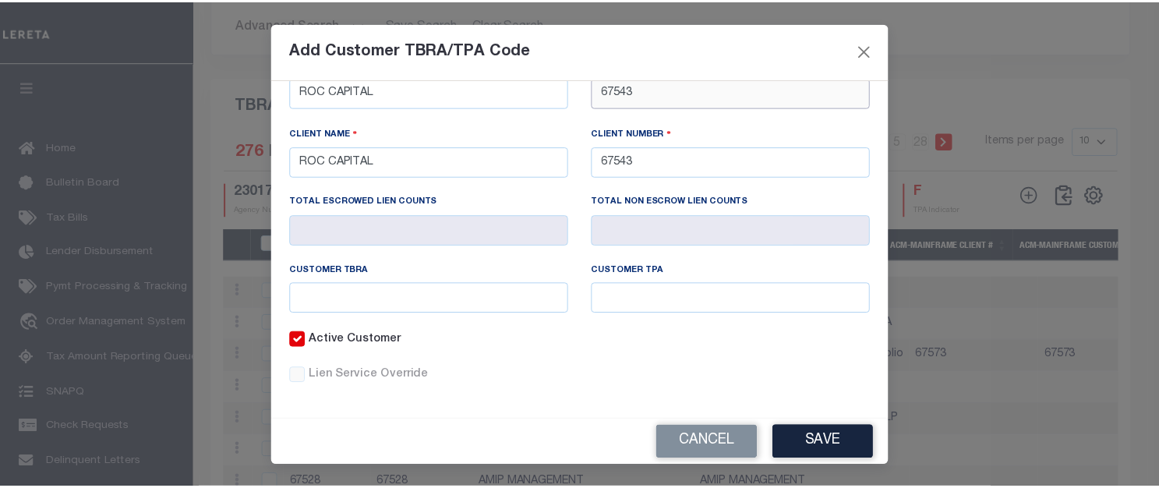
scroll to position [156, 0]
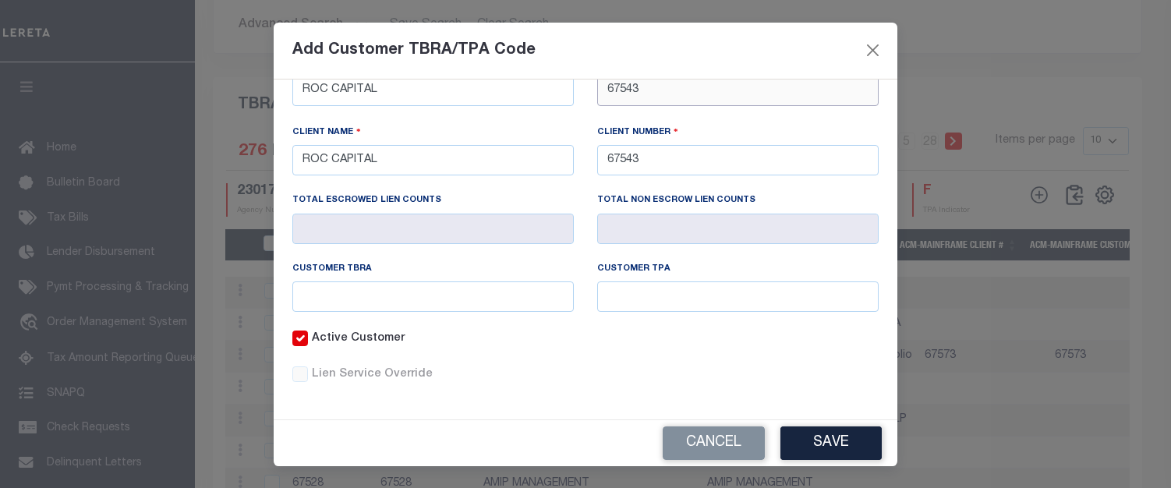
type input "67543"
click at [454, 310] on div "Customer TBRA" at bounding box center [433, 297] width 305 height 68
click at [456, 306] on input "text" at bounding box center [432, 296] width 281 height 30
type input "700"
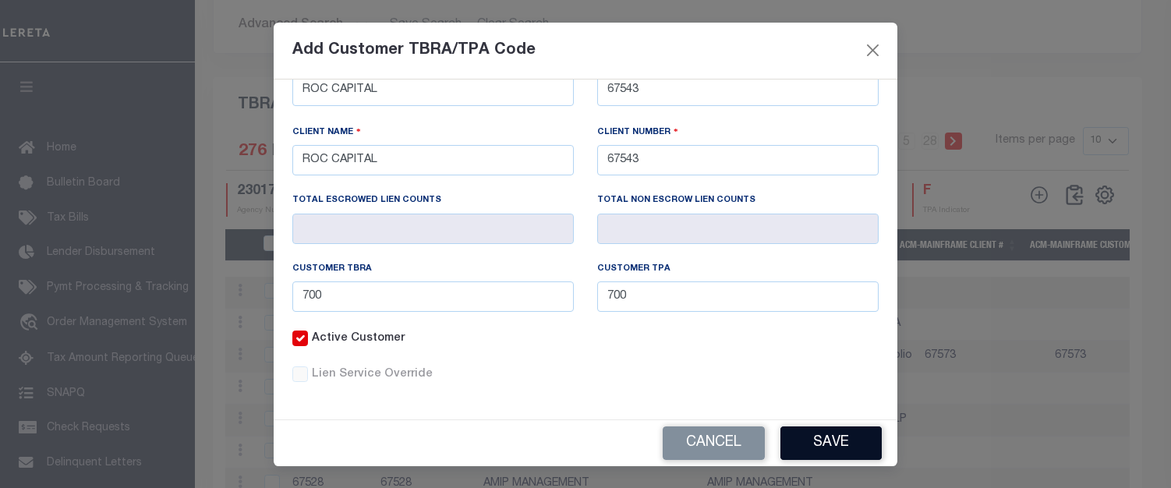
click at [797, 435] on button "Save" at bounding box center [830, 443] width 101 height 34
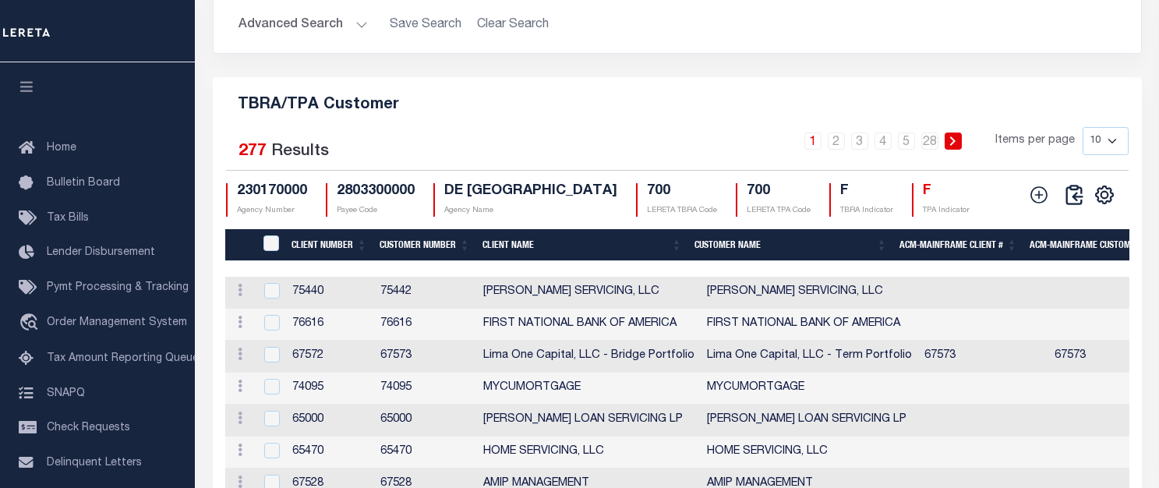
drag, startPoint x: 740, startPoint y: 125, endPoint x: 962, endPoint y: 217, distance: 240.1
click at [740, 115] on h5 "TBRA/TPA Customer" at bounding box center [677, 102] width 904 height 25
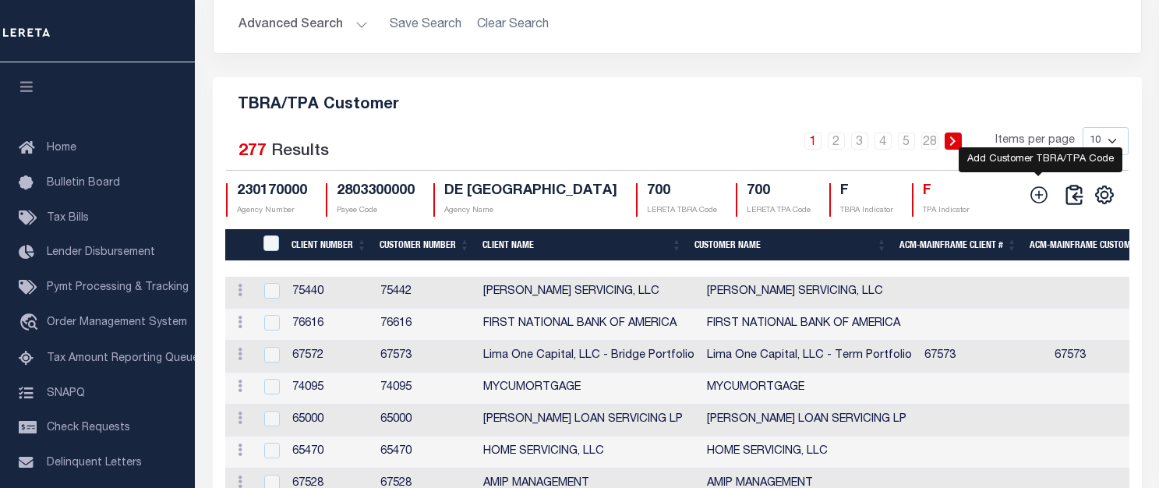
click at [1037, 205] on icon at bounding box center [1039, 195] width 20 height 20
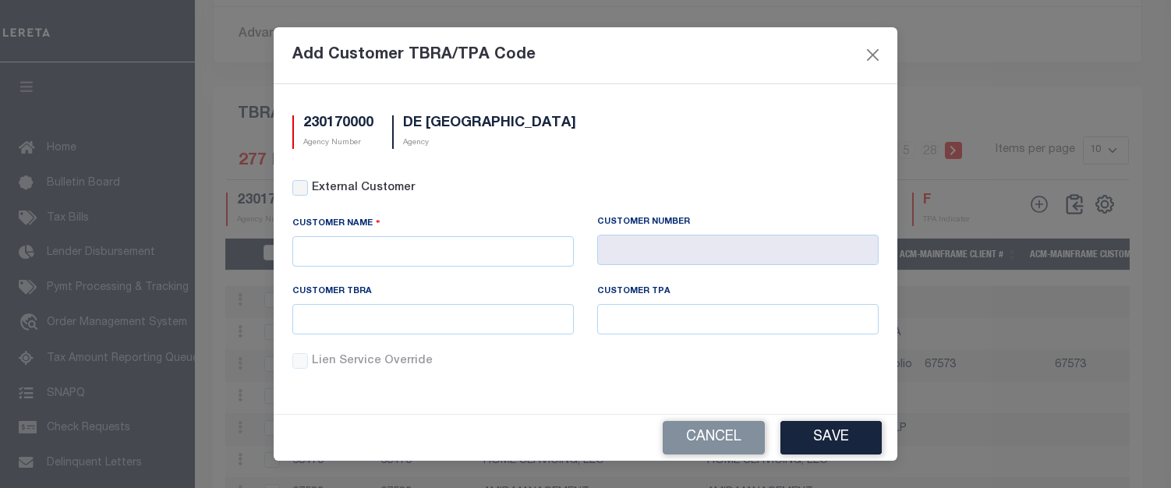
scroll to position [0, 0]
click at [304, 191] on input "External Customer" at bounding box center [300, 188] width 16 height 16
checkbox input "true"
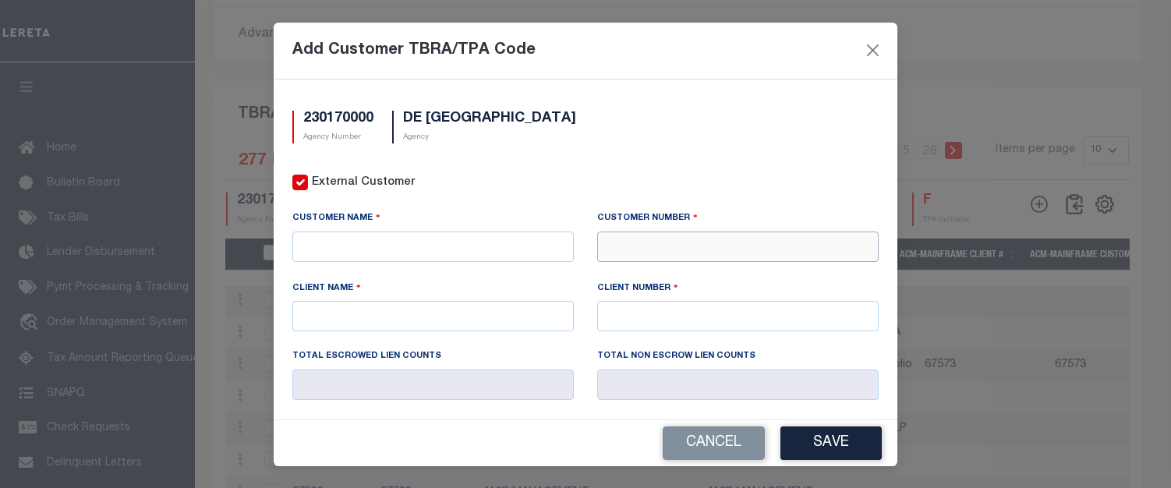
click at [631, 250] on input "text" at bounding box center [737, 246] width 281 height 30
type input "76274"
click at [650, 265] on div "76274 - BANKPLUS" at bounding box center [730, 272] width 276 height 25
type input "BANKPLUS"
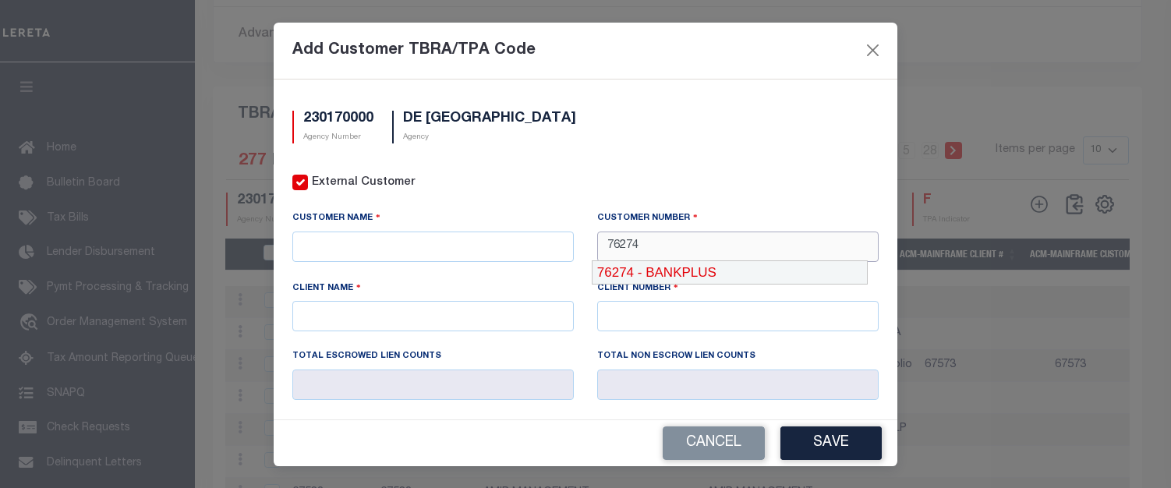
type input "76274"
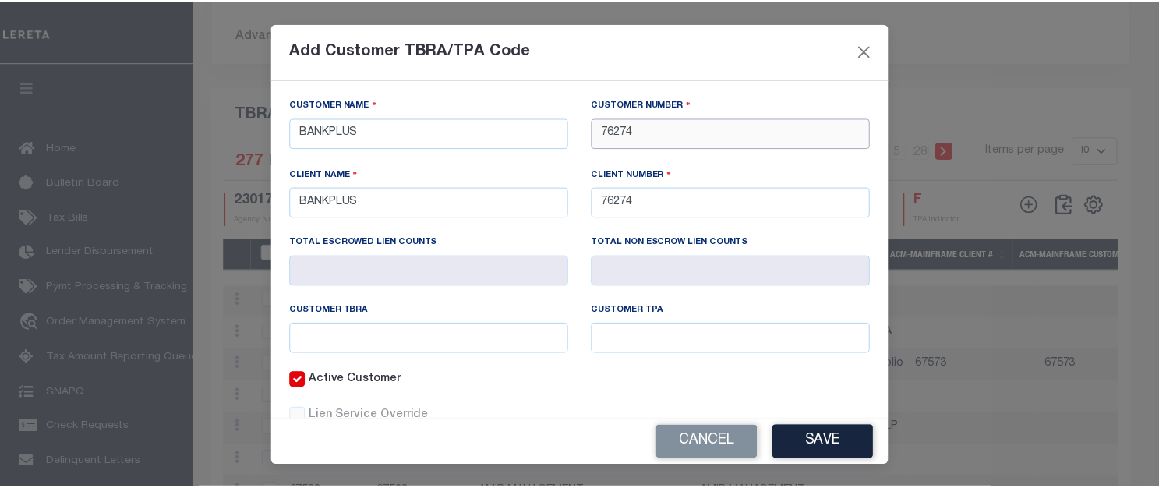
scroll to position [156, 0]
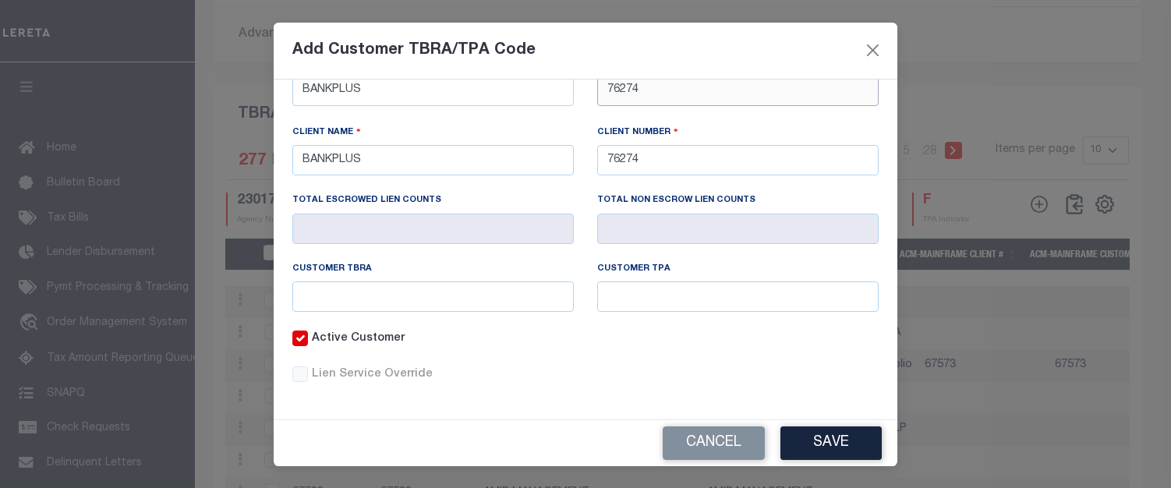
type input "76274"
click at [424, 302] on input "text" at bounding box center [432, 296] width 281 height 30
type input "700"
click at [849, 437] on button "Save" at bounding box center [830, 443] width 101 height 34
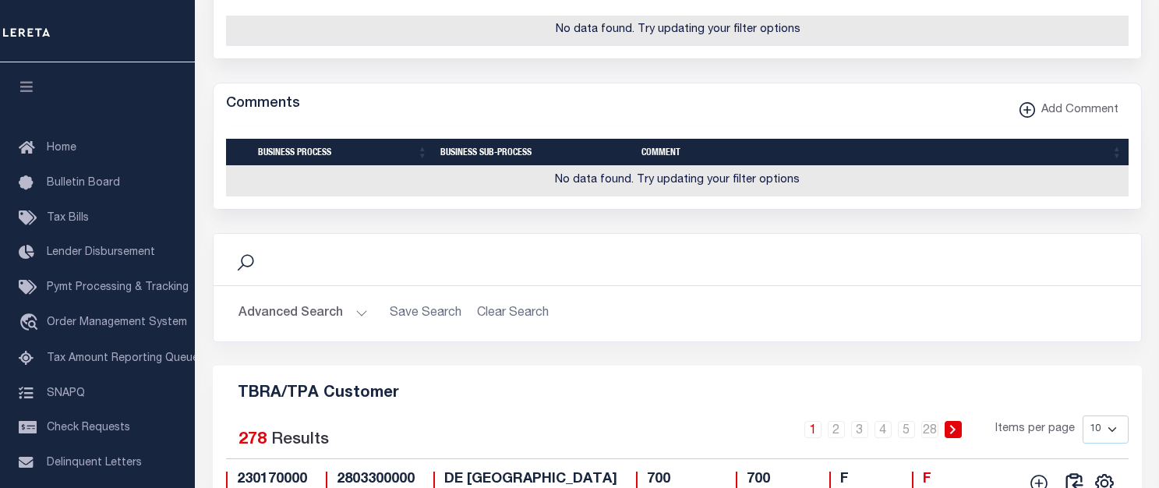
scroll to position [0, 0]
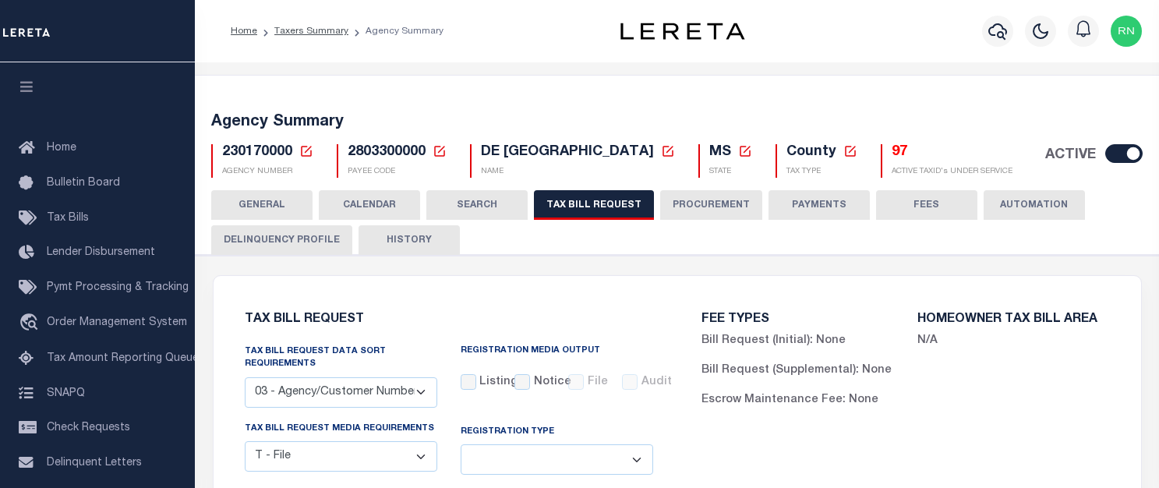
drag, startPoint x: 384, startPoint y: 242, endPoint x: 1136, endPoint y: 289, distance: 752.8
click at [384, 242] on button "HISTORY" at bounding box center [409, 240] width 101 height 30
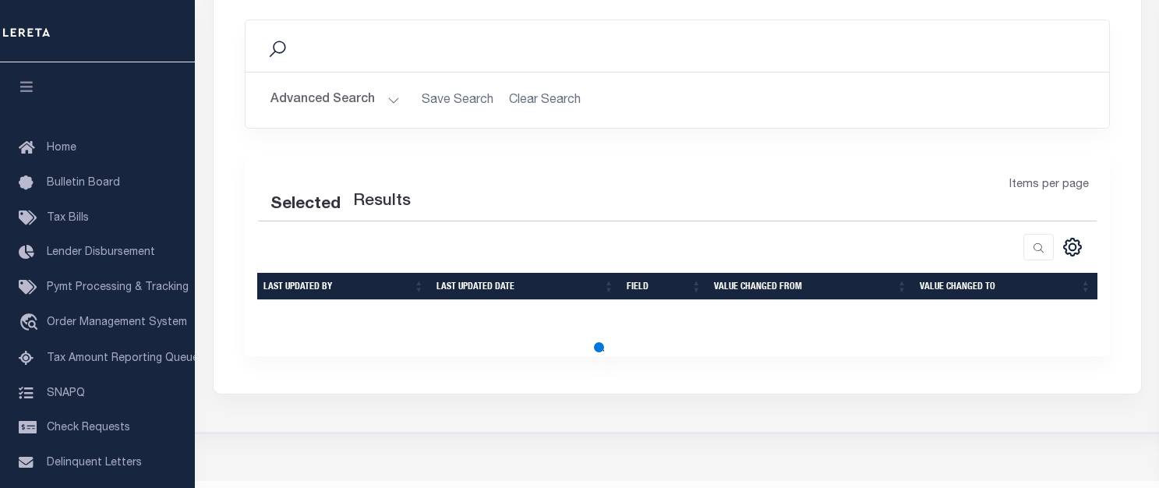
scroll to position [312, 0]
